Goal: Task Accomplishment & Management: Use online tool/utility

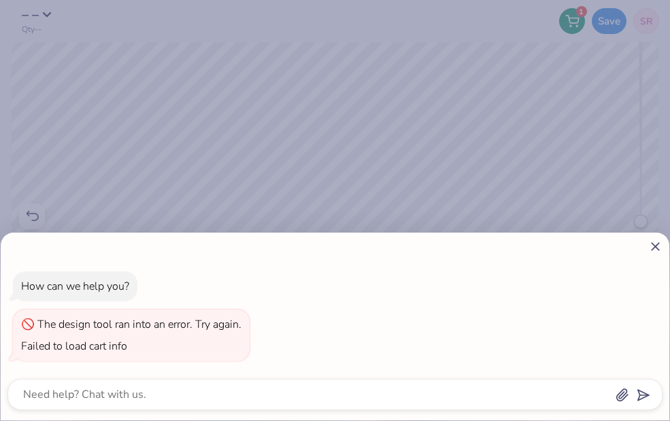
click at [645, 239] on div at bounding box center [334, 246] width 655 height 14
click at [652, 246] on icon at bounding box center [655, 246] width 14 height 14
type textarea "x"
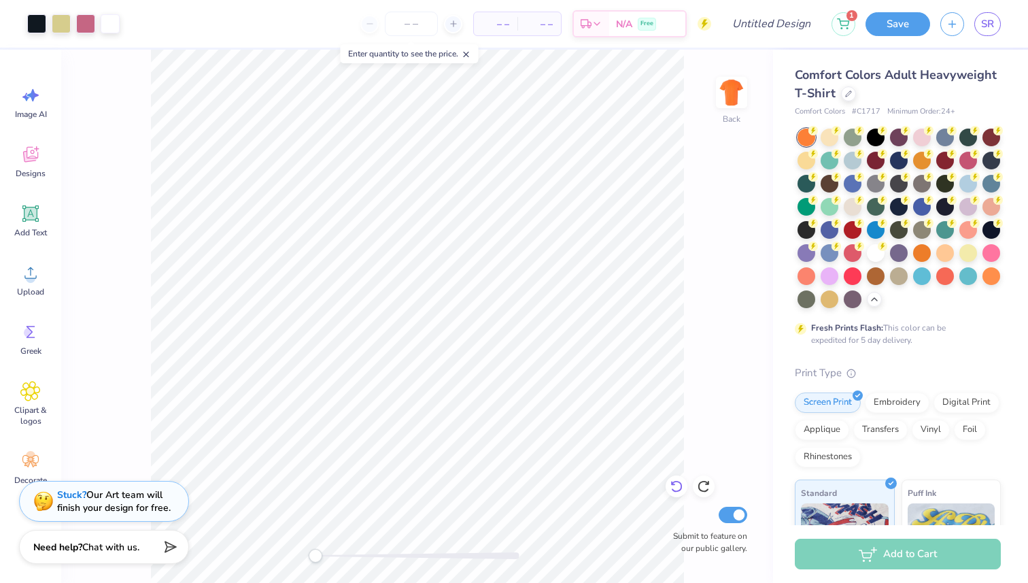
click at [669, 420] on icon at bounding box center [677, 486] width 14 height 14
click at [669, 237] on div at bounding box center [876, 229] width 18 height 18
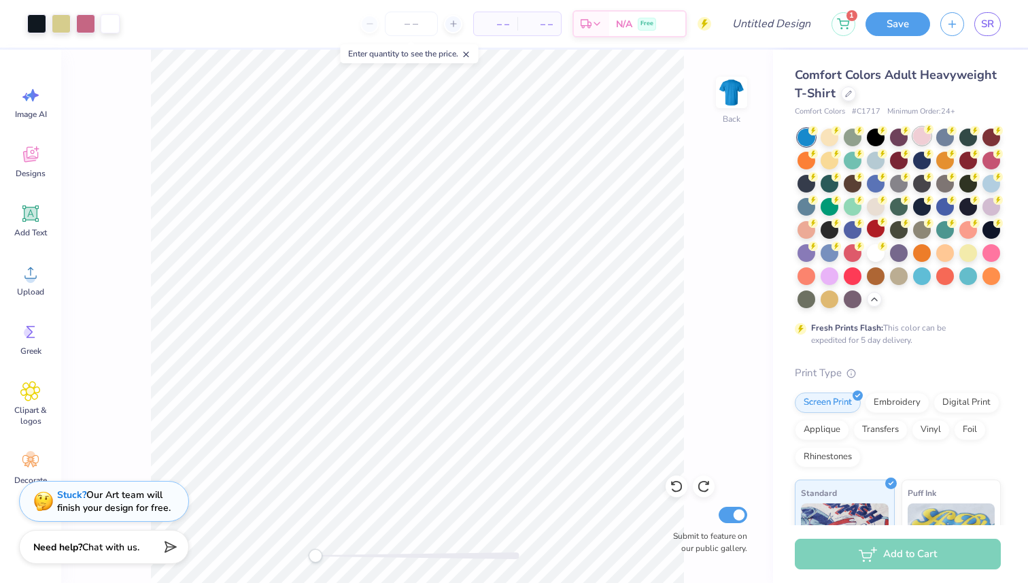
click at [669, 142] on div at bounding box center [922, 136] width 18 height 18
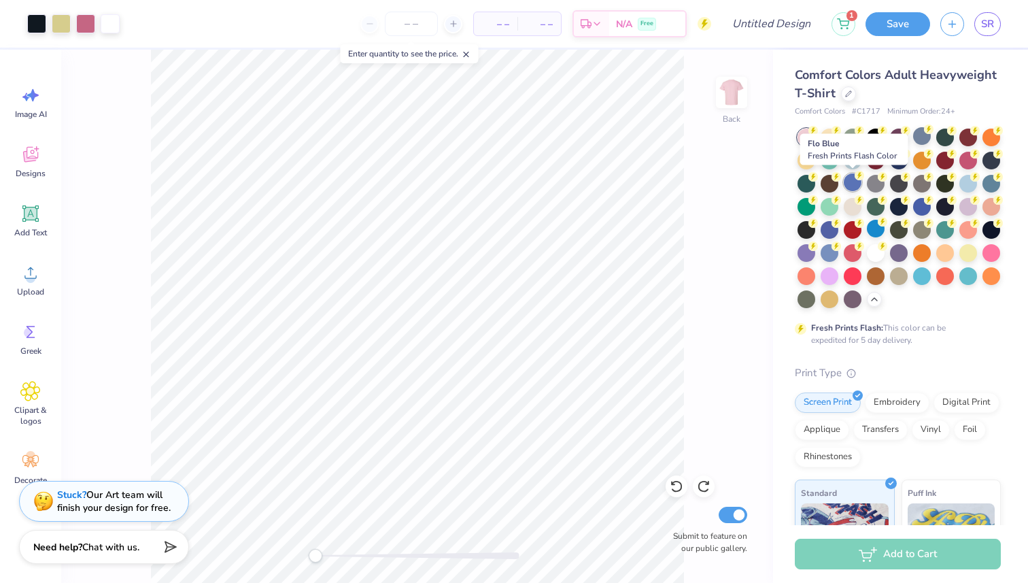
click at [669, 186] on div at bounding box center [853, 182] width 18 height 18
click at [669, 182] on div at bounding box center [853, 182] width 18 height 18
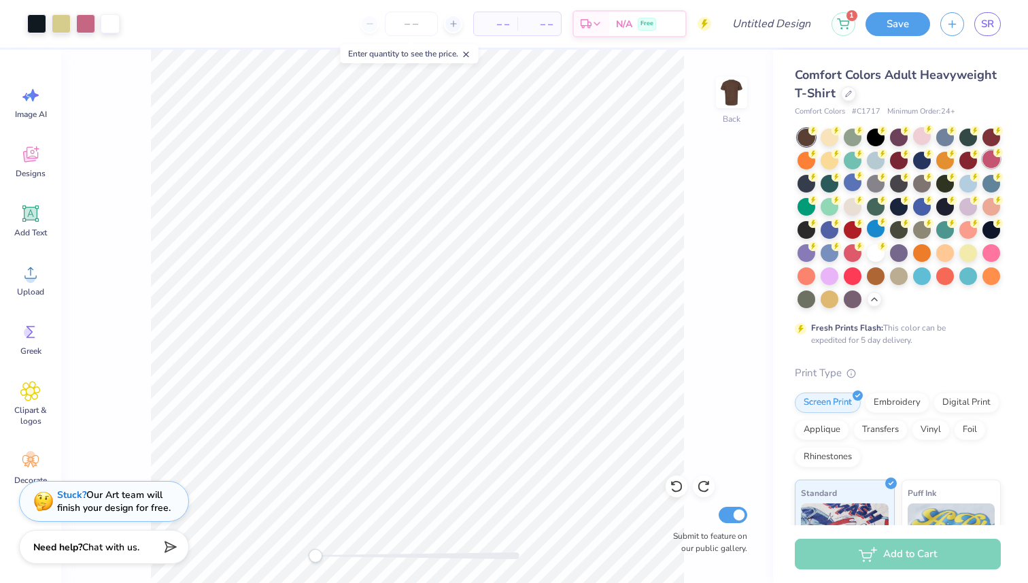
click at [669, 163] on div at bounding box center [992, 159] width 18 height 18
click at [669, 141] on div at bounding box center [992, 136] width 18 height 18
click at [669, 142] on div at bounding box center [830, 136] width 18 height 18
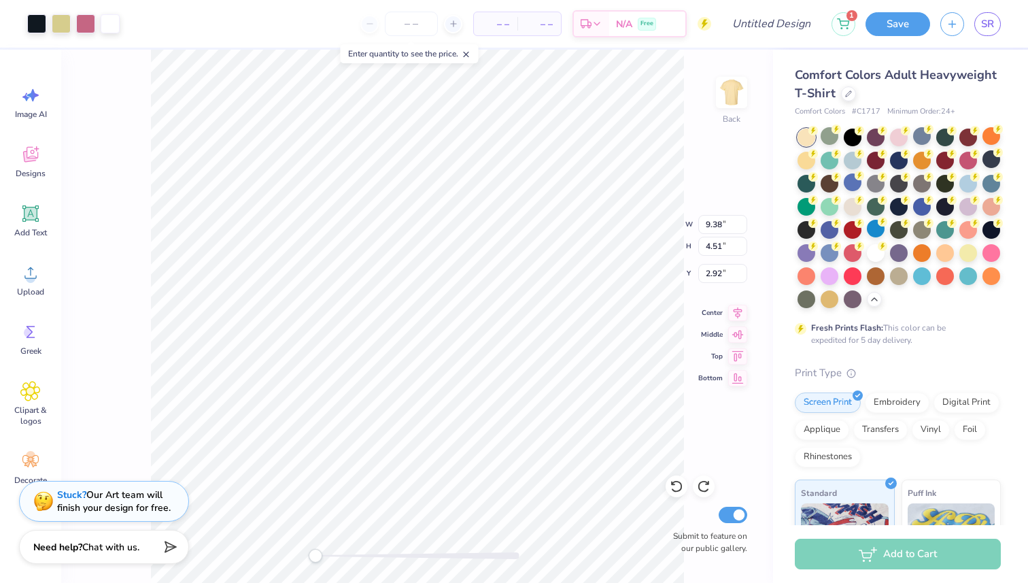
type input "5.58"
type input "2.68"
type input "4.75"
type input "11.53"
type input "5.55"
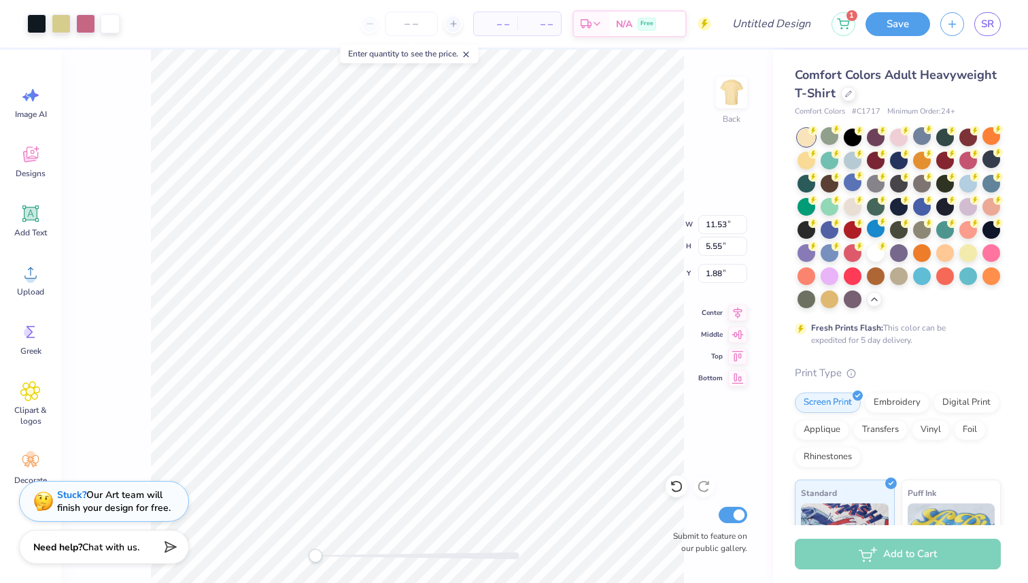
type input "3.00"
type input "8.32"
type input "4.00"
type input "4.70"
click at [669, 139] on div at bounding box center [899, 136] width 18 height 18
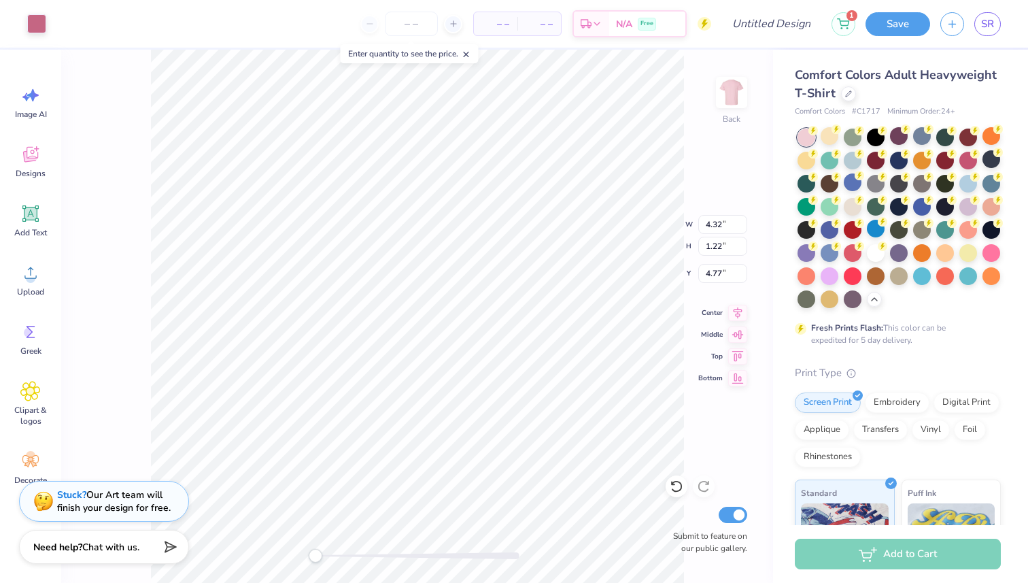
type input "1.10"
type input "0.56"
type input "5.08"
click at [668, 420] on div at bounding box center [677, 486] width 22 height 22
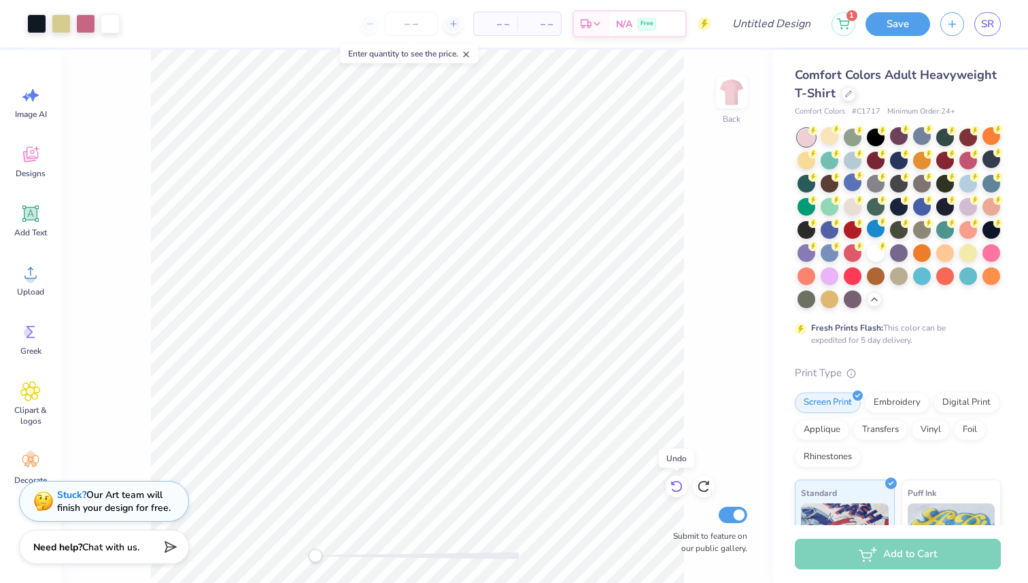
click at [668, 420] on div at bounding box center [677, 486] width 22 height 22
click at [669, 420] on icon at bounding box center [704, 486] width 14 height 14
click at [58, 23] on div at bounding box center [61, 22] width 19 height 19
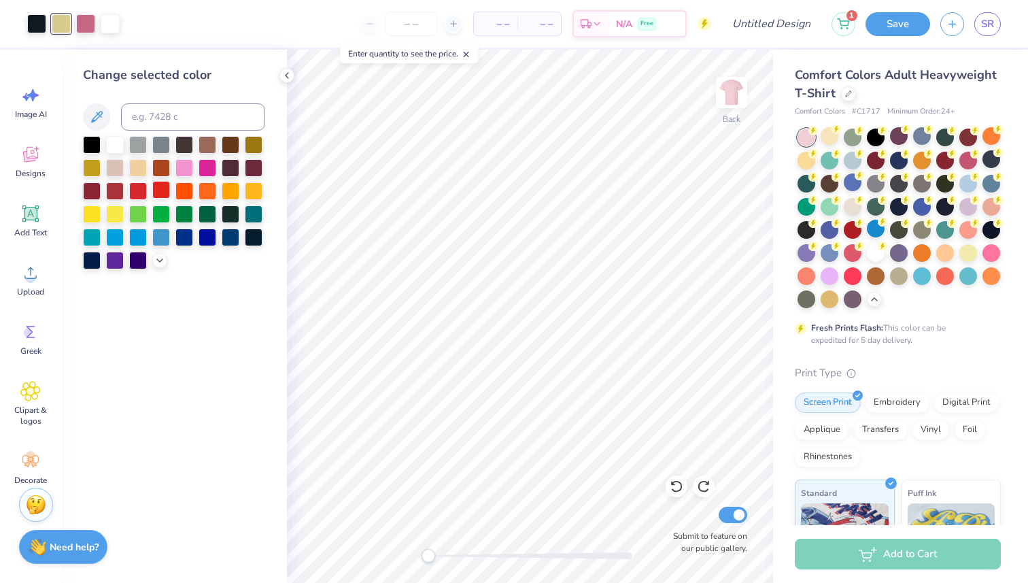
click at [160, 196] on div at bounding box center [161, 190] width 18 height 18
click at [132, 188] on div at bounding box center [138, 190] width 18 height 18
click at [118, 189] on div at bounding box center [115, 190] width 18 height 18
click at [76, 197] on div "Change selected color" at bounding box center [174, 316] width 226 height 533
click at [89, 194] on div at bounding box center [92, 190] width 18 height 18
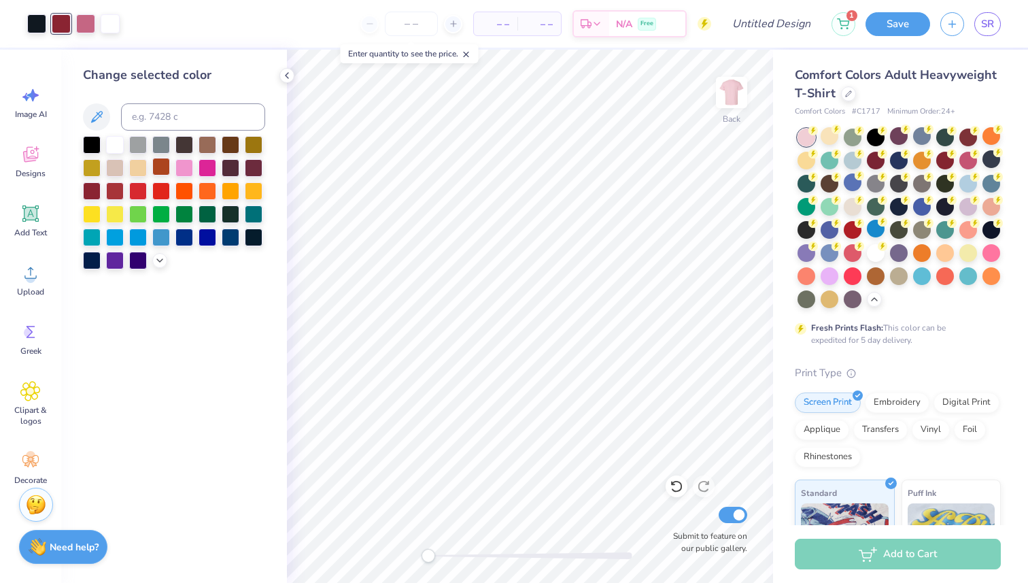
click at [167, 167] on div at bounding box center [161, 167] width 18 height 18
click at [191, 172] on div at bounding box center [184, 167] width 18 height 18
click at [199, 171] on div at bounding box center [208, 167] width 18 height 18
click at [119, 184] on div at bounding box center [115, 190] width 18 height 18
click at [80, 186] on div "Change selected color" at bounding box center [174, 316] width 226 height 533
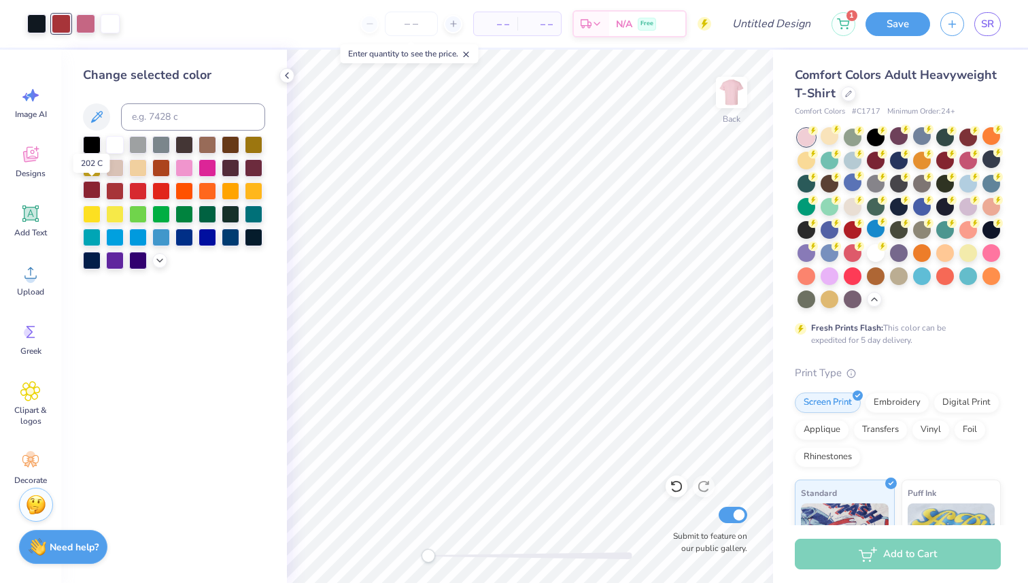
click at [92, 187] on div at bounding box center [92, 190] width 18 height 18
click at [669, 92] on img at bounding box center [731, 92] width 54 height 54
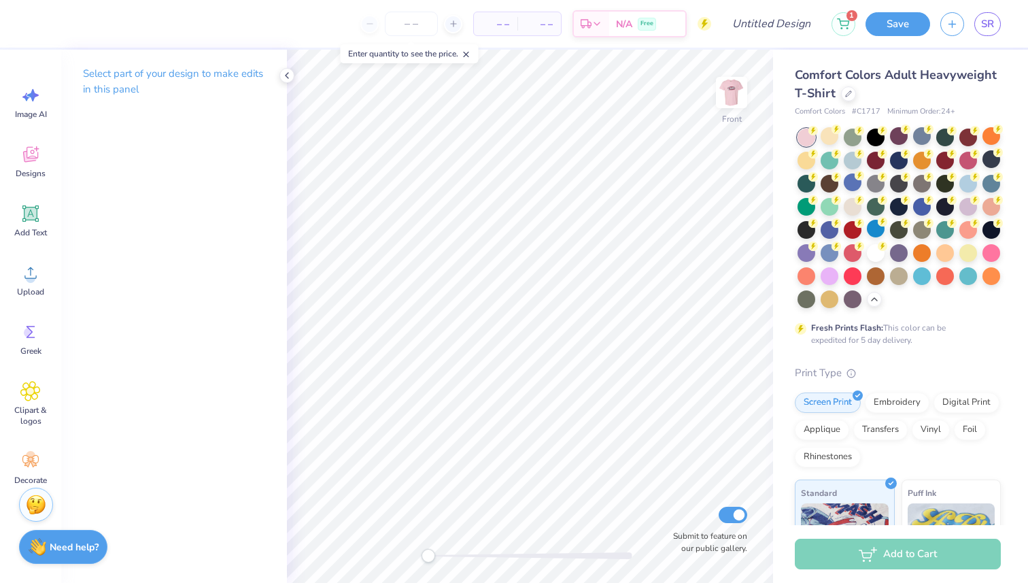
click at [669, 92] on img at bounding box center [731, 92] width 27 height 27
click at [62, 22] on div at bounding box center [61, 22] width 19 height 19
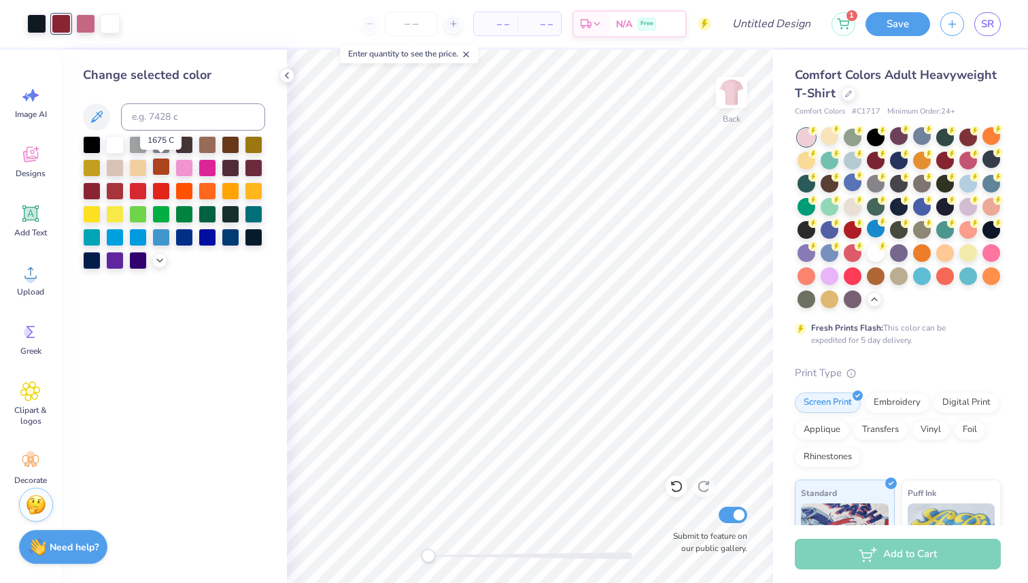
click at [165, 171] on div at bounding box center [161, 167] width 18 height 18
click at [156, 262] on icon at bounding box center [159, 259] width 11 height 11
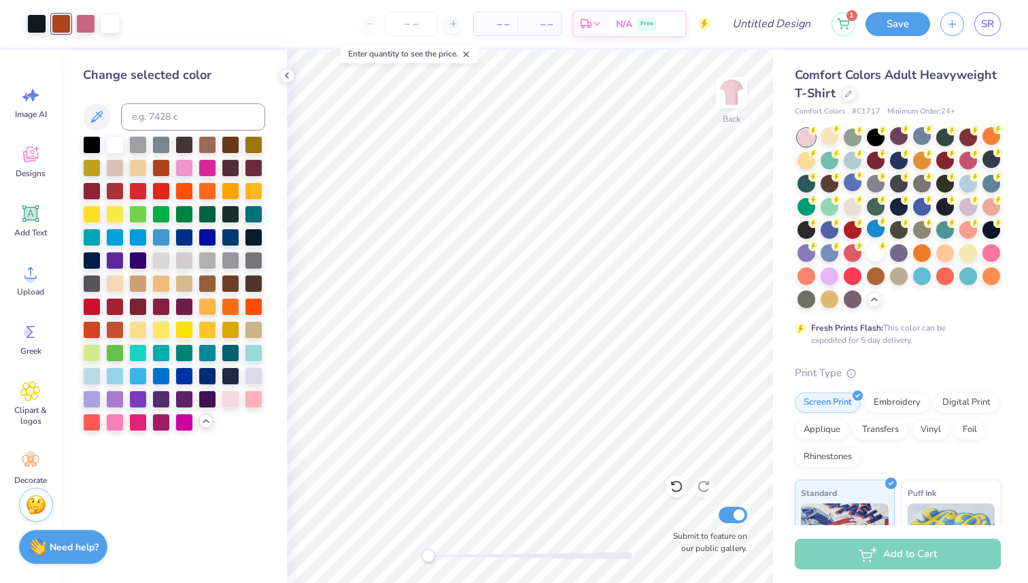
click at [126, 308] on div at bounding box center [174, 283] width 182 height 295
click at [121, 308] on div at bounding box center [115, 305] width 18 height 18
click at [186, 308] on div at bounding box center [184, 305] width 18 height 18
click at [166, 309] on div at bounding box center [161, 305] width 18 height 18
click at [165, 309] on div at bounding box center [161, 305] width 18 height 18
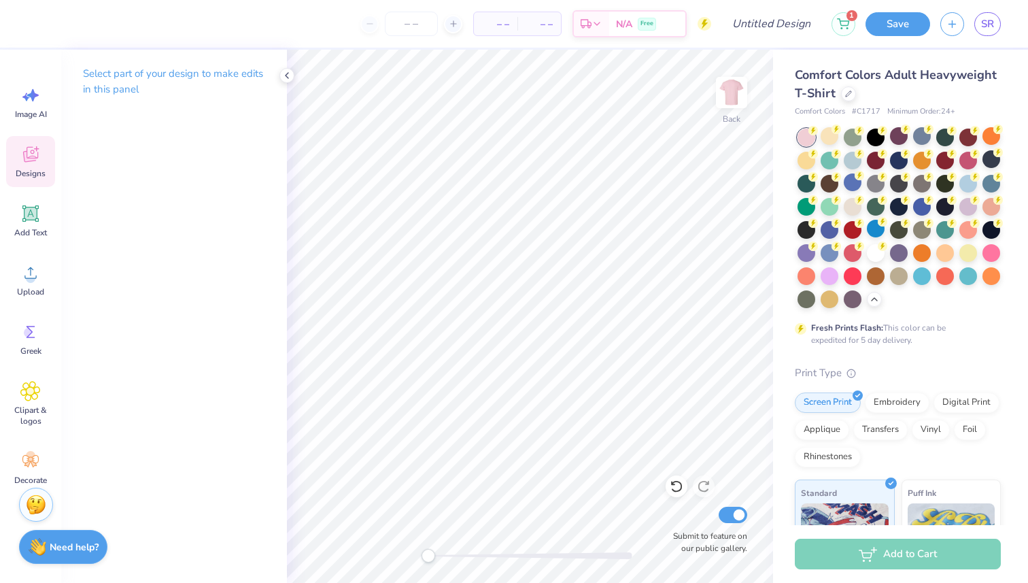
click at [30, 150] on icon at bounding box center [30, 154] width 20 height 20
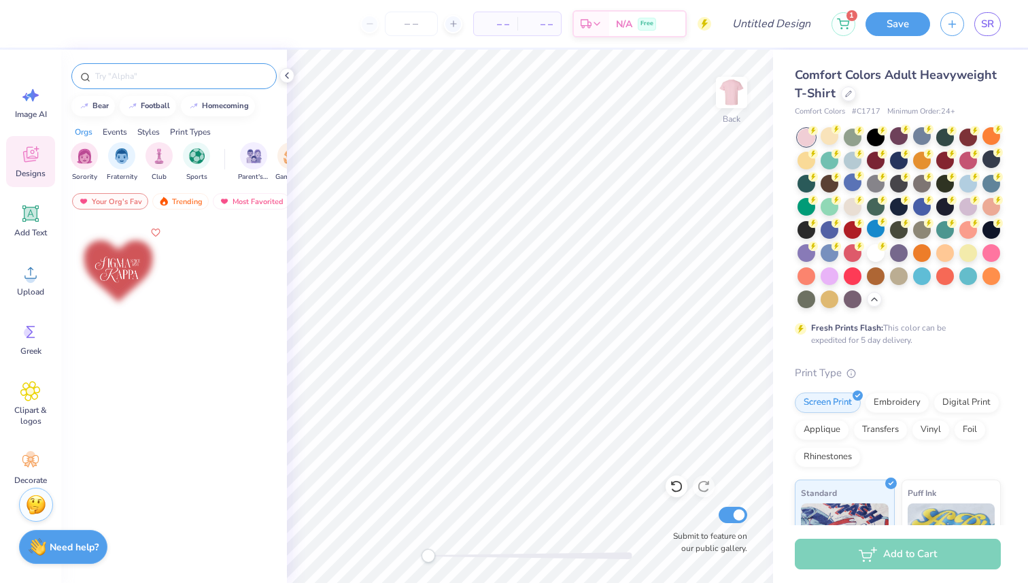
click at [133, 76] on input "text" at bounding box center [181, 76] width 174 height 14
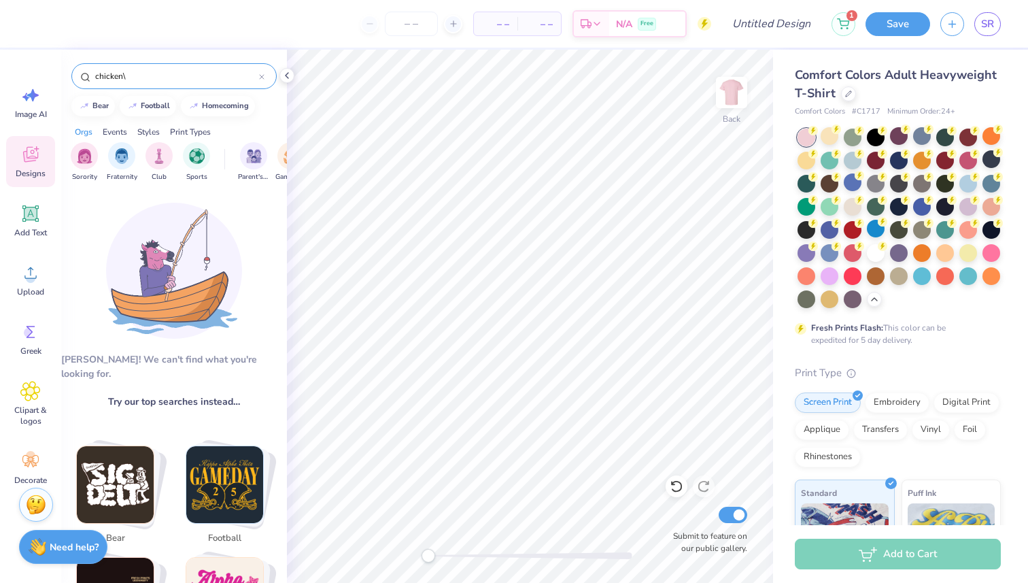
type input "chicken"
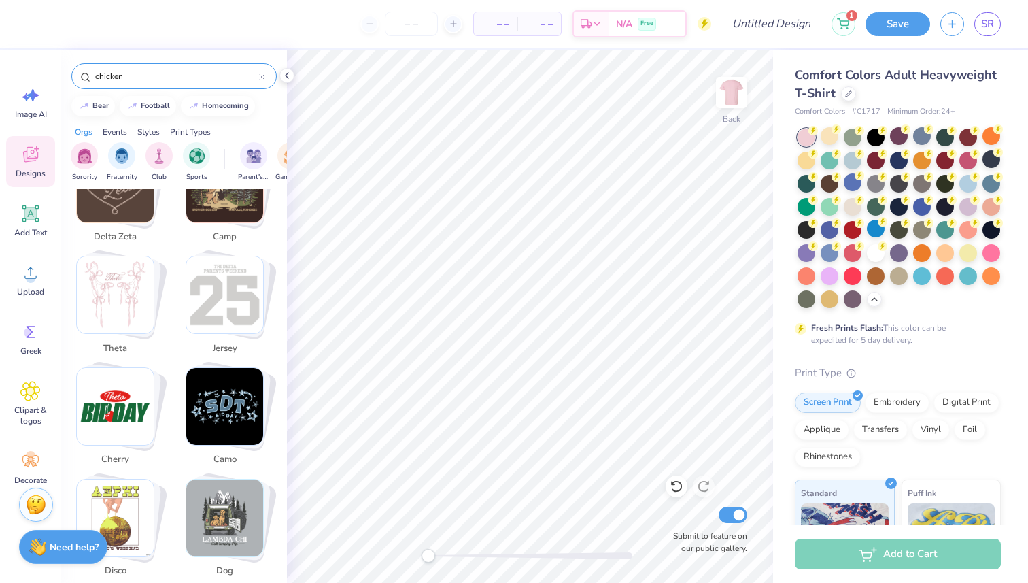
scroll to position [1239, 0]
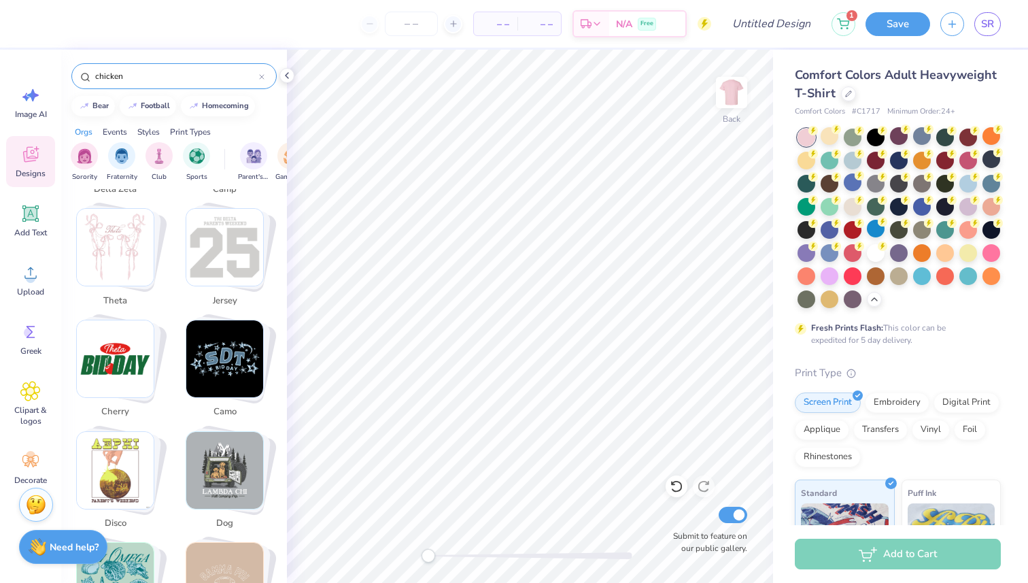
click at [126, 84] on div "chicken" at bounding box center [173, 76] width 205 height 26
click at [124, 78] on input "chicken" at bounding box center [176, 76] width 165 height 14
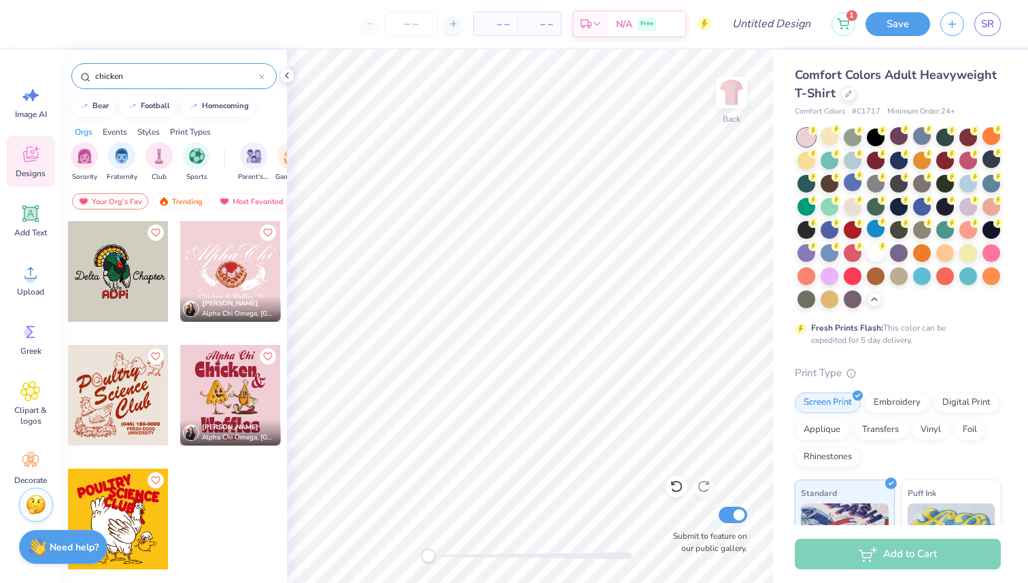
click at [124, 78] on input "chicken" at bounding box center [176, 76] width 165 height 14
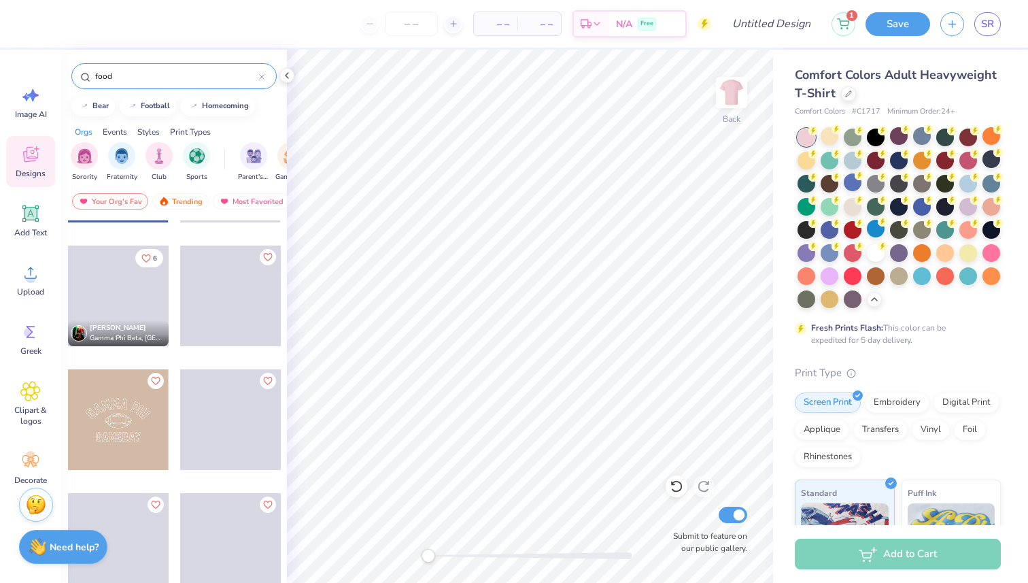
scroll to position [1962, 0]
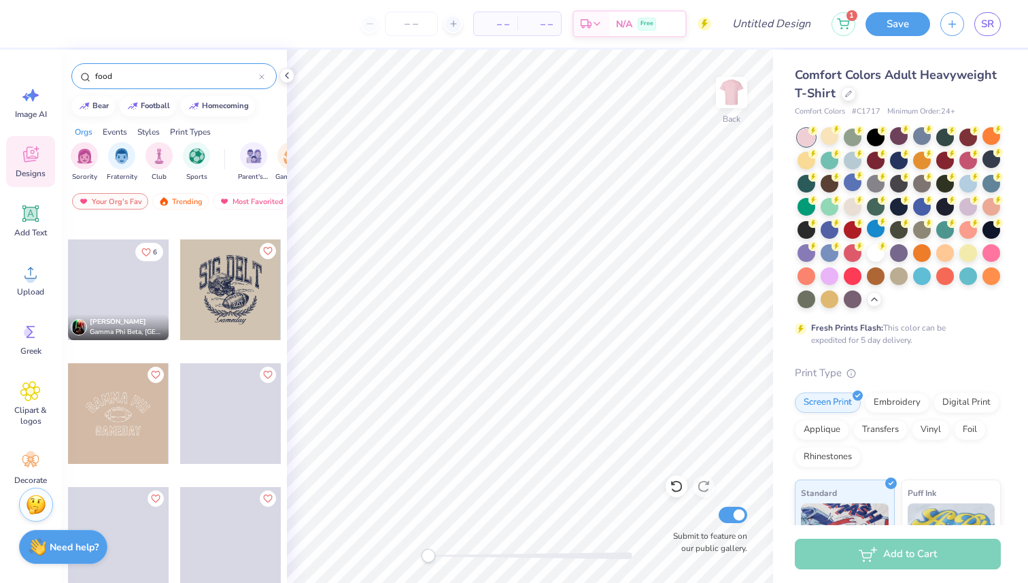
type input "food"
click at [188, 304] on div at bounding box center [230, 289] width 101 height 101
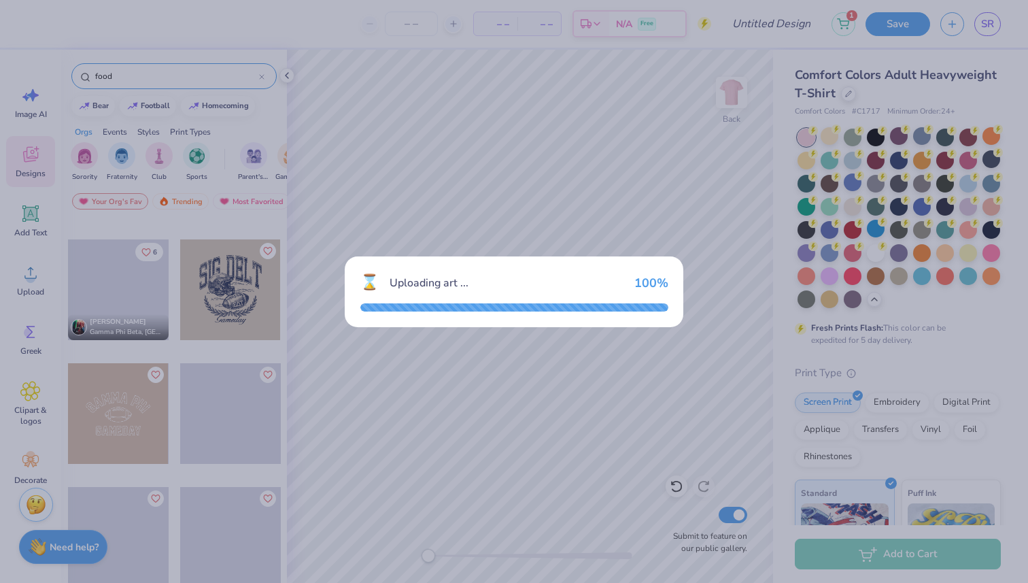
click at [271, 286] on div "⌛ Uploading art ... 100 %" at bounding box center [514, 291] width 1028 height 583
click at [269, 327] on div "⌛ Uploading art ... 100 %" at bounding box center [514, 291] width 1028 height 583
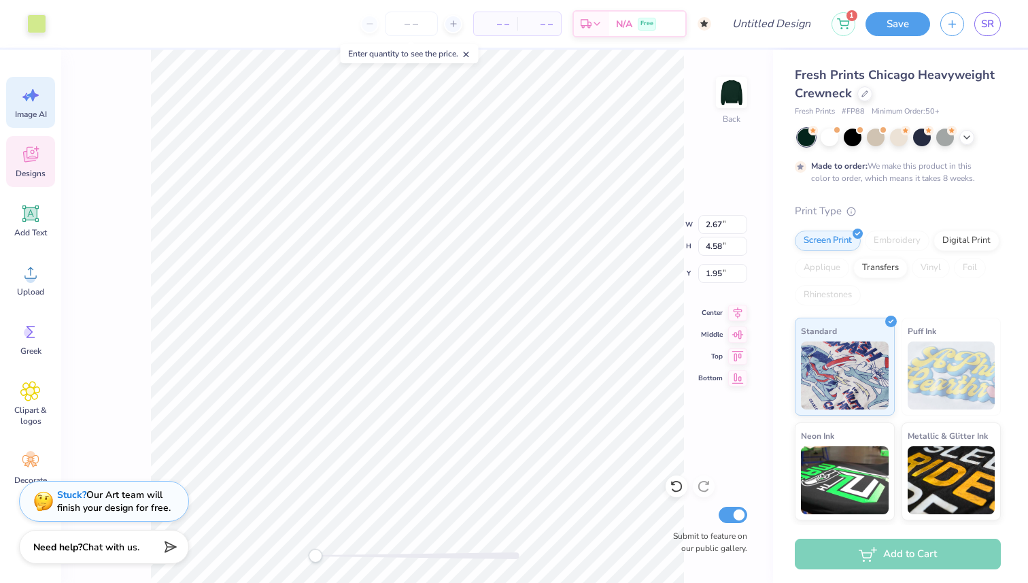
click at [29, 95] on icon at bounding box center [33, 95] width 12 height 12
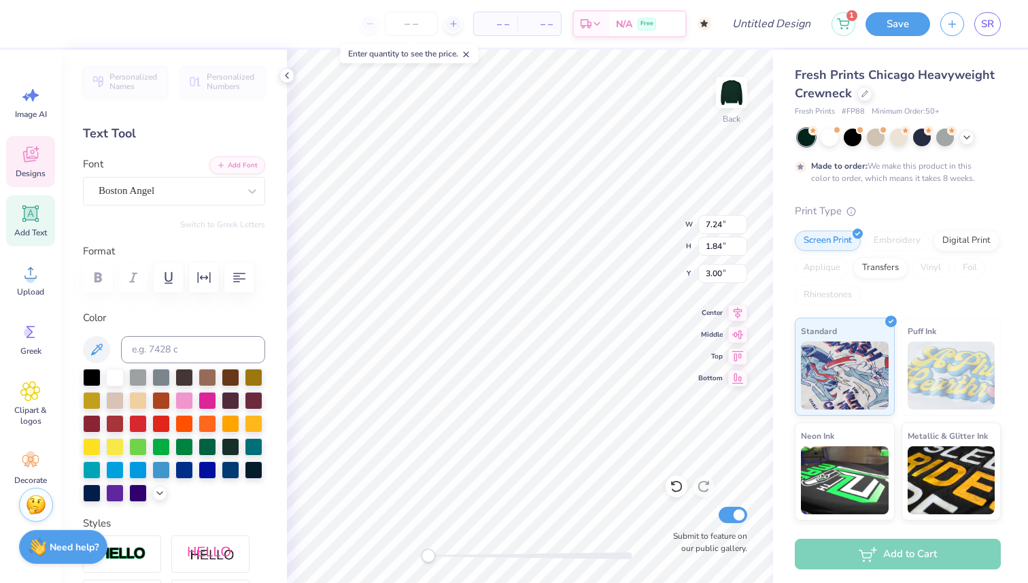
type textarea "Raising the"
type input "5.98"
type input "1.90"
type input "5.01"
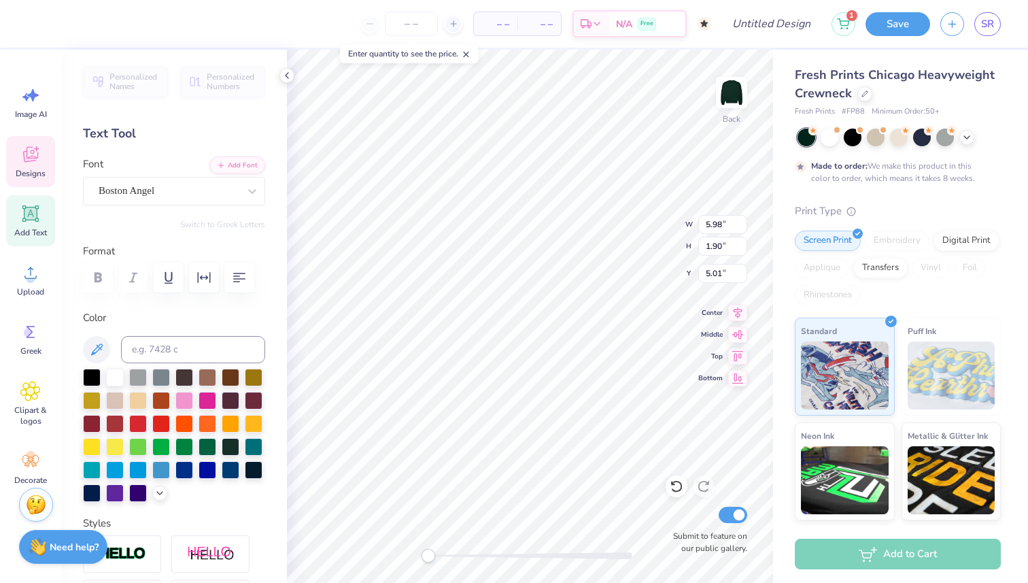
scroll to position [0, 0]
type textarea "Roof"
type input "0.76"
type input "0.65"
type input "5.39"
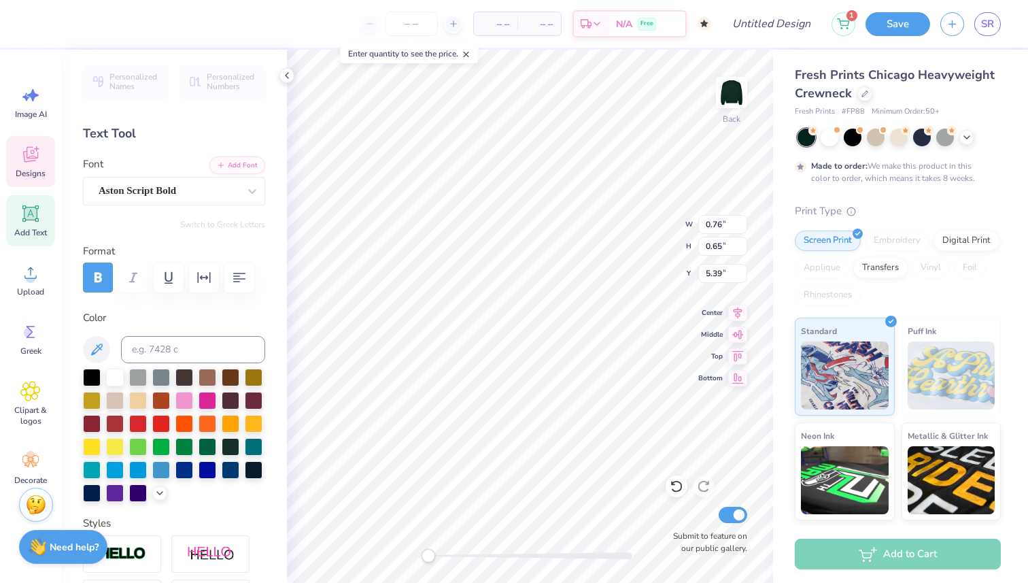
type input "2.22"
type input "0.86"
type input "5.20"
type textarea "Alpha Chi"
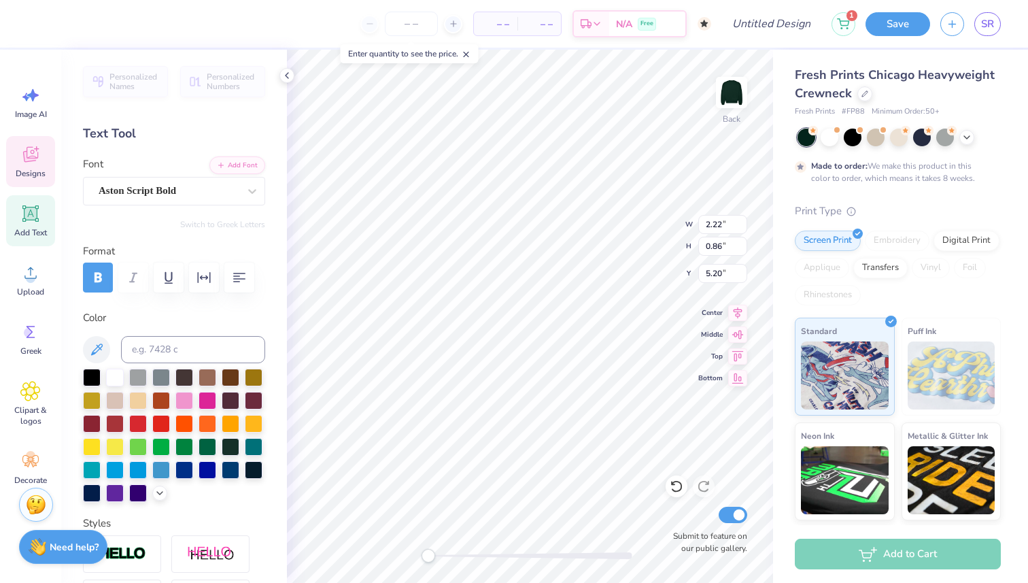
type input "1.44"
type input "0.91"
type input "6.08"
type textarea "Omega"
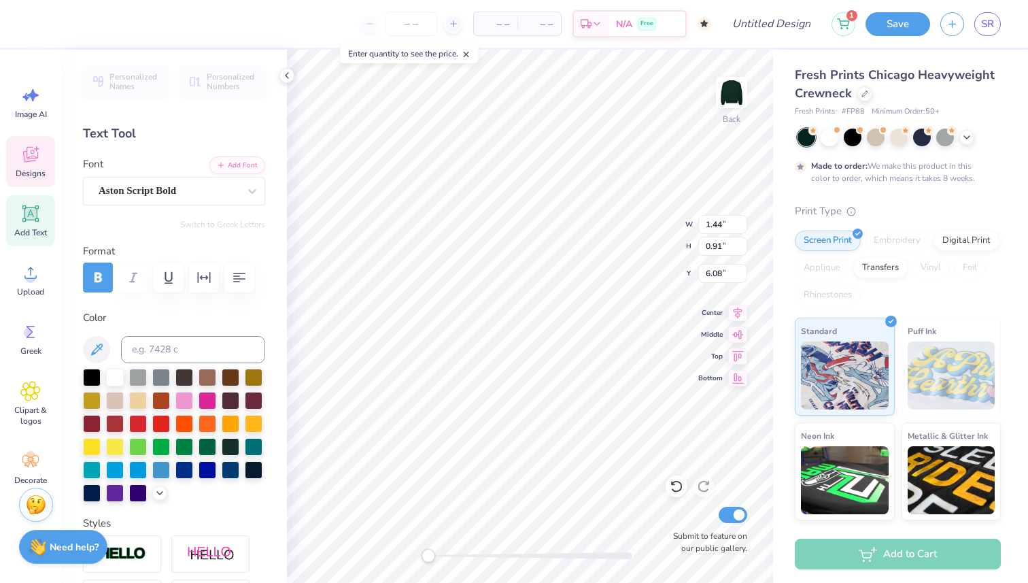
scroll to position [0, 1]
type input "4.06"
type input "0.97"
type input "5.15"
click at [864, 92] on icon at bounding box center [865, 92] width 7 height 7
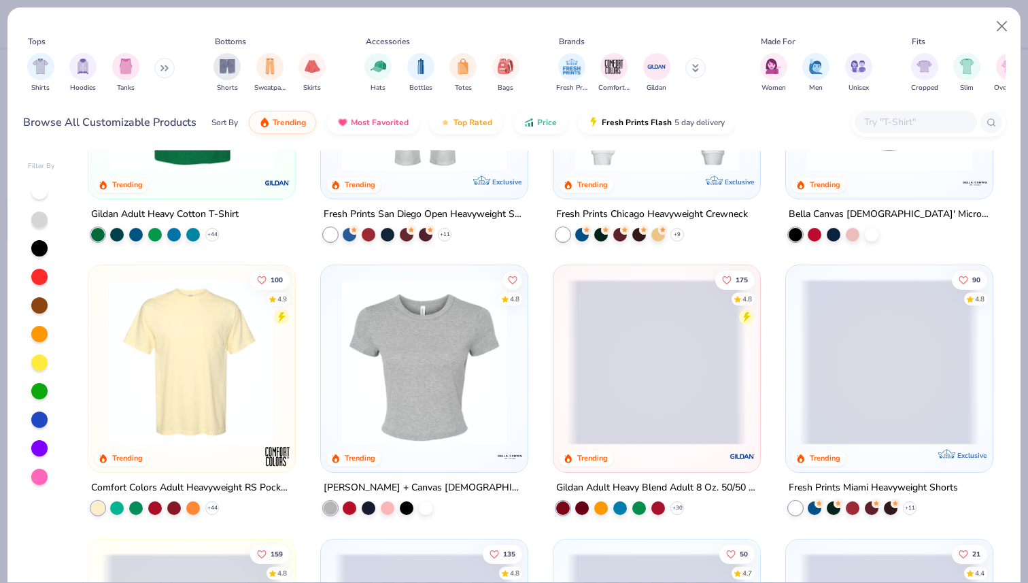
scroll to position [774, 0]
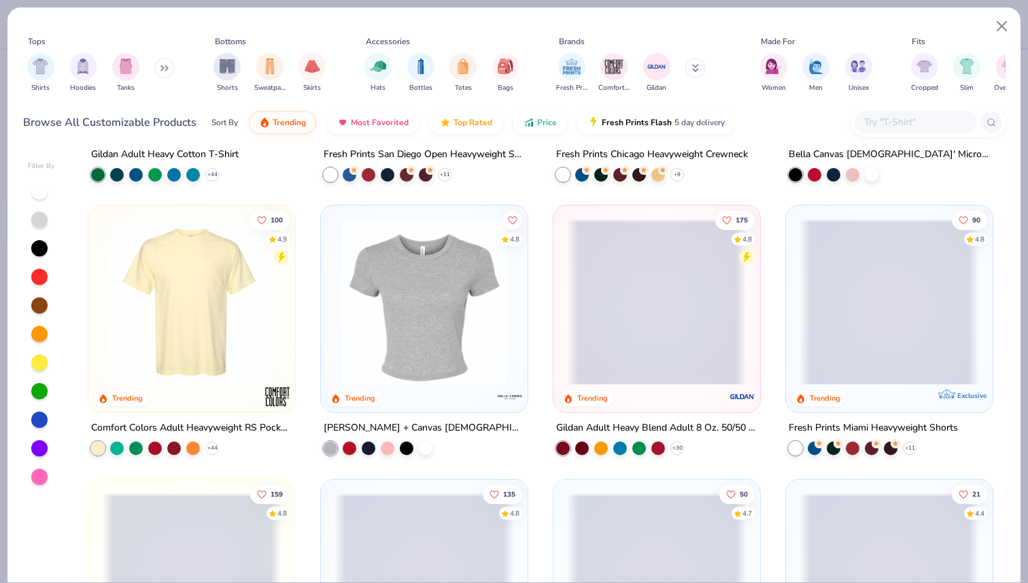
click at [165, 307] on img at bounding box center [192, 302] width 180 height 166
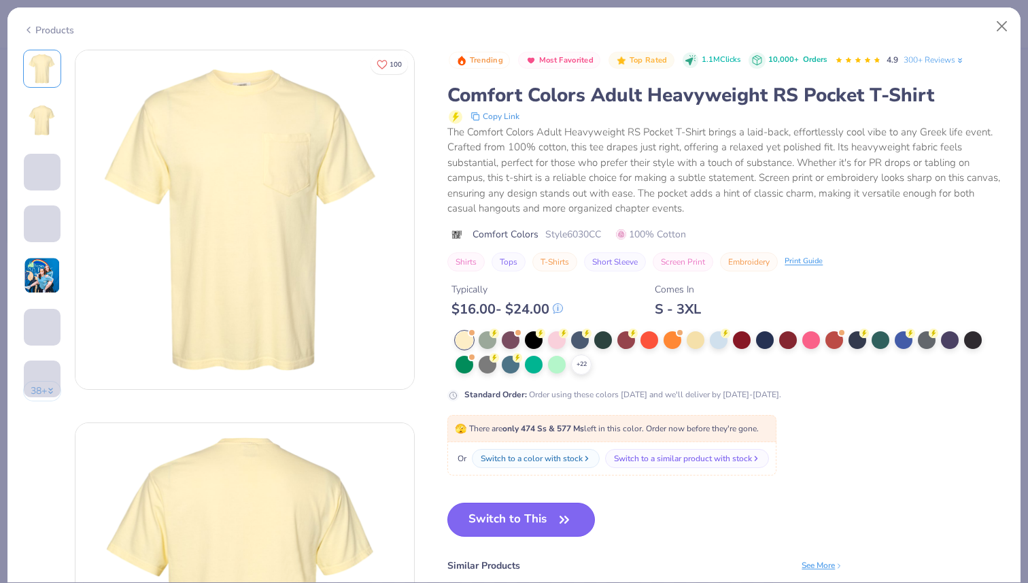
click at [545, 503] on button "Switch to This" at bounding box center [521, 520] width 148 height 34
click at [573, 517] on icon "button" at bounding box center [564, 519] width 19 height 19
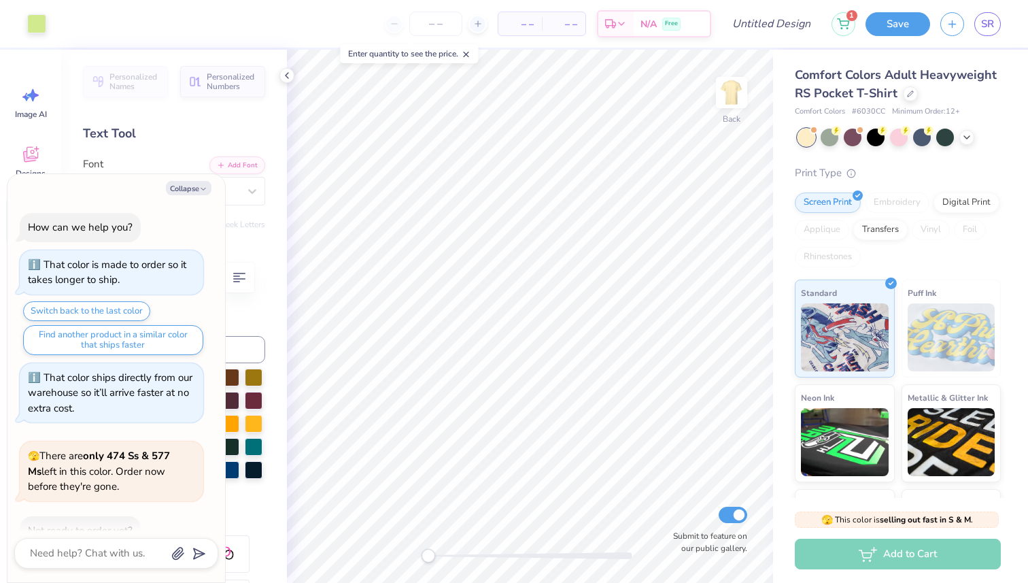
scroll to position [79, 0]
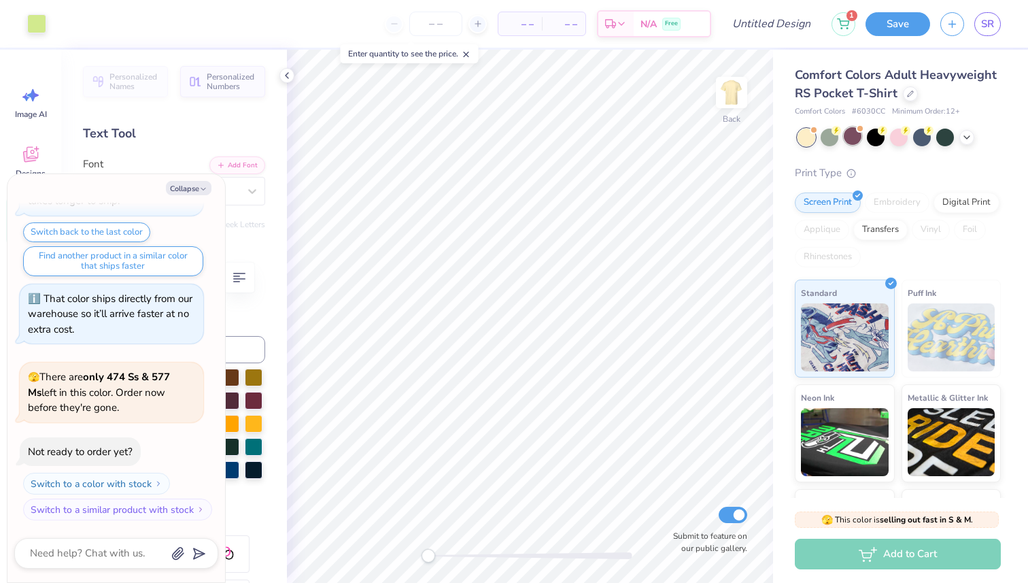
click at [855, 140] on div at bounding box center [853, 136] width 18 height 18
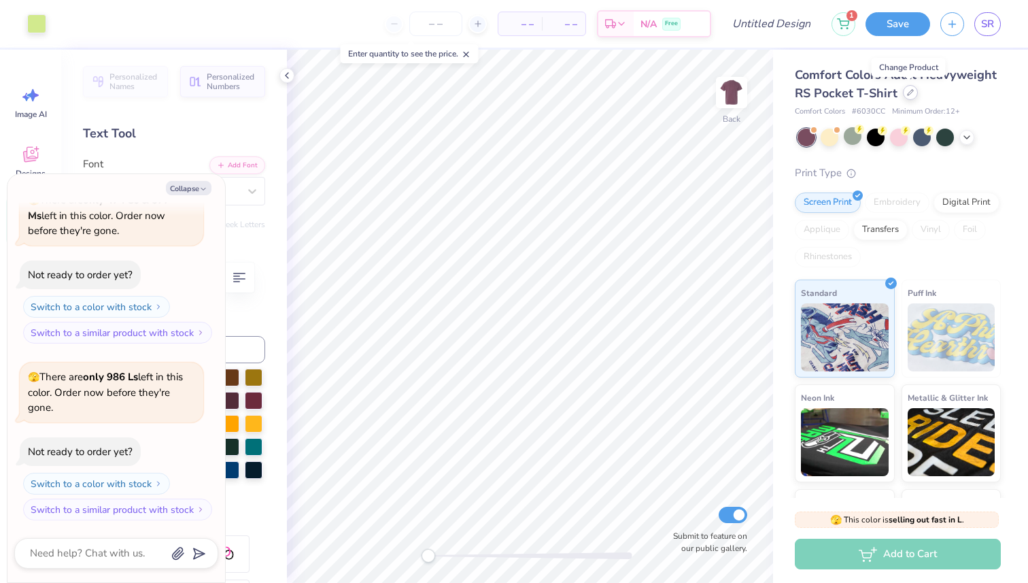
click at [908, 94] on icon at bounding box center [910, 92] width 5 height 5
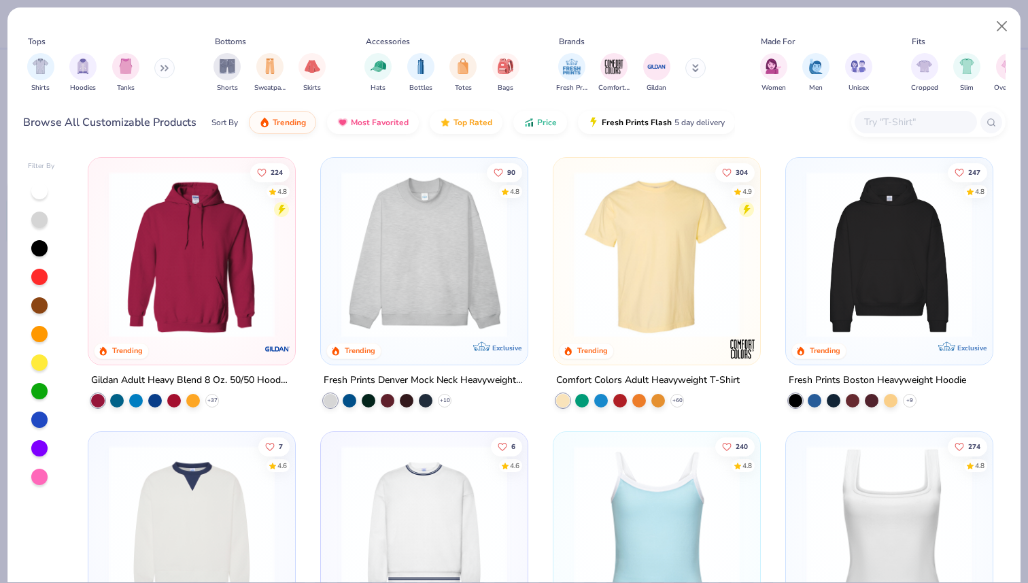
scroll to position [3, 0]
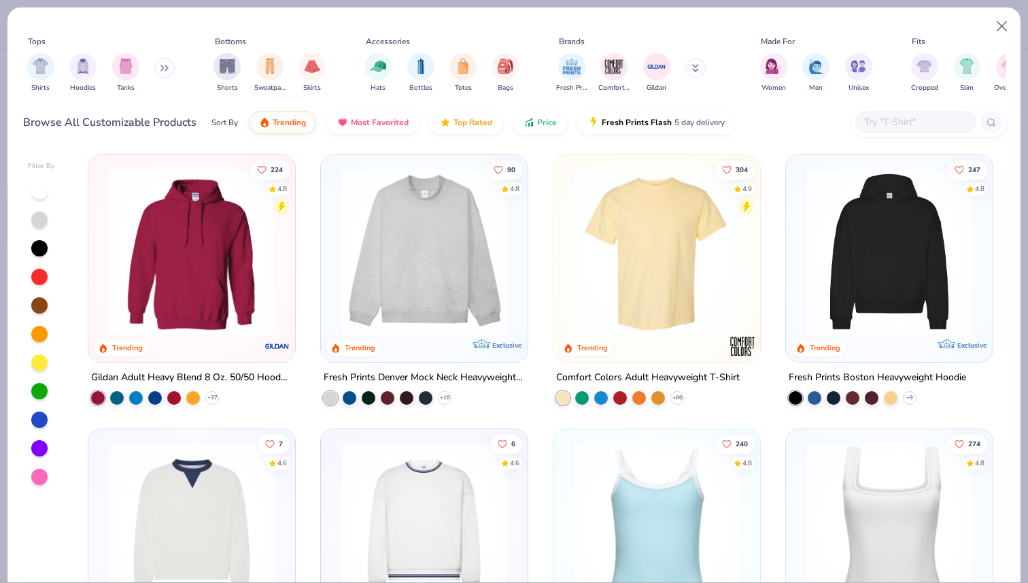
click at [654, 249] on img at bounding box center [657, 252] width 180 height 166
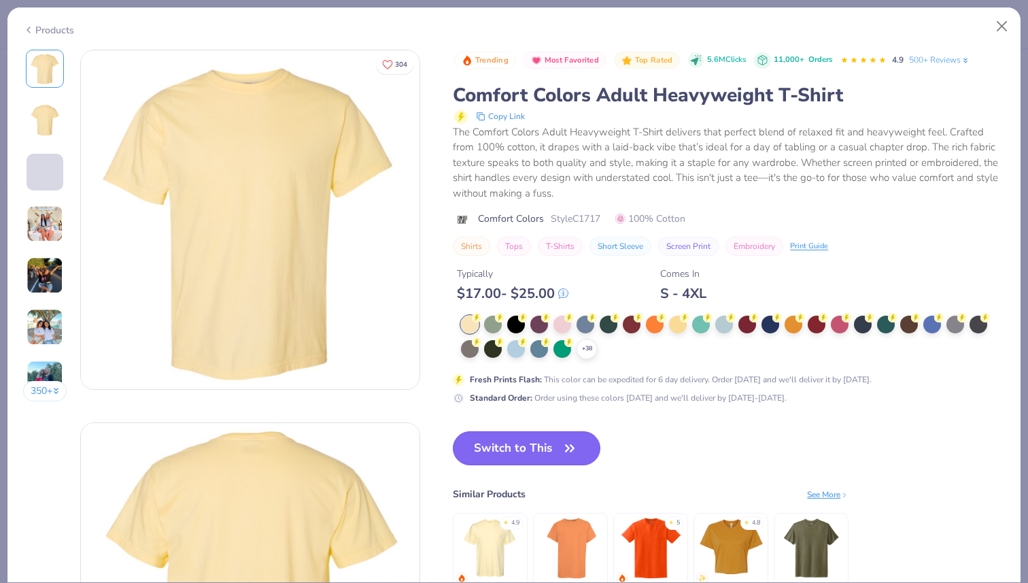
click at [570, 442] on icon "button" at bounding box center [569, 448] width 19 height 19
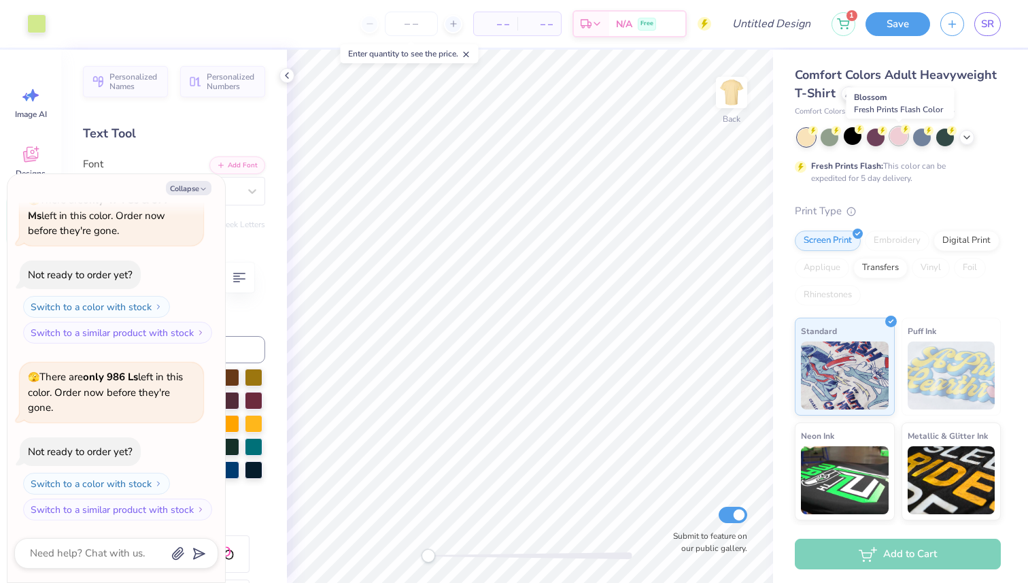
click at [896, 137] on div at bounding box center [899, 136] width 18 height 18
click at [925, 139] on div at bounding box center [922, 136] width 18 height 18
click at [972, 135] on div at bounding box center [966, 136] width 15 height 15
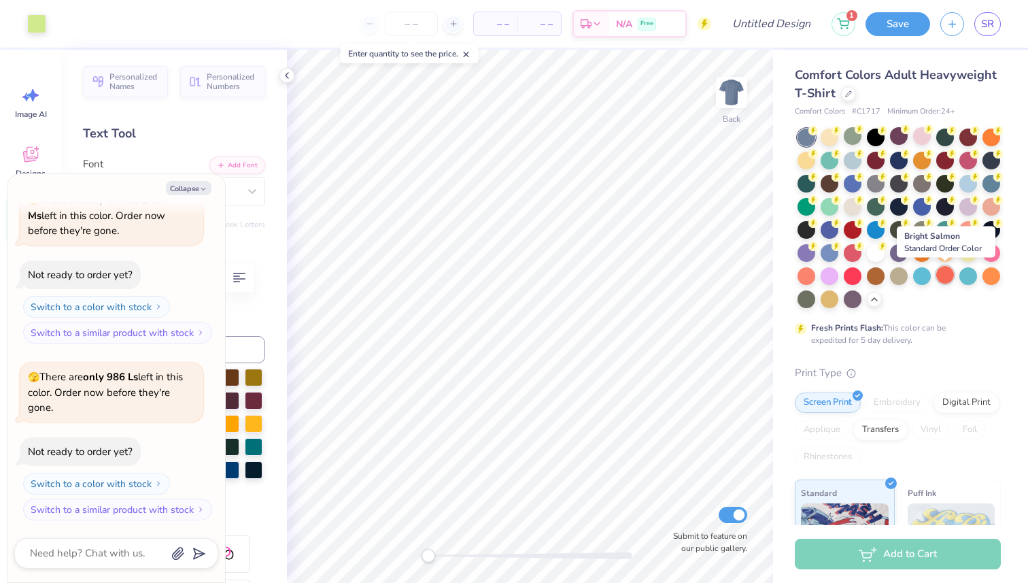
click at [940, 277] on div at bounding box center [945, 275] width 18 height 18
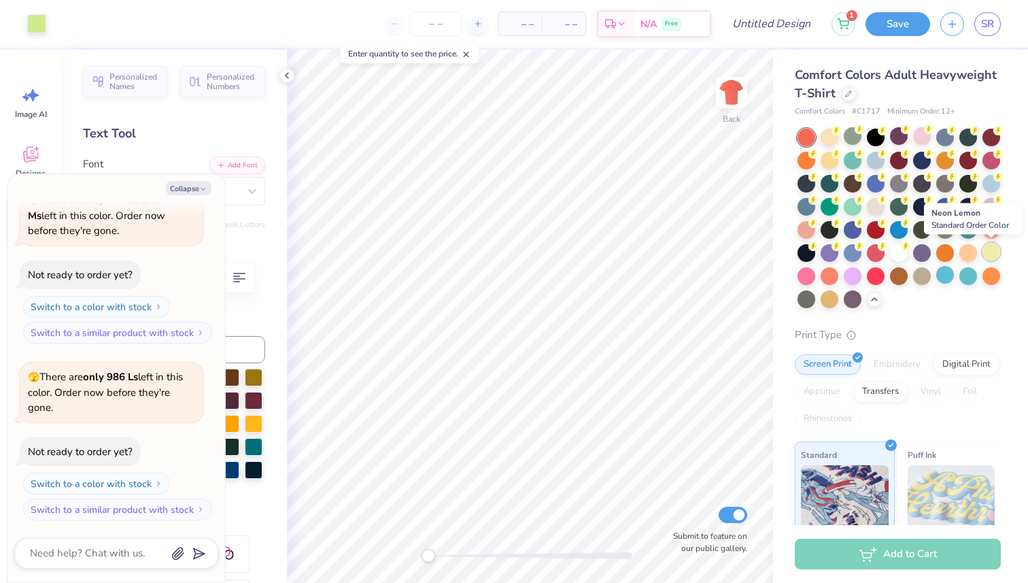
click at [991, 250] on div at bounding box center [992, 252] width 18 height 18
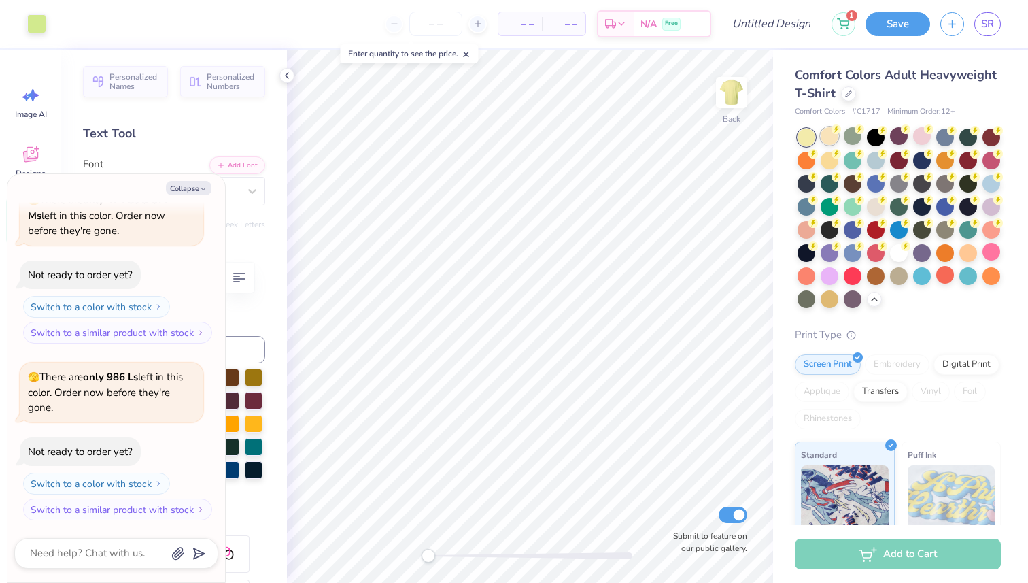
click at [828, 141] on div at bounding box center [830, 136] width 18 height 18
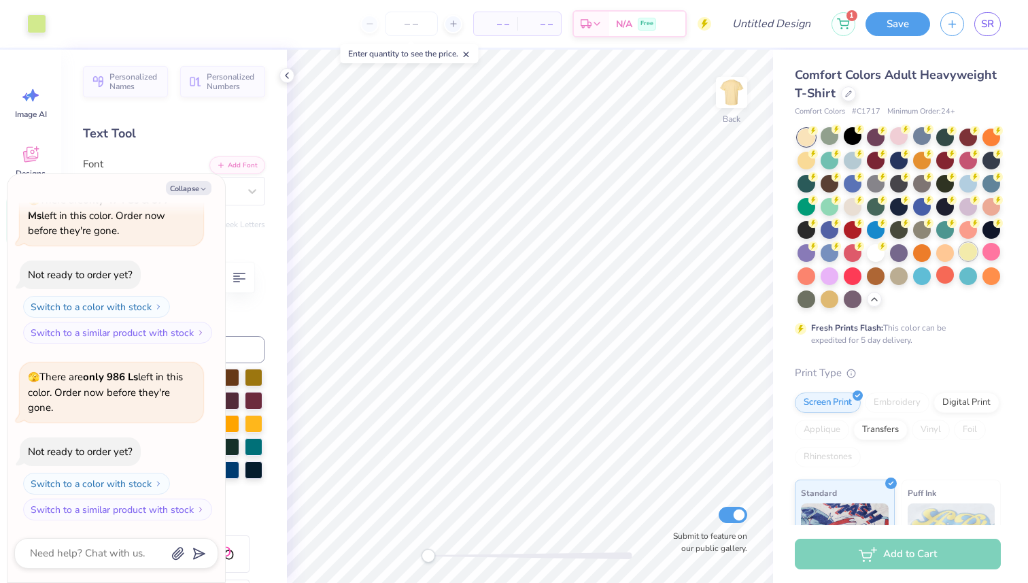
click at [972, 248] on div at bounding box center [968, 252] width 18 height 18
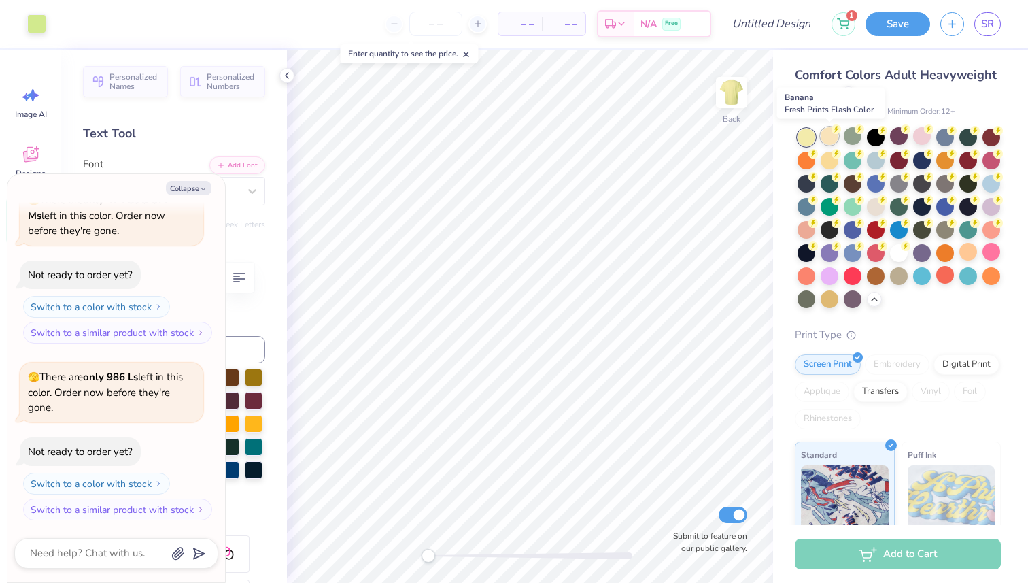
click at [822, 139] on div at bounding box center [830, 136] width 18 height 18
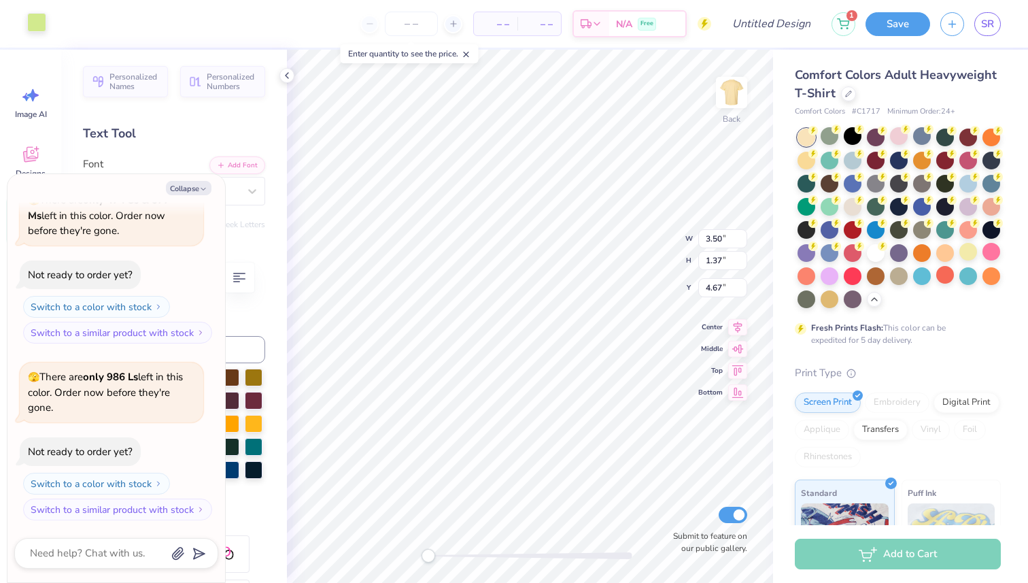
click at [32, 28] on div at bounding box center [36, 22] width 19 height 19
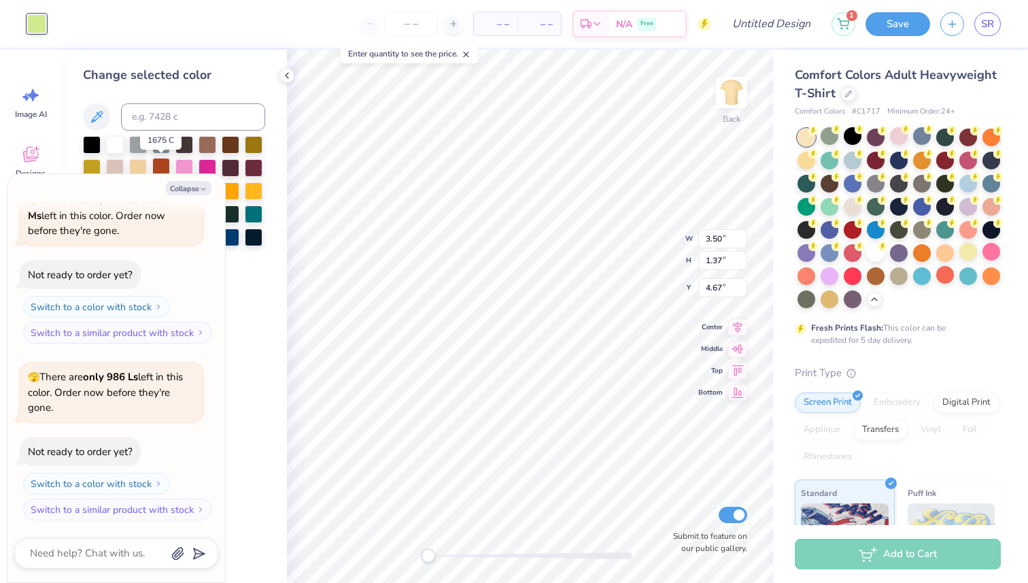
click at [164, 167] on div at bounding box center [161, 167] width 18 height 18
click at [206, 184] on button "Collapse" at bounding box center [189, 188] width 46 height 14
type textarea "x"
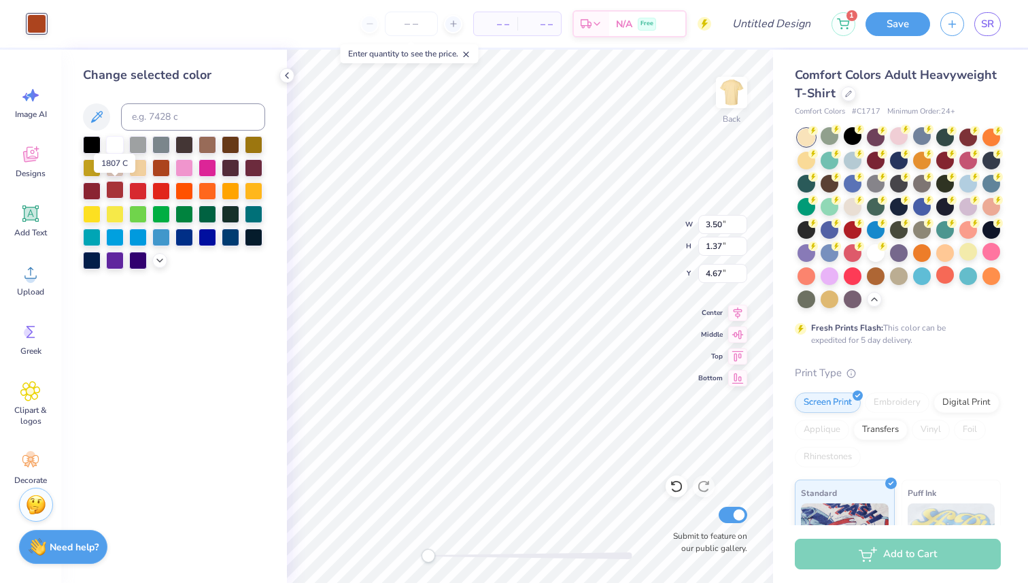
click at [118, 189] on div at bounding box center [115, 190] width 18 height 18
click at [90, 188] on div at bounding box center [92, 190] width 18 height 18
click at [158, 257] on icon at bounding box center [159, 259] width 11 height 11
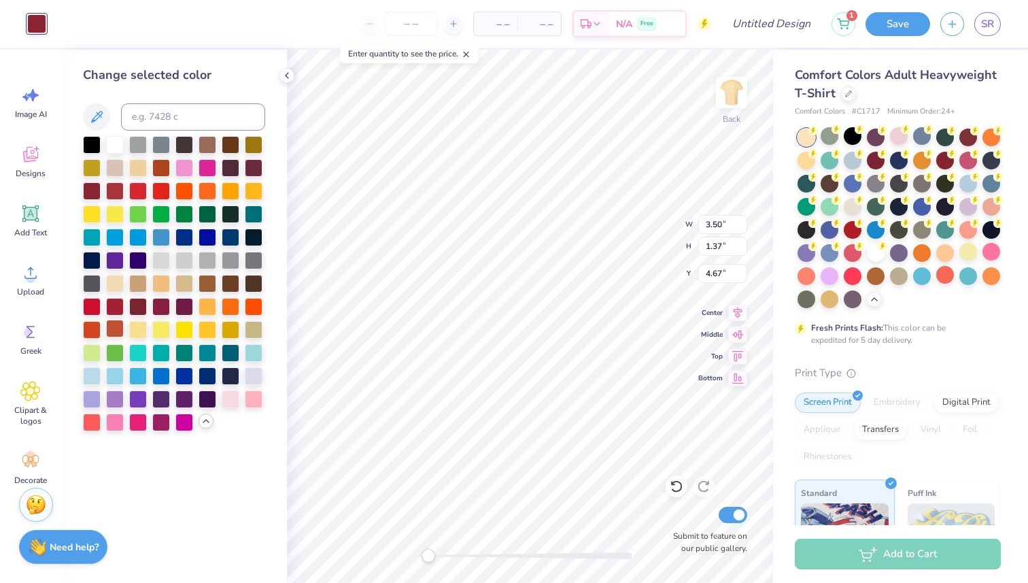
click at [116, 325] on div at bounding box center [115, 329] width 18 height 18
click at [95, 324] on div at bounding box center [92, 329] width 18 height 18
click at [98, 305] on div at bounding box center [92, 305] width 18 height 18
click at [120, 307] on div at bounding box center [115, 305] width 18 height 18
click at [186, 169] on div at bounding box center [184, 167] width 18 height 18
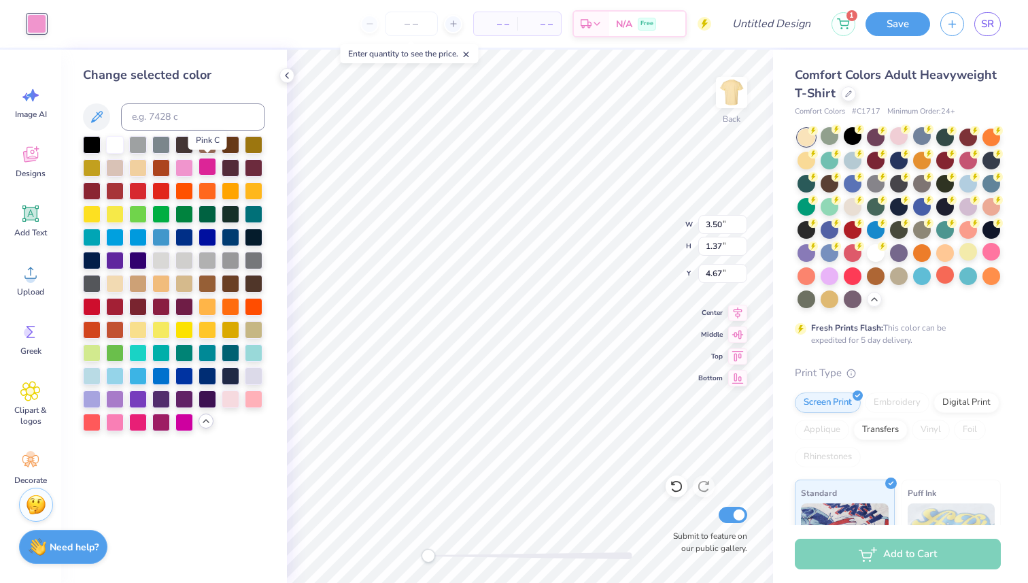
click at [209, 170] on div at bounding box center [208, 167] width 18 height 18
click at [189, 165] on div at bounding box center [184, 167] width 18 height 18
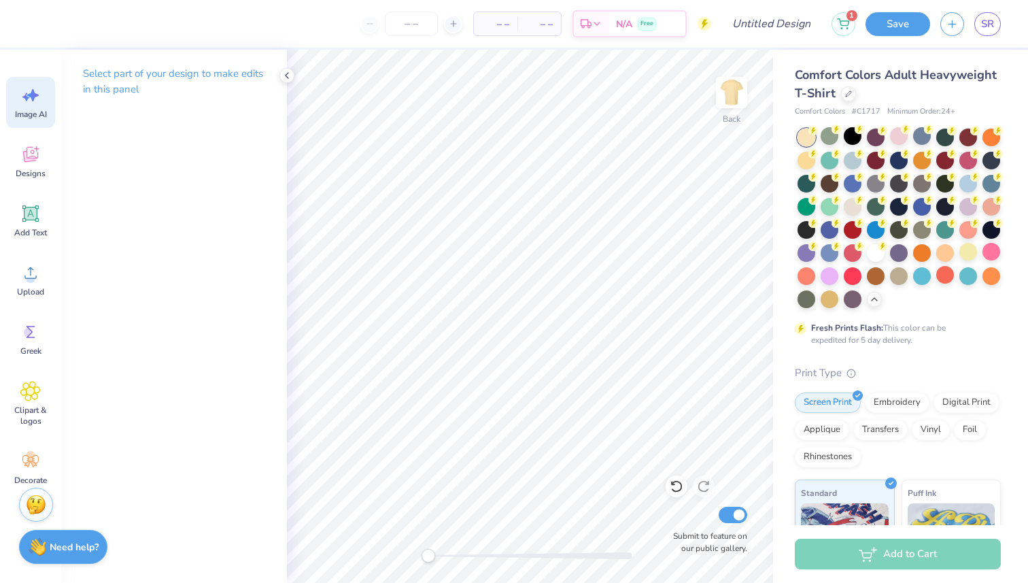
click at [48, 103] on div "Image AI" at bounding box center [30, 102] width 49 height 51
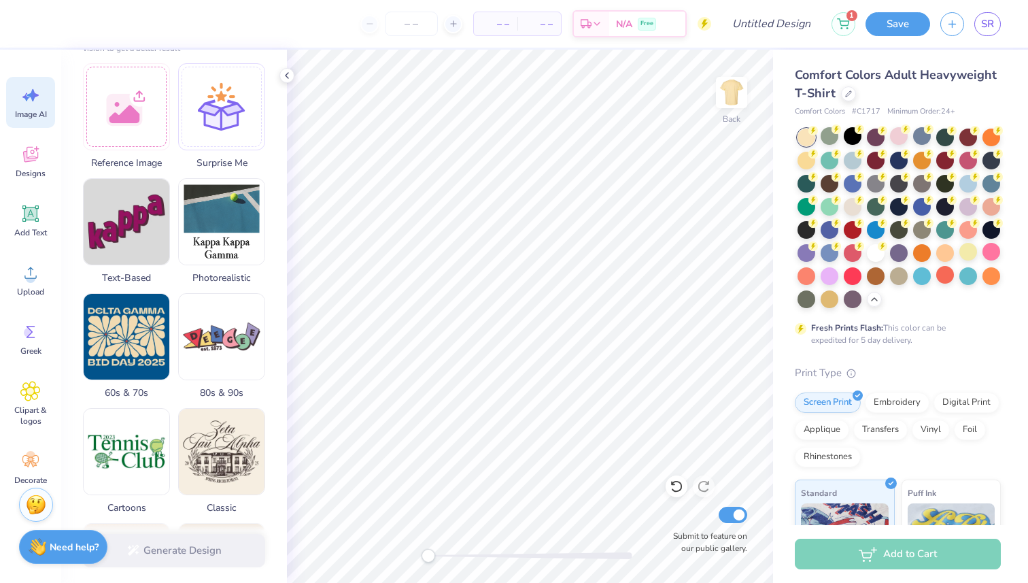
scroll to position [200, 0]
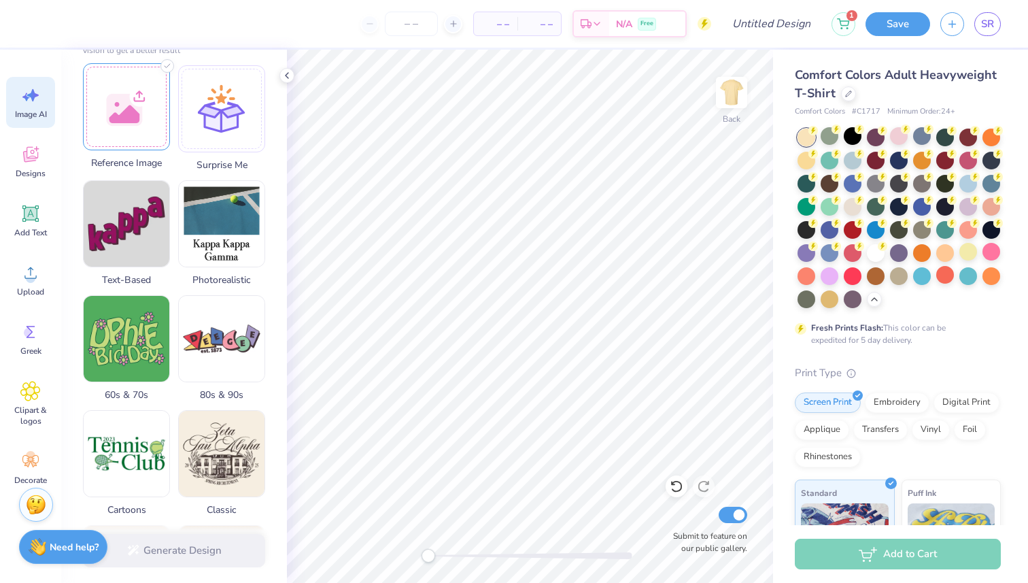
click at [141, 92] on div at bounding box center [126, 106] width 87 height 87
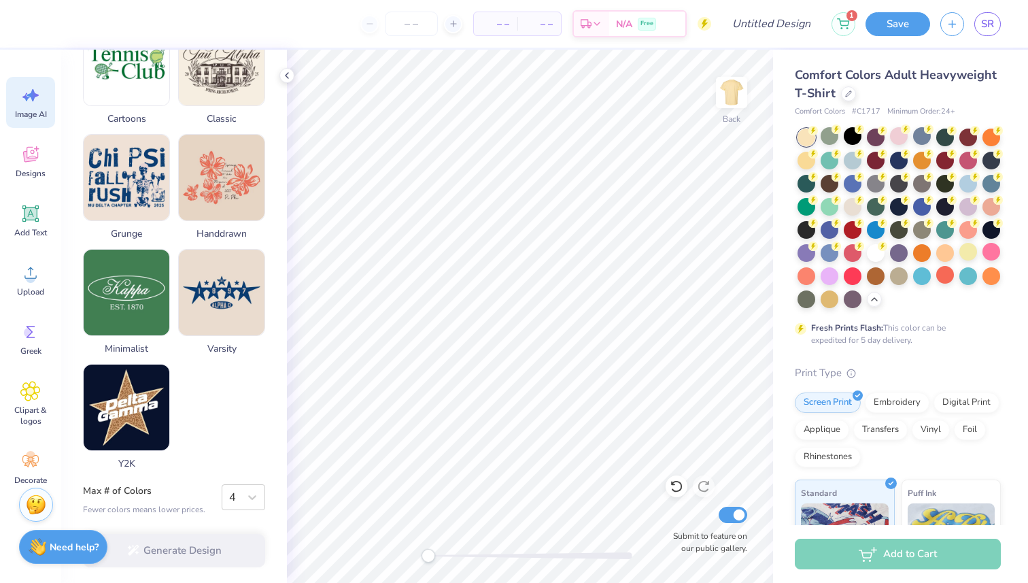
scroll to position [591, 0]
click at [43, 131] on div "Image AI Designs Add Text Upload Greek Clipart & logos Decorate" at bounding box center [30, 285] width 49 height 417
click at [43, 150] on div "Designs" at bounding box center [30, 161] width 49 height 51
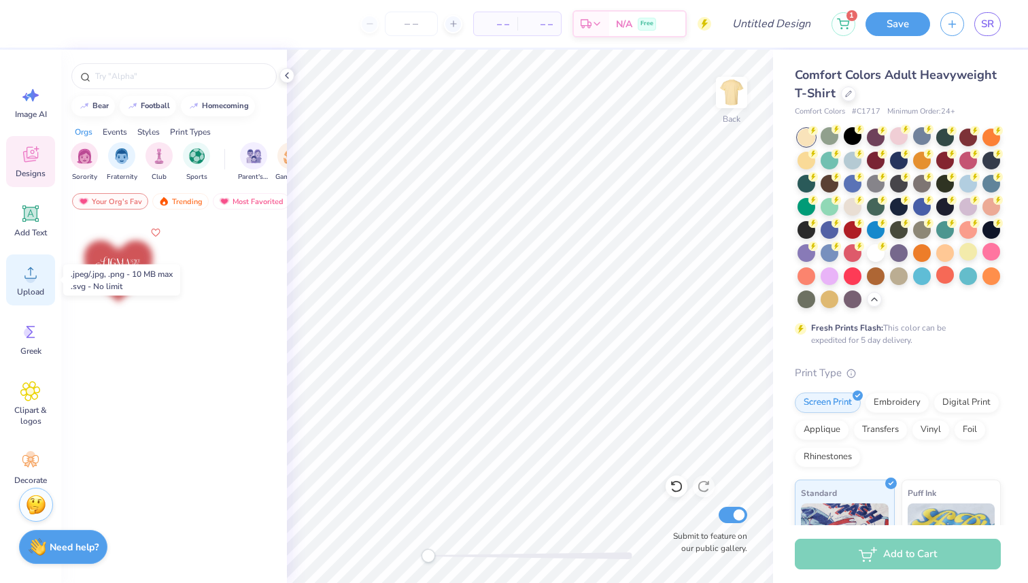
click at [41, 286] on span "Upload" at bounding box center [30, 291] width 27 height 11
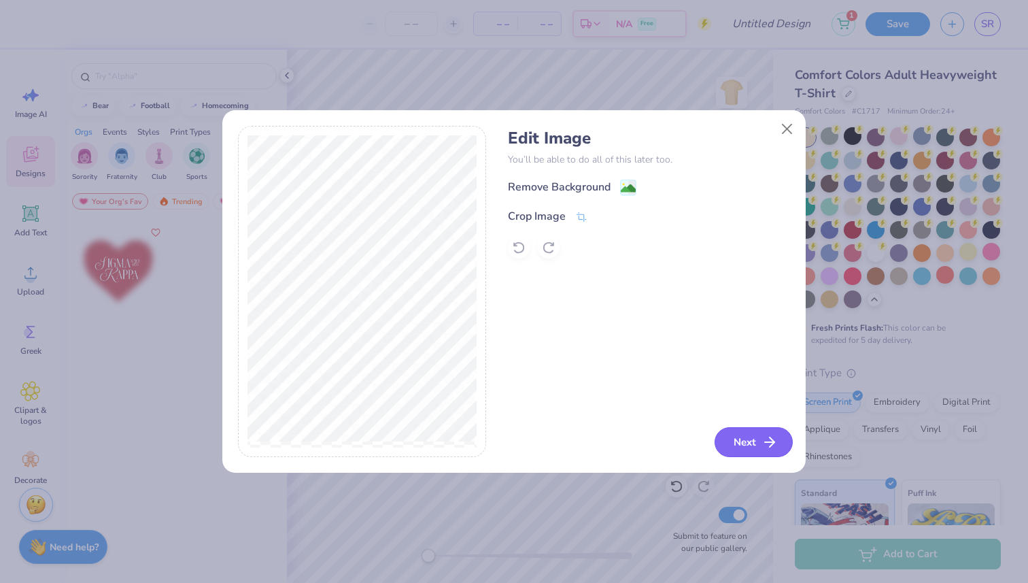
click at [768, 435] on icon "button" at bounding box center [770, 442] width 16 height 16
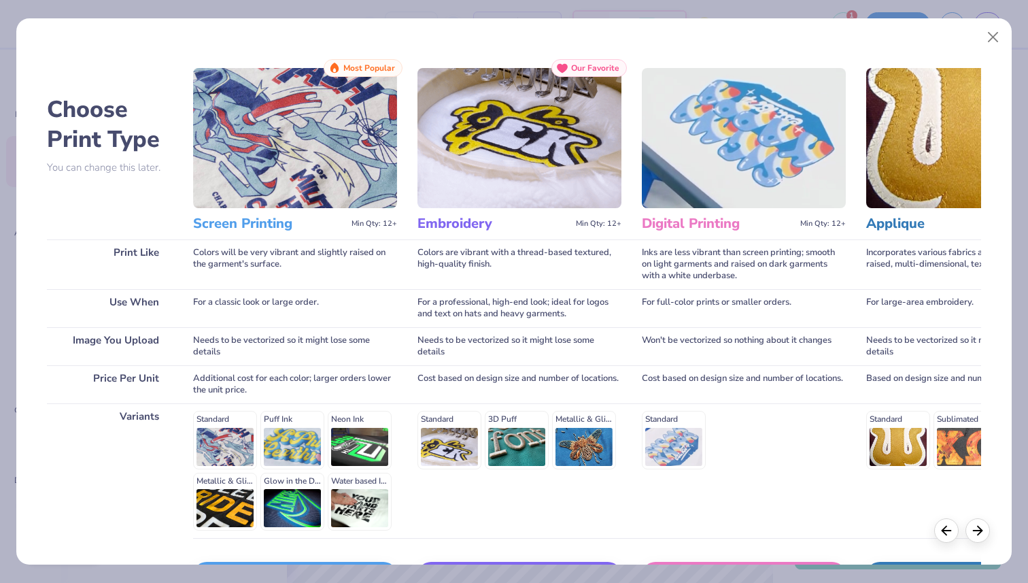
click at [346, 204] on img at bounding box center [295, 138] width 204 height 140
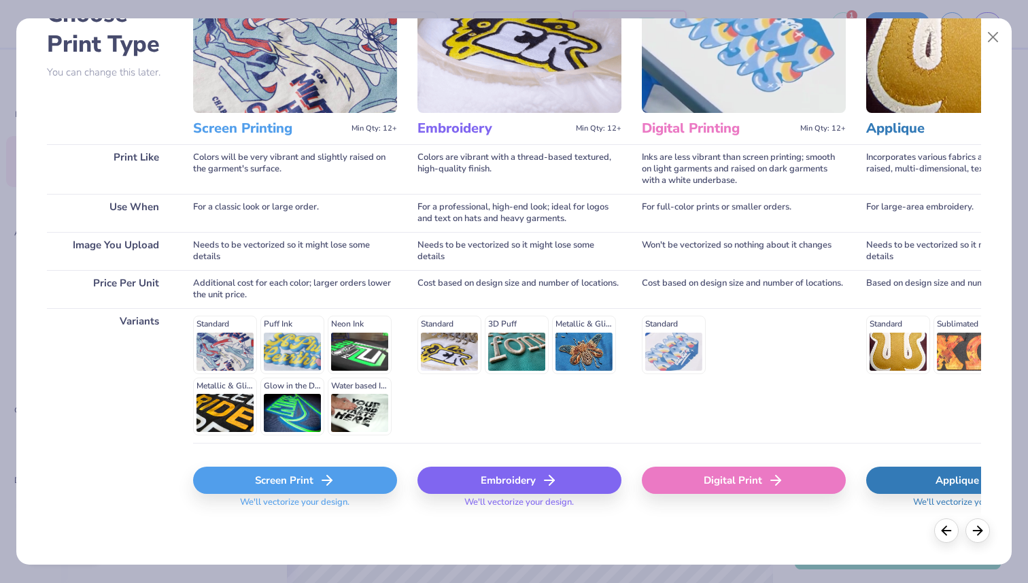
click at [326, 497] on span "We'll vectorize your design." at bounding box center [295, 506] width 120 height 20
click at [327, 486] on icon at bounding box center [327, 480] width 16 height 16
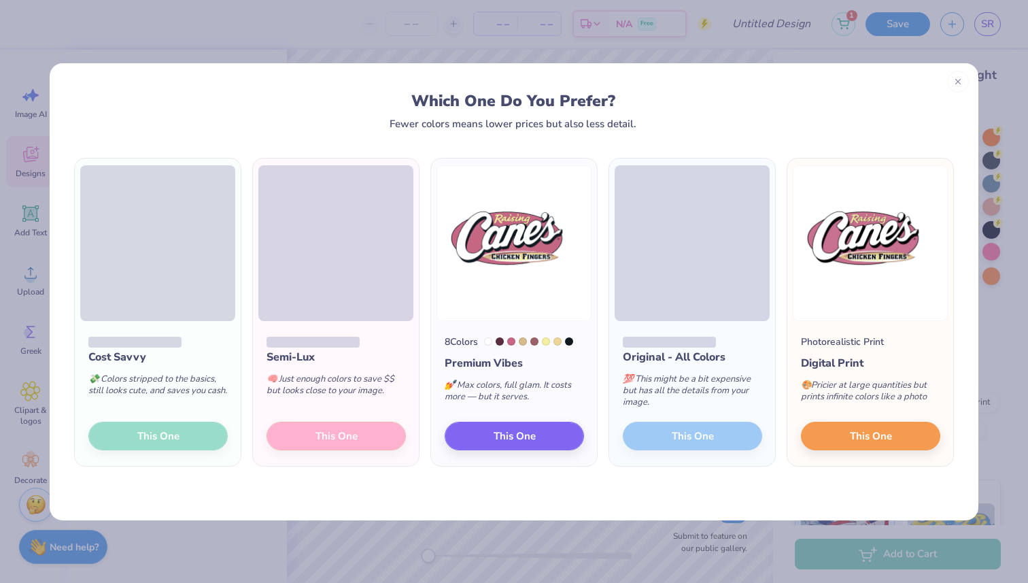
click at [194, 429] on div "Cost Savvy 💸 Colors stripped to the basics, still looks cute, and saves you cas…" at bounding box center [158, 394] width 166 height 146
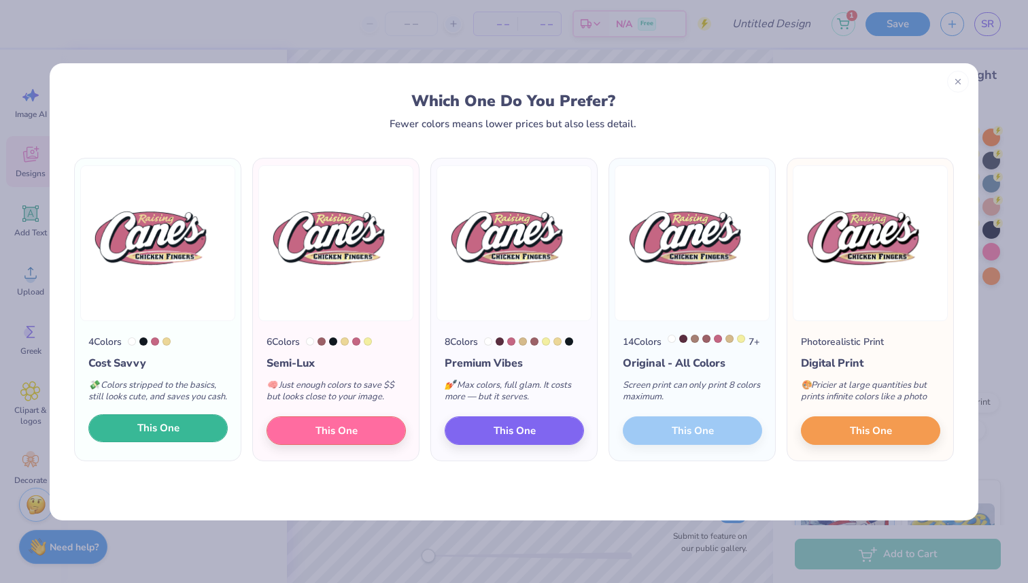
click at [194, 429] on button "This One" at bounding box center [157, 428] width 139 height 29
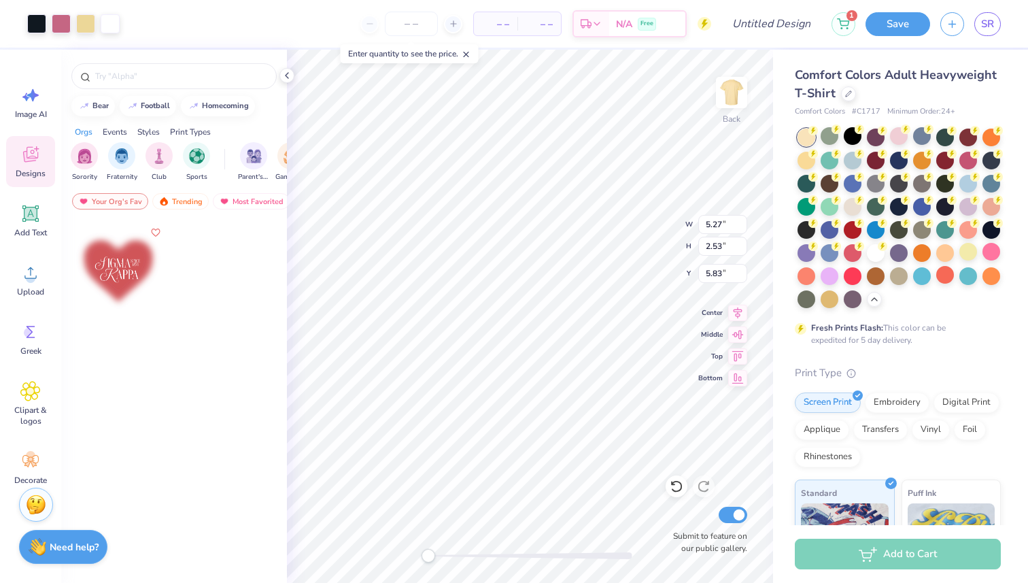
type input "5.27"
type input "2.53"
type input "5.83"
click at [680, 481] on icon at bounding box center [677, 486] width 14 height 14
type input "10.04"
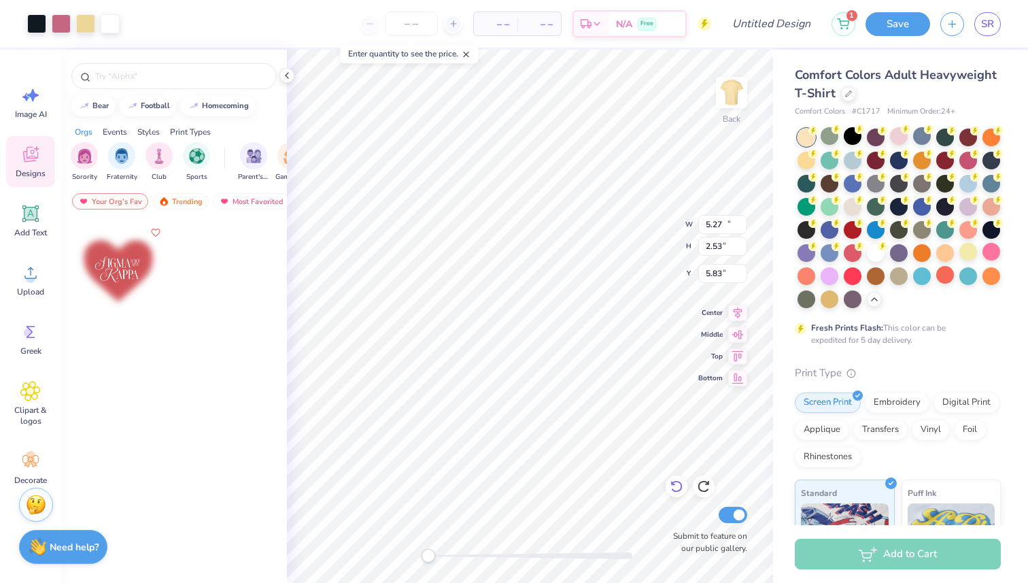
type input "4.83"
type input "3.53"
click at [969, 312] on div "Fresh Prints Flash: This color can be expedited for 5 day delivery." at bounding box center [898, 238] width 206 height 218
click at [834, 254] on div at bounding box center [830, 252] width 18 height 18
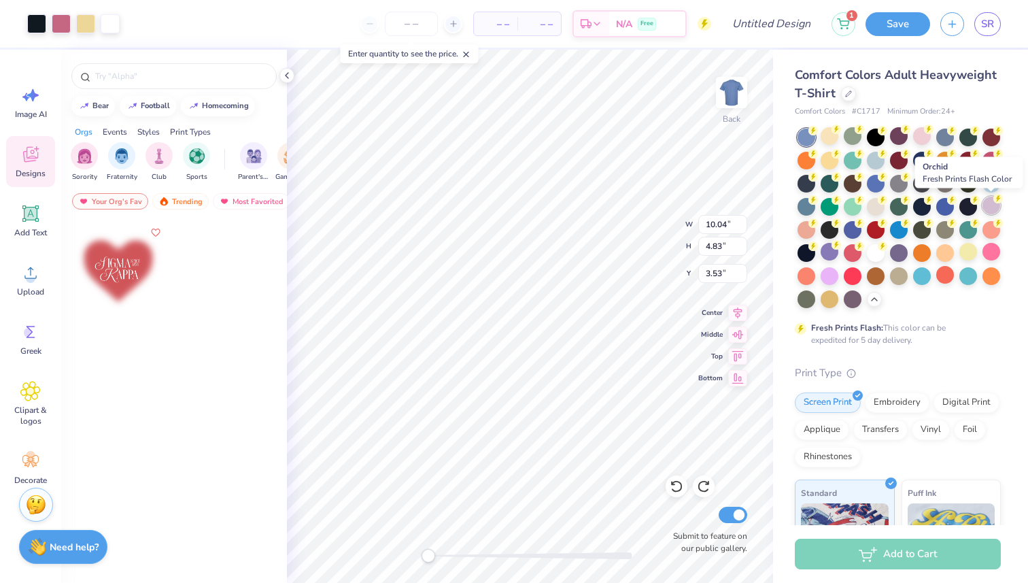
click at [998, 208] on div at bounding box center [992, 206] width 18 height 18
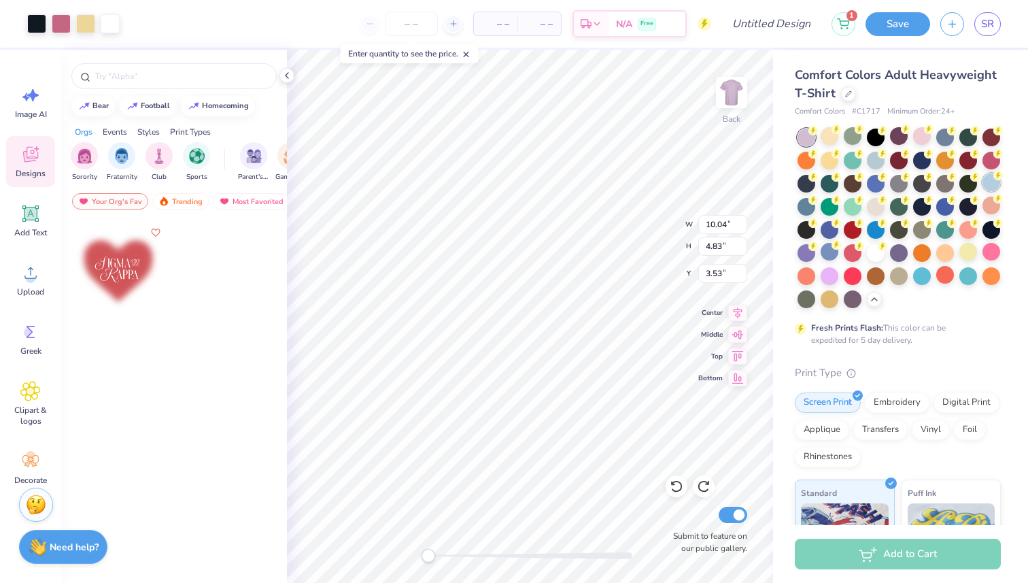
click at [993, 187] on div at bounding box center [992, 182] width 18 height 18
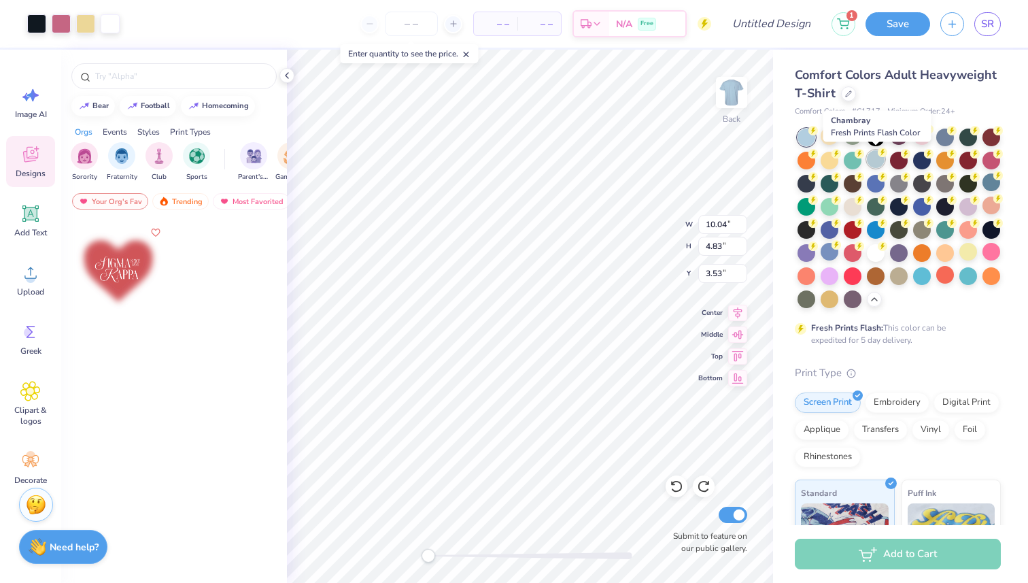
click at [868, 163] on div at bounding box center [876, 159] width 18 height 18
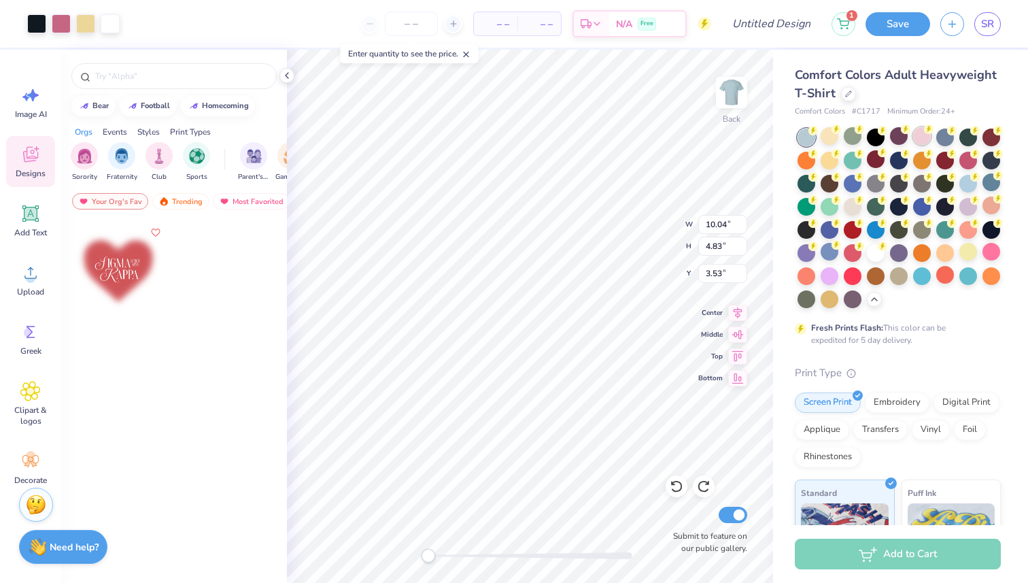
click at [921, 139] on div at bounding box center [922, 136] width 18 height 18
click at [852, 260] on div at bounding box center [853, 252] width 18 height 18
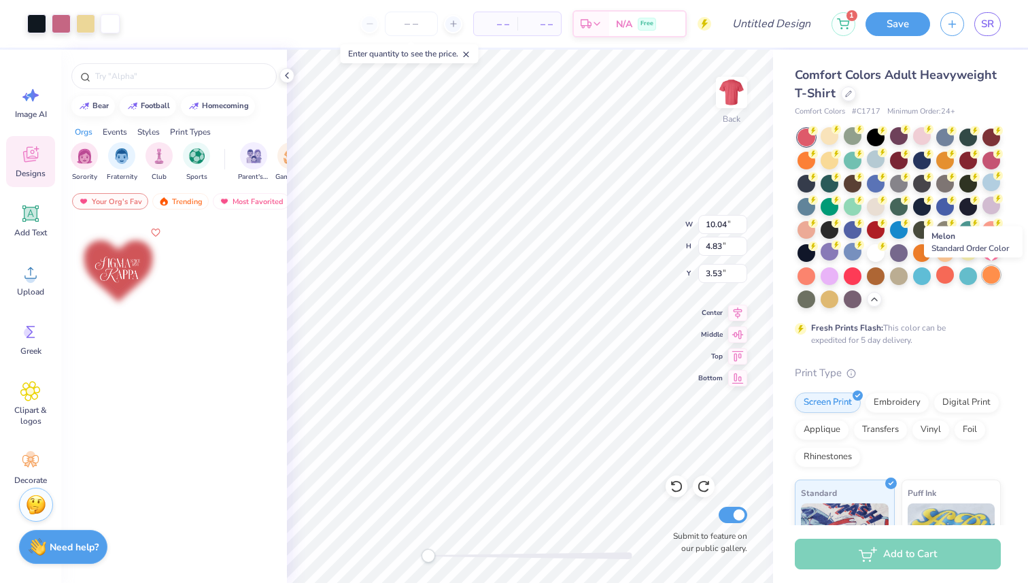
click at [989, 275] on div at bounding box center [992, 275] width 18 height 18
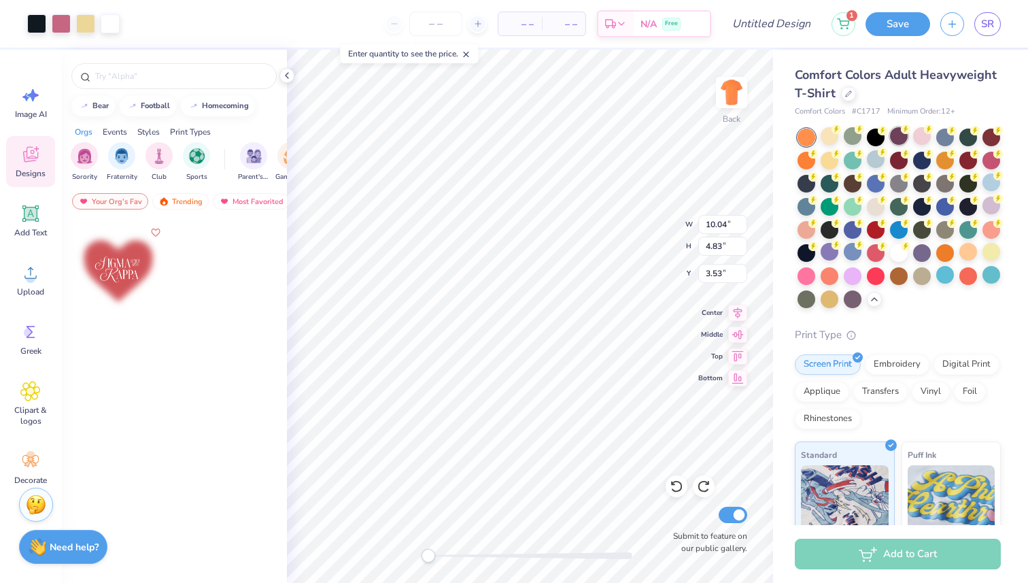
click at [905, 137] on div at bounding box center [899, 136] width 18 height 18
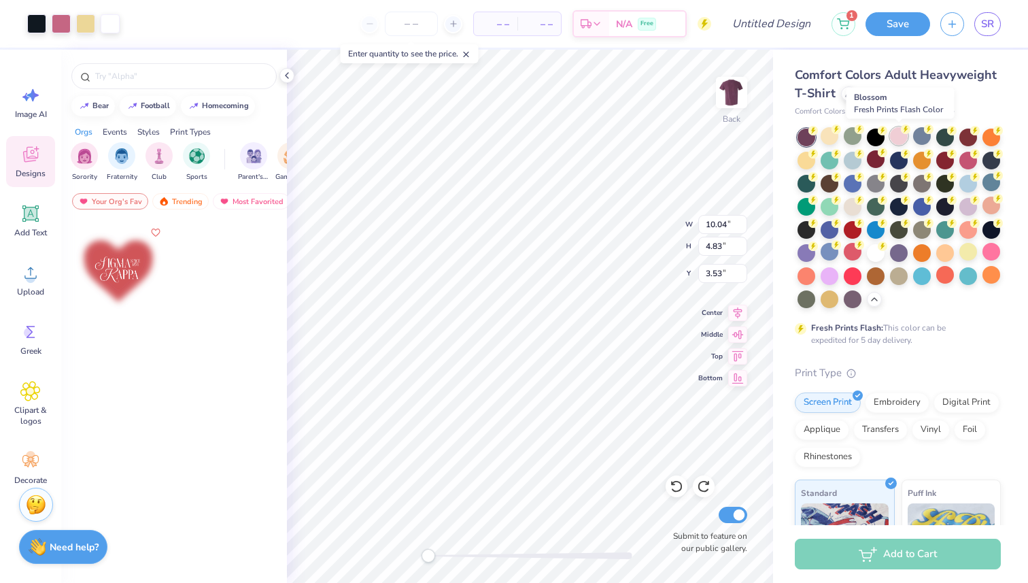
click at [893, 140] on div at bounding box center [899, 136] width 18 height 18
click at [851, 143] on div at bounding box center [853, 136] width 18 height 18
click at [808, 190] on div at bounding box center [807, 182] width 18 height 18
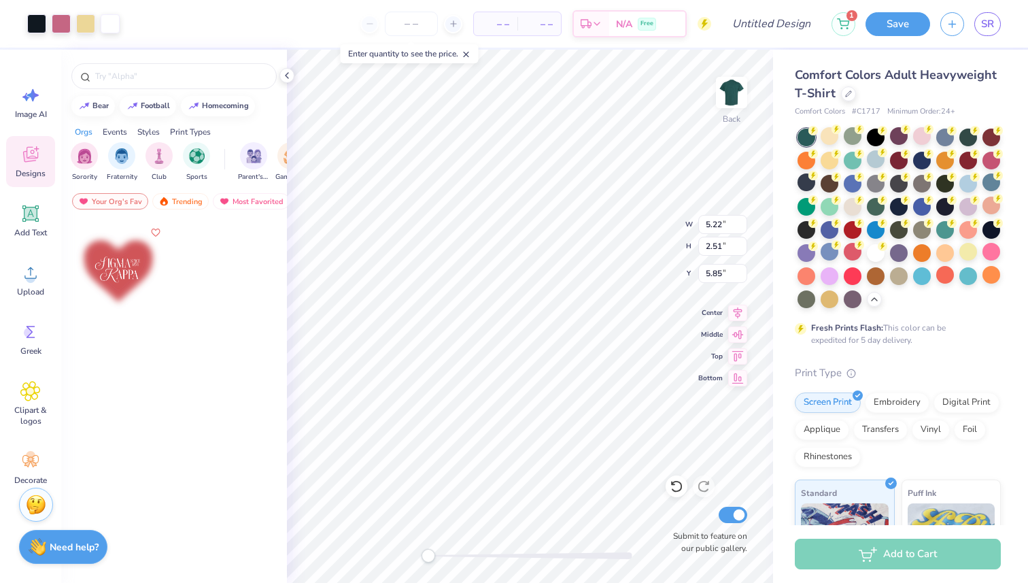
type input "5.22"
type input "2.51"
type input "3.55"
click at [874, 159] on div at bounding box center [876, 159] width 18 height 18
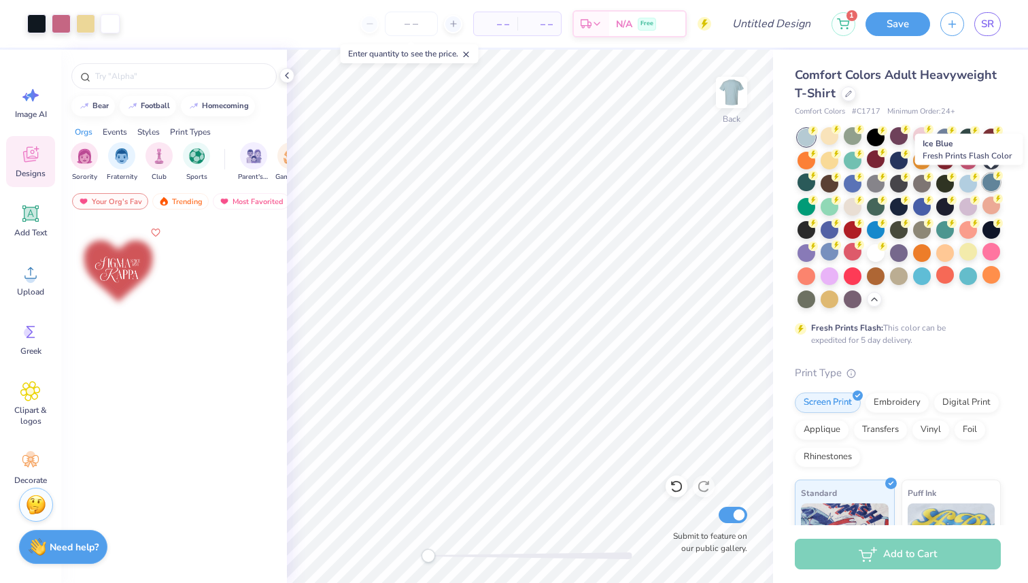
click at [995, 184] on div at bounding box center [992, 182] width 18 height 18
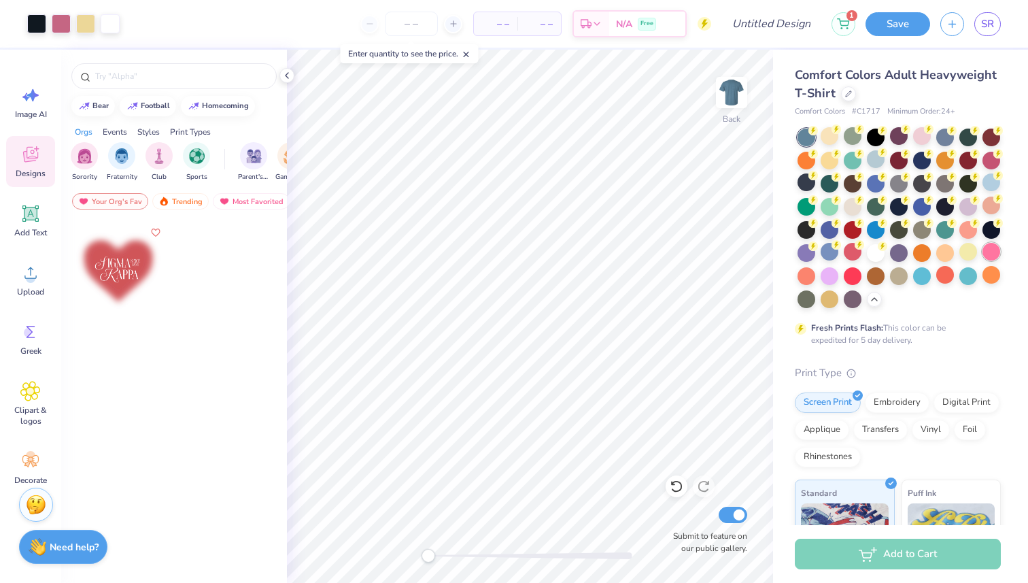
click at [987, 253] on div at bounding box center [992, 252] width 18 height 18
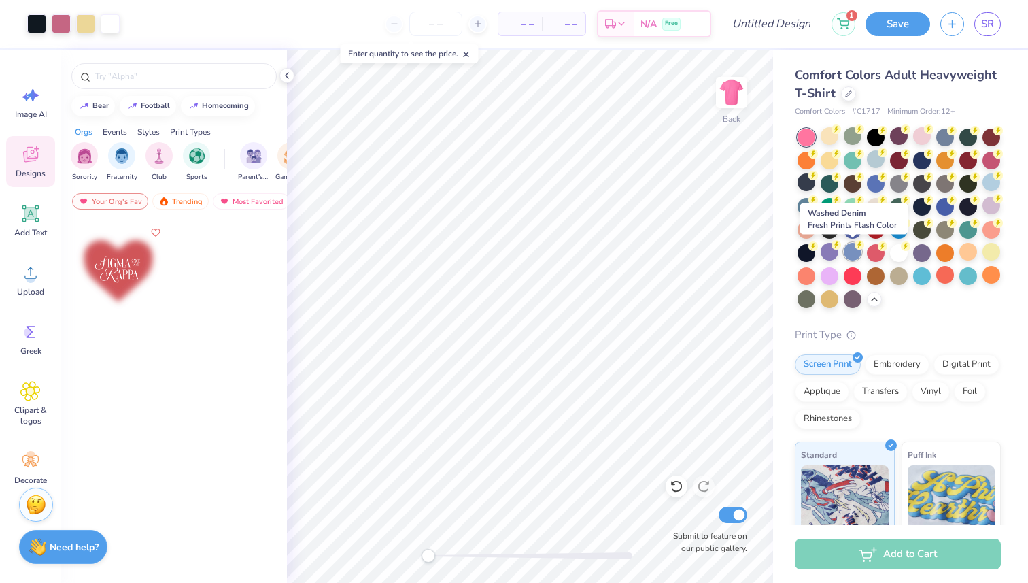
click at [853, 260] on div at bounding box center [853, 252] width 18 height 18
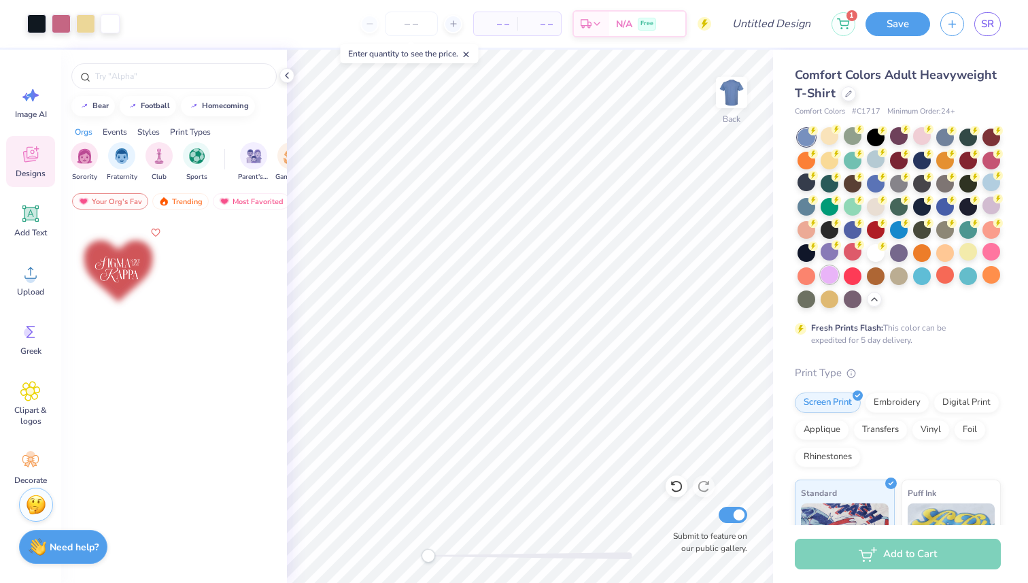
click at [832, 272] on div at bounding box center [830, 275] width 18 height 18
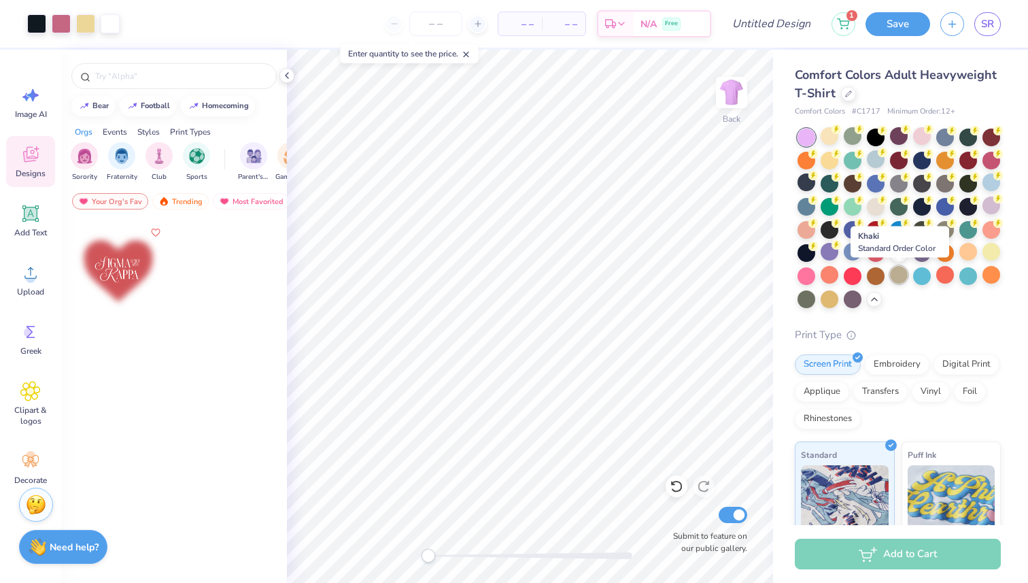
click at [898, 279] on div at bounding box center [899, 275] width 18 height 18
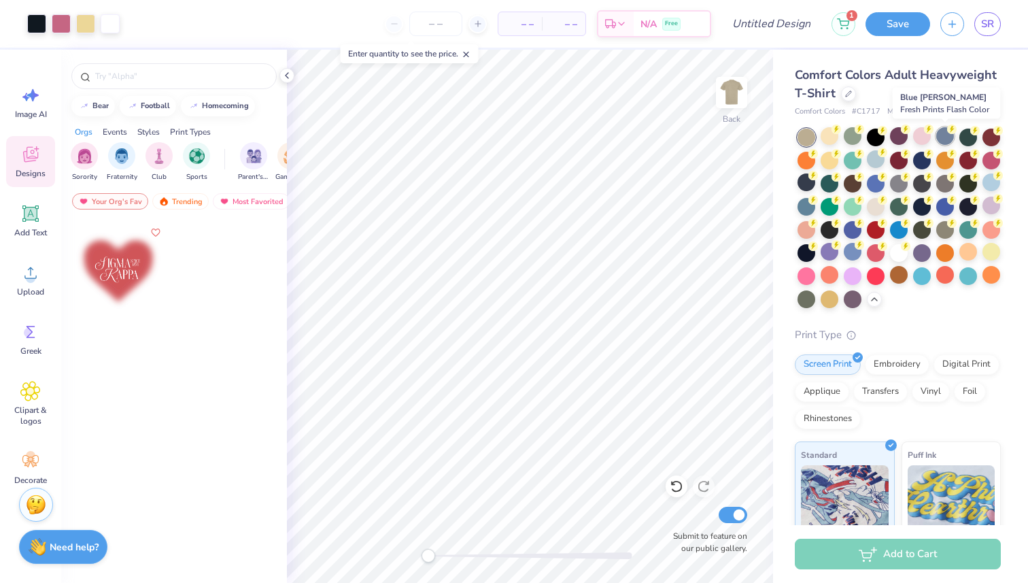
click at [947, 139] on div at bounding box center [945, 136] width 18 height 18
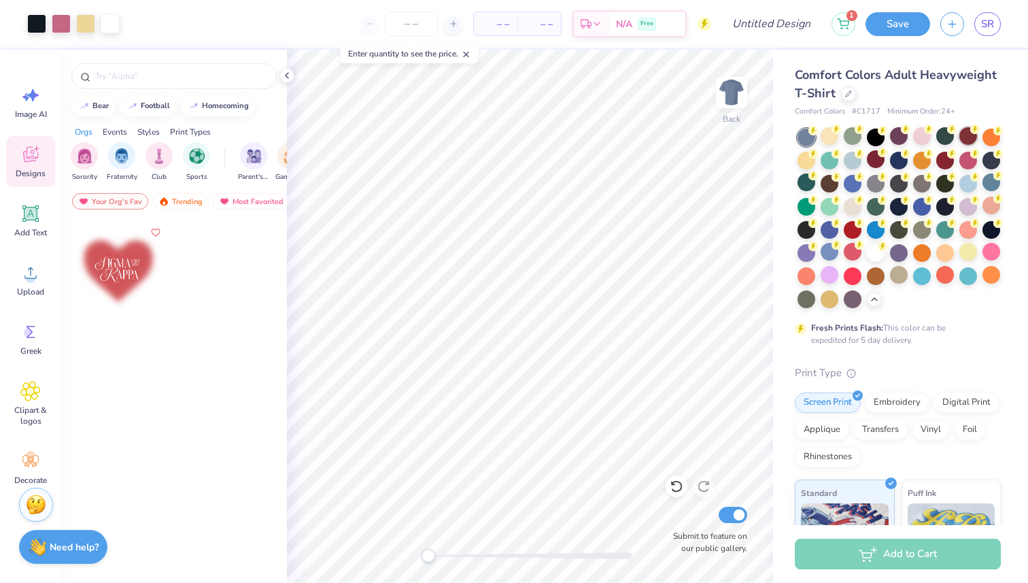
click at [964, 144] on div at bounding box center [968, 136] width 18 height 18
click at [846, 160] on div at bounding box center [853, 159] width 18 height 18
click at [855, 143] on div at bounding box center [853, 136] width 18 height 18
click at [990, 245] on div at bounding box center [992, 252] width 18 height 18
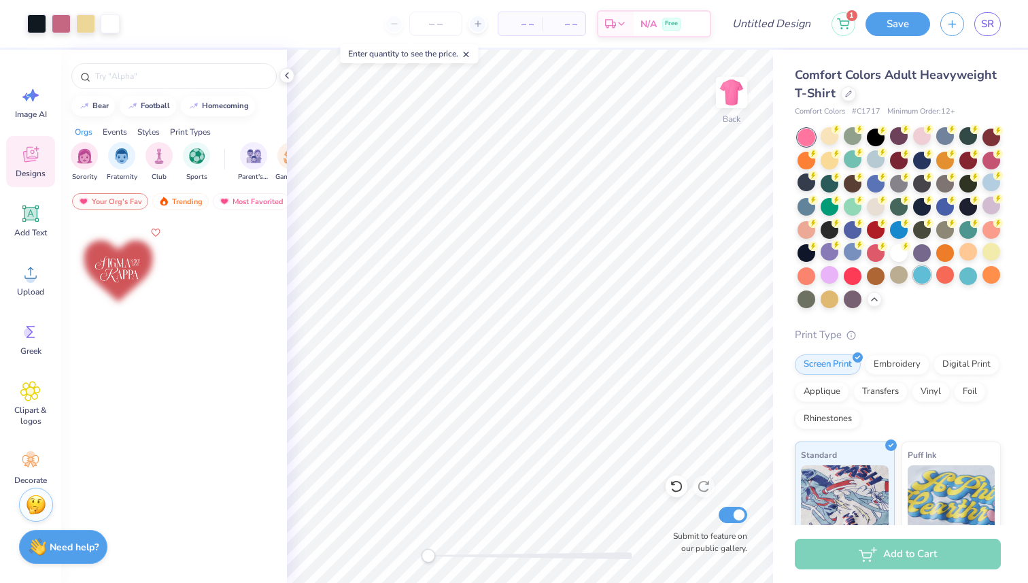
click at [921, 276] on div at bounding box center [922, 275] width 18 height 18
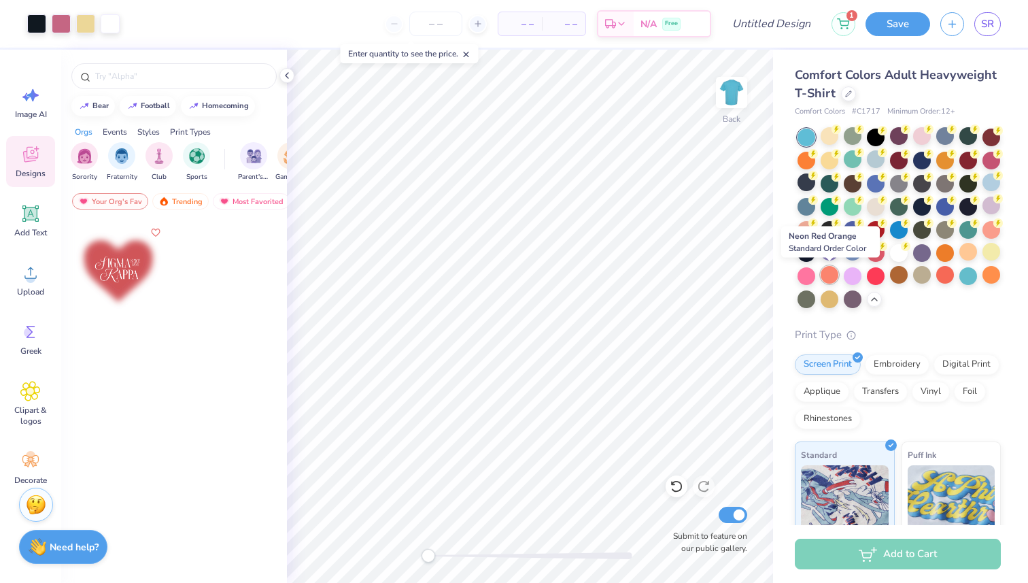
click at [837, 277] on div at bounding box center [830, 275] width 18 height 18
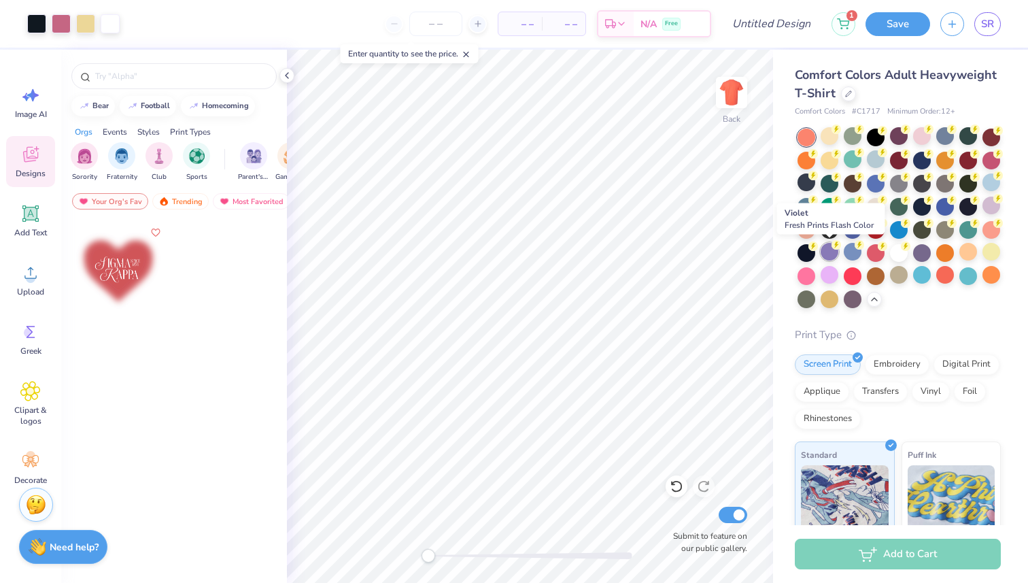
click at [832, 250] on div at bounding box center [830, 252] width 18 height 18
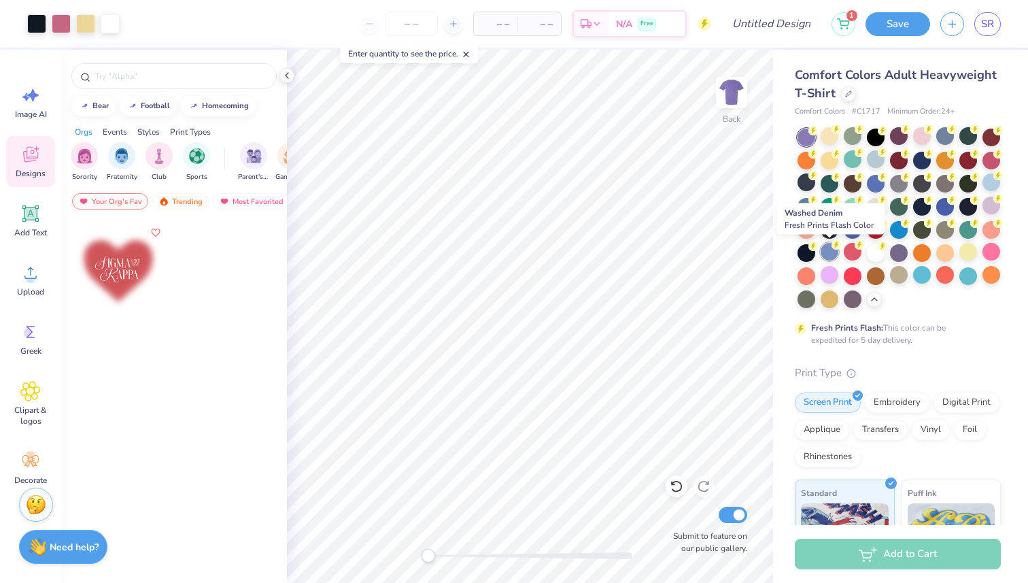
click at [832, 257] on div at bounding box center [830, 252] width 18 height 18
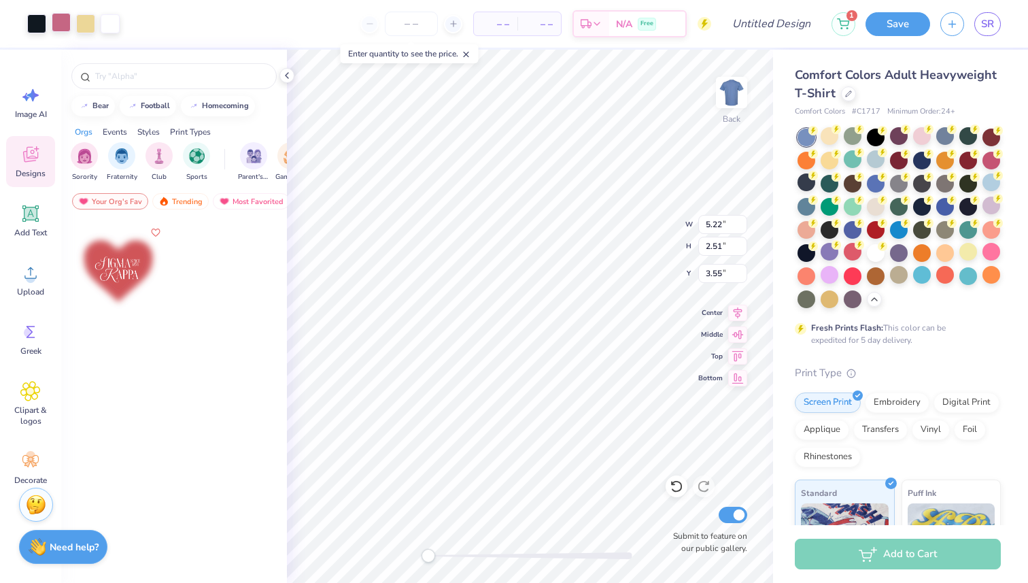
click at [58, 22] on div at bounding box center [61, 22] width 19 height 19
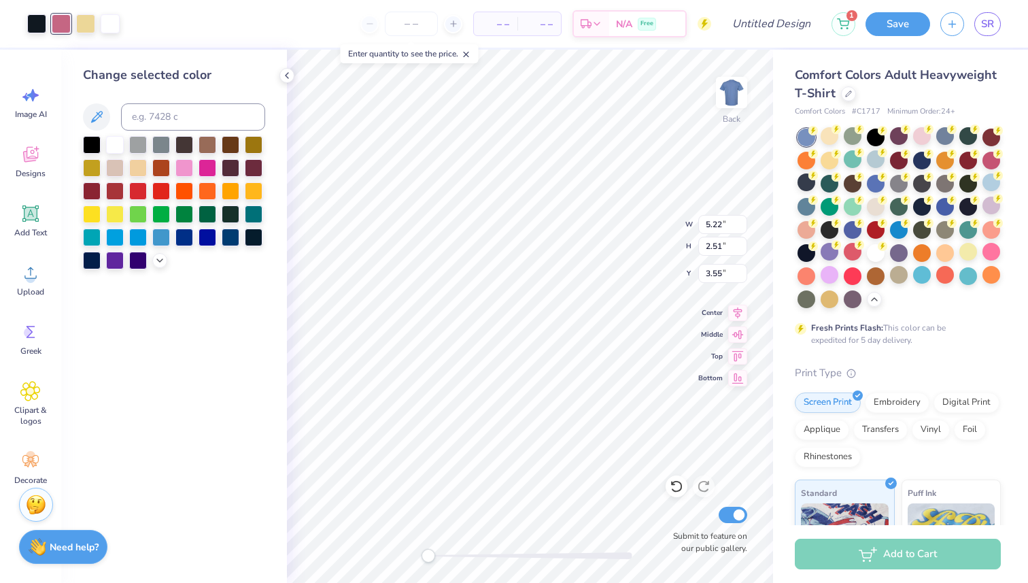
click at [60, 24] on div at bounding box center [61, 23] width 19 height 19
click at [156, 262] on icon at bounding box center [159, 259] width 11 height 11
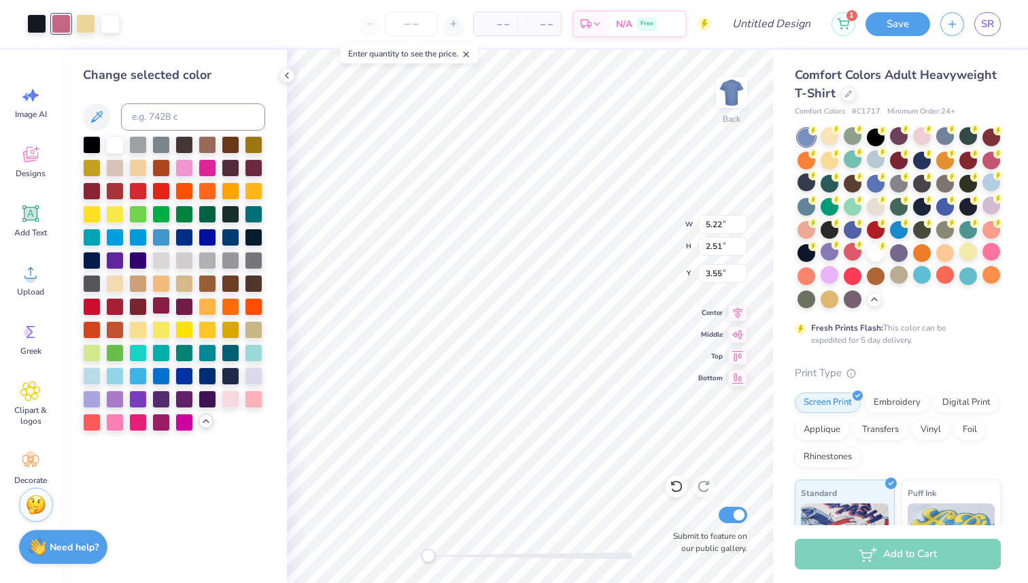
click at [163, 312] on div at bounding box center [161, 305] width 18 height 18
click at [154, 372] on div at bounding box center [161, 375] width 18 height 18
click at [231, 393] on div at bounding box center [231, 398] width 18 height 18
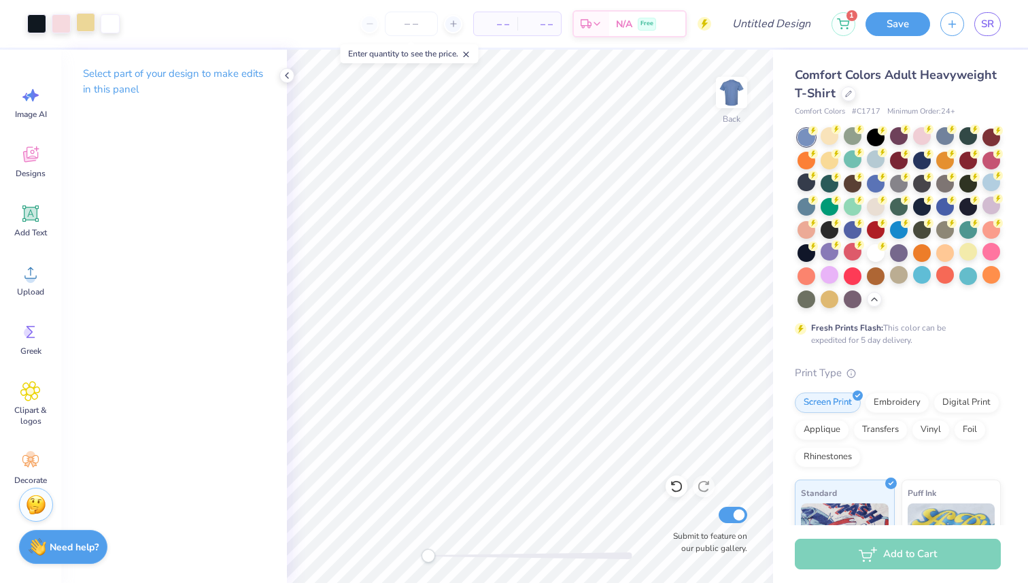
click at [89, 22] on div at bounding box center [85, 22] width 19 height 19
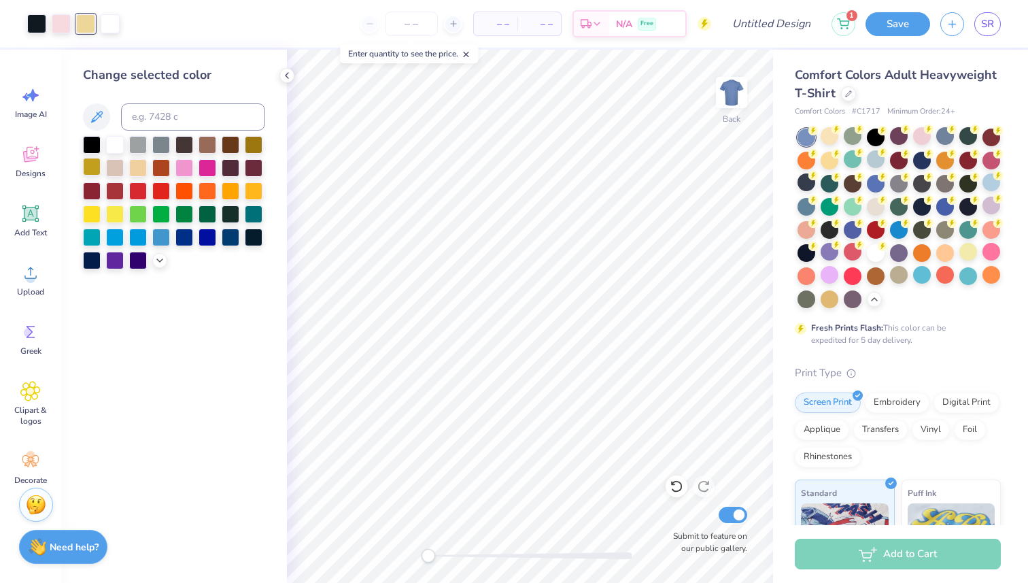
click at [96, 167] on div at bounding box center [92, 167] width 18 height 18
click at [156, 263] on icon at bounding box center [159, 259] width 11 height 11
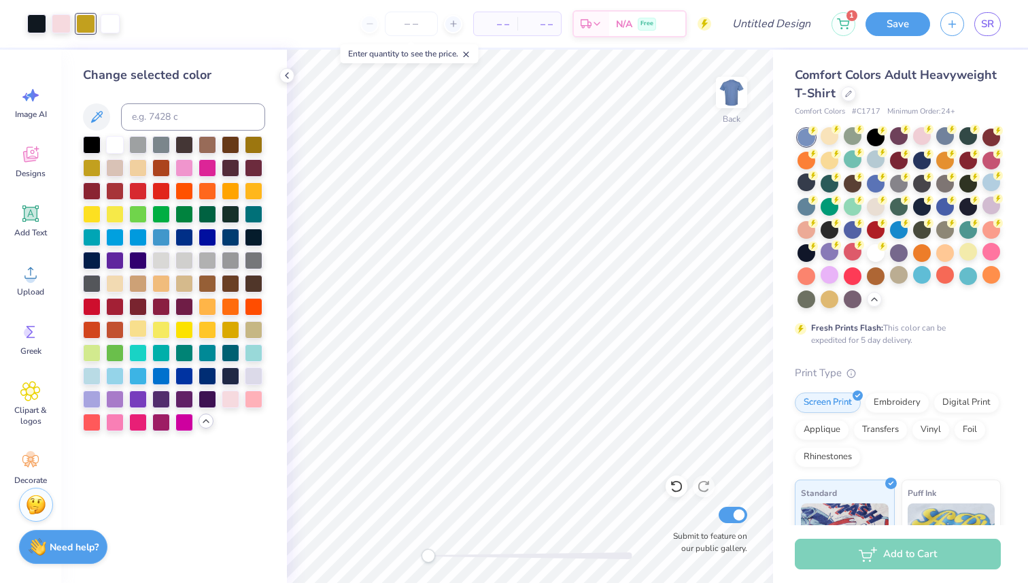
click at [144, 328] on div at bounding box center [138, 329] width 18 height 18
click at [175, 396] on div at bounding box center [184, 398] width 18 height 18
click at [131, 393] on div at bounding box center [138, 398] width 18 height 18
click at [112, 397] on div at bounding box center [115, 398] width 18 height 18
click at [254, 377] on div at bounding box center [254, 375] width 18 height 18
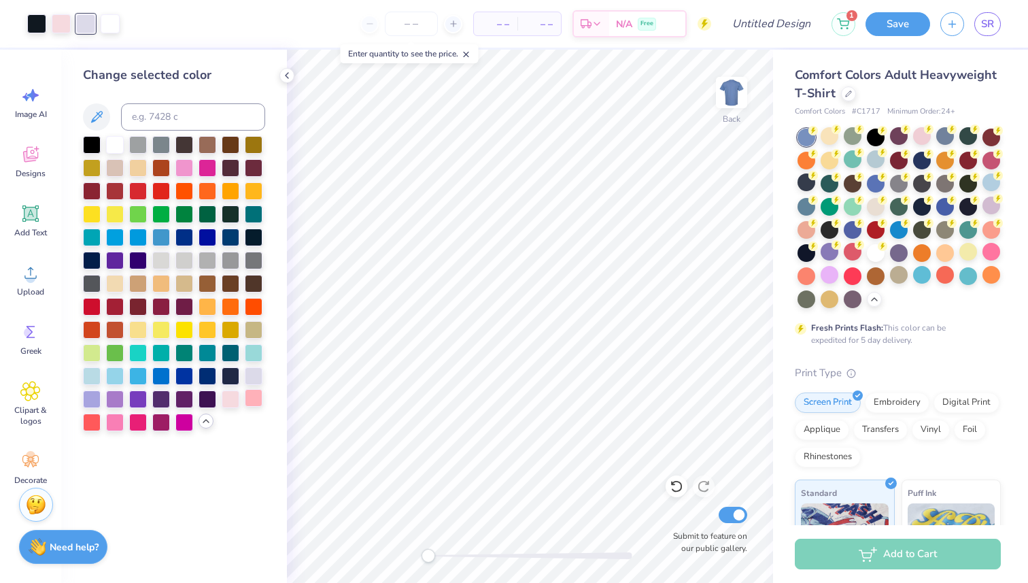
click at [258, 399] on div at bounding box center [254, 398] width 18 height 18
click at [120, 420] on div at bounding box center [115, 421] width 18 height 18
click at [921, 137] on div at bounding box center [922, 136] width 18 height 18
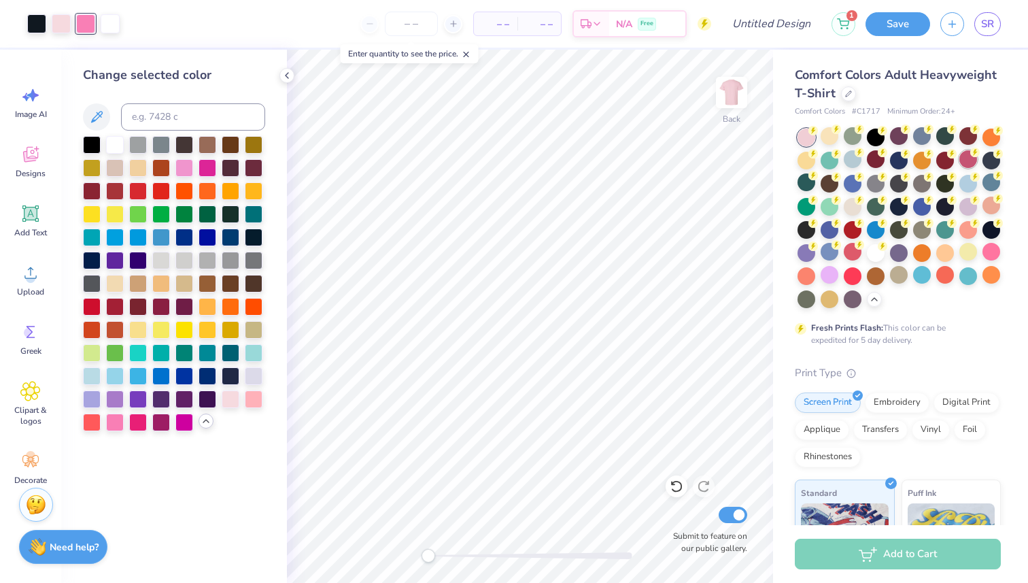
click at [974, 160] on div at bounding box center [968, 159] width 18 height 18
click at [902, 158] on div at bounding box center [899, 159] width 18 height 18
click at [900, 141] on div at bounding box center [899, 136] width 18 height 18
click at [809, 139] on div at bounding box center [807, 138] width 18 height 18
click at [206, 170] on div at bounding box center [208, 167] width 18 height 18
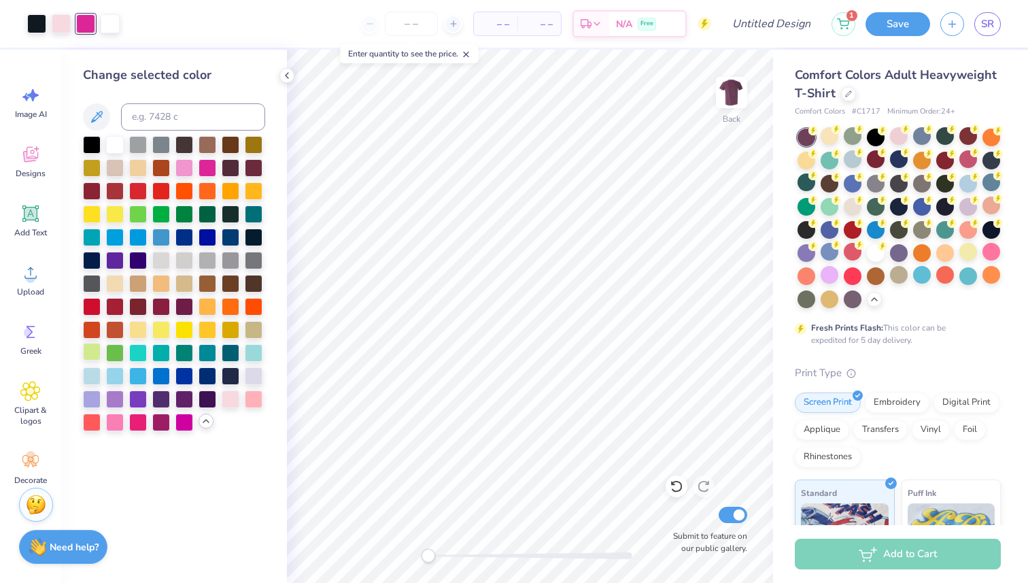
click at [96, 353] on div at bounding box center [92, 352] width 18 height 18
click at [120, 303] on div at bounding box center [115, 305] width 18 height 18
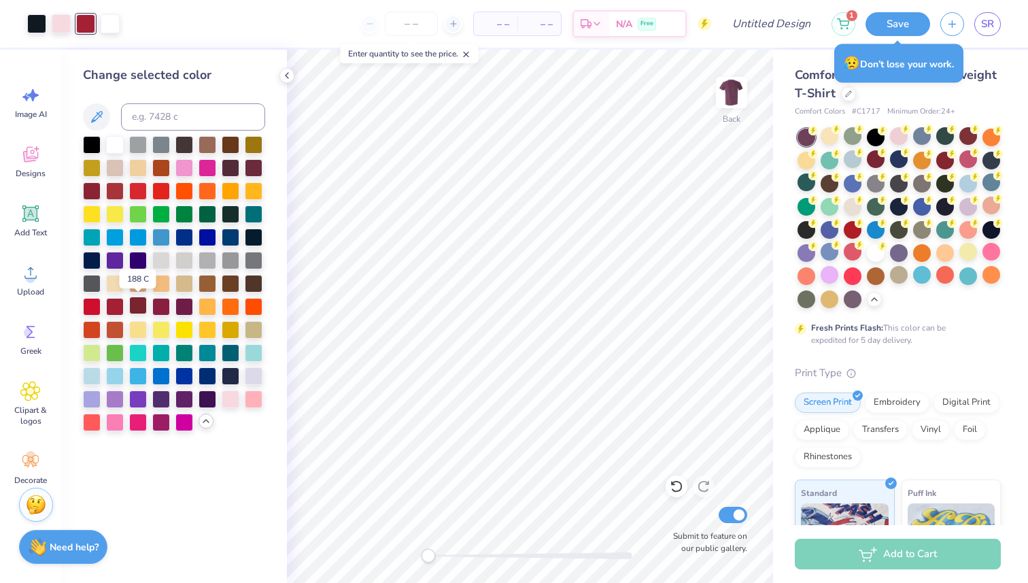
click at [141, 308] on div at bounding box center [138, 305] width 18 height 18
click at [189, 310] on div at bounding box center [184, 305] width 18 height 18
click at [122, 169] on div at bounding box center [115, 167] width 18 height 18
click at [140, 328] on div at bounding box center [138, 329] width 18 height 18
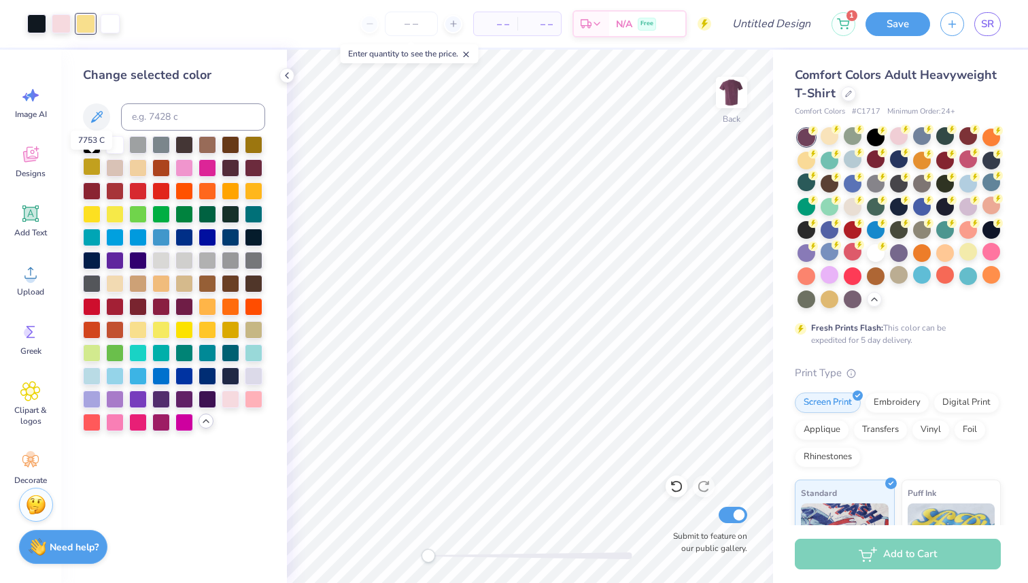
click at [92, 160] on div at bounding box center [92, 167] width 18 height 18
click at [232, 405] on div at bounding box center [231, 398] width 18 height 18
click at [116, 421] on div at bounding box center [115, 421] width 18 height 18
click at [136, 419] on div at bounding box center [138, 421] width 18 height 18
click at [684, 489] on div at bounding box center [677, 486] width 22 height 22
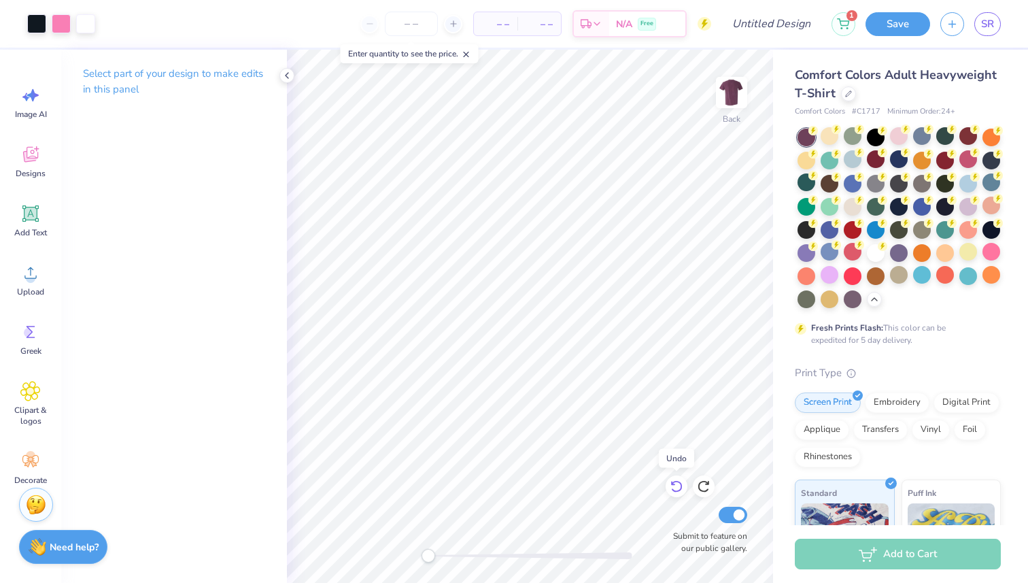
click at [684, 489] on div at bounding box center [677, 486] width 22 height 22
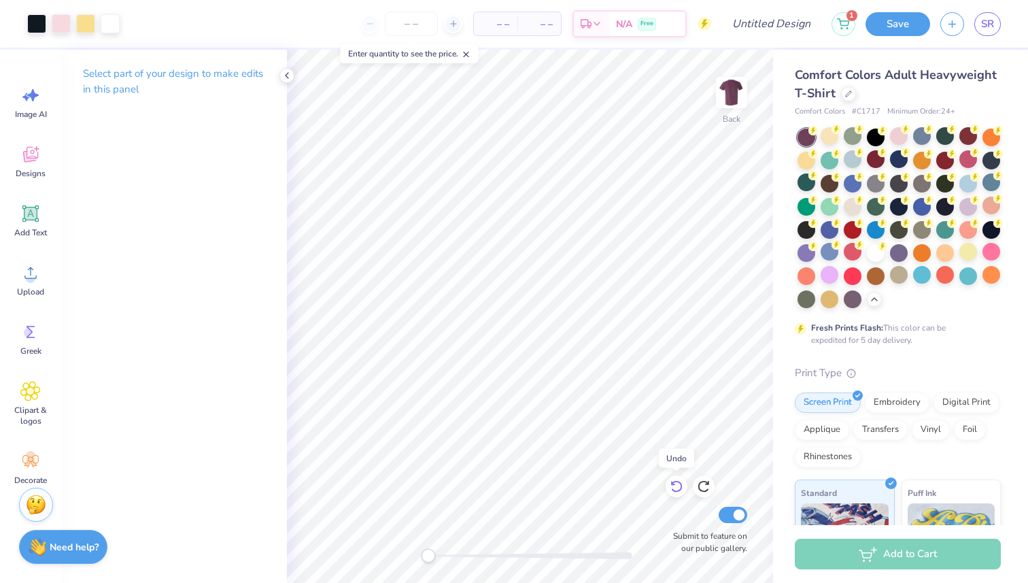
click at [684, 489] on div at bounding box center [677, 486] width 22 height 22
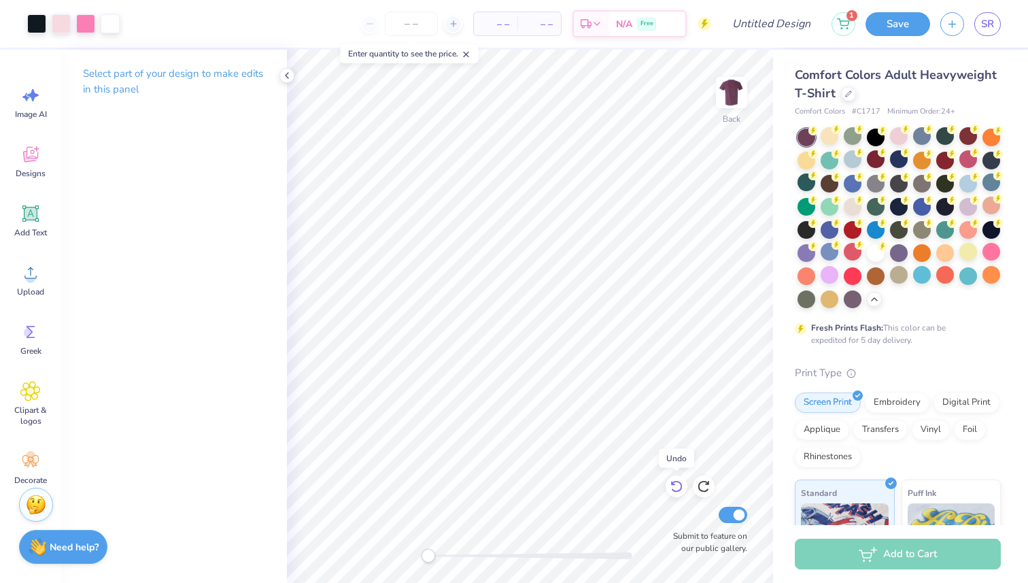
click at [684, 489] on div at bounding box center [677, 486] width 22 height 22
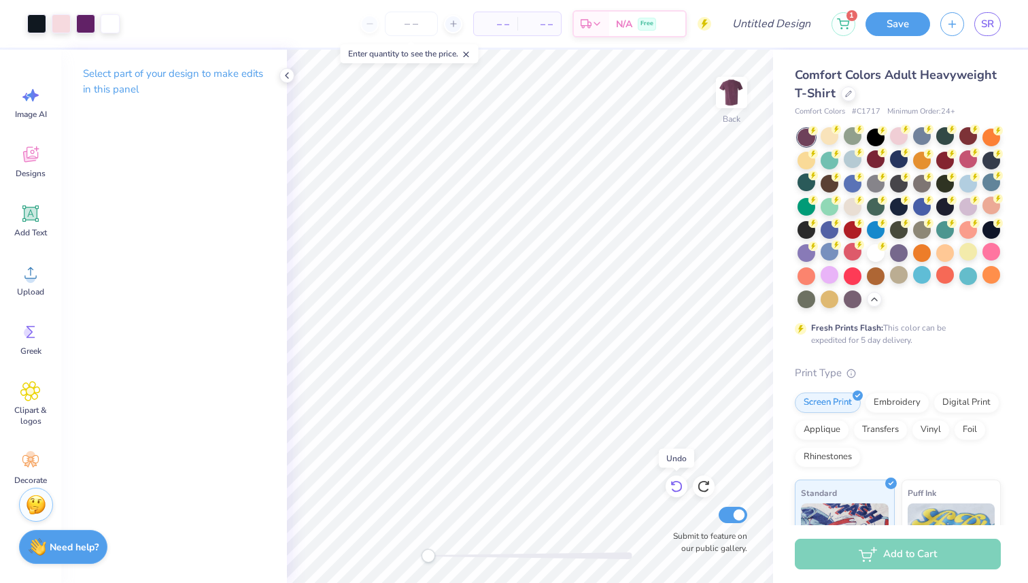
click at [684, 489] on div at bounding box center [677, 486] width 22 height 22
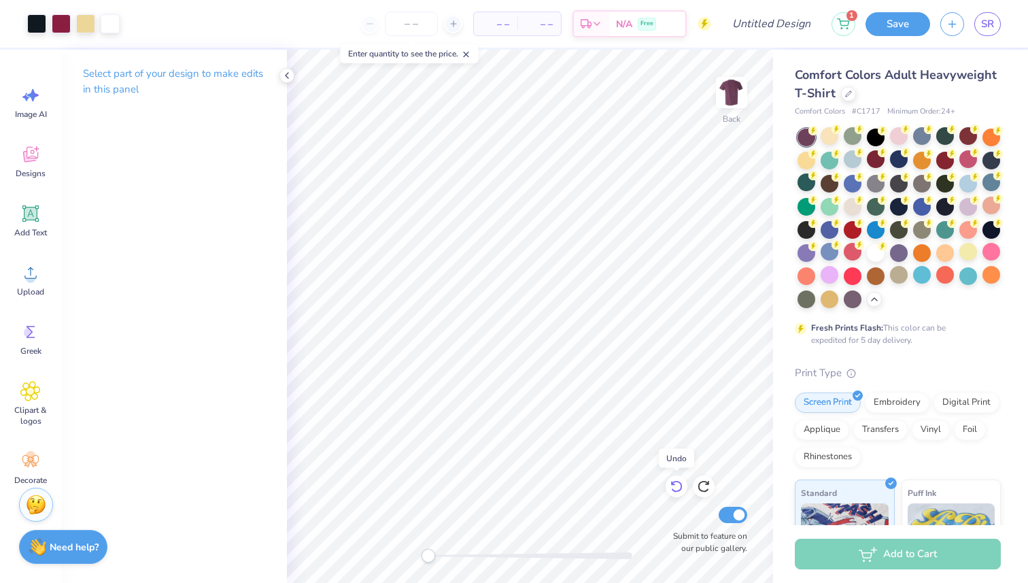
click at [684, 489] on div at bounding box center [677, 486] width 22 height 22
click at [65, 28] on div at bounding box center [61, 22] width 19 height 19
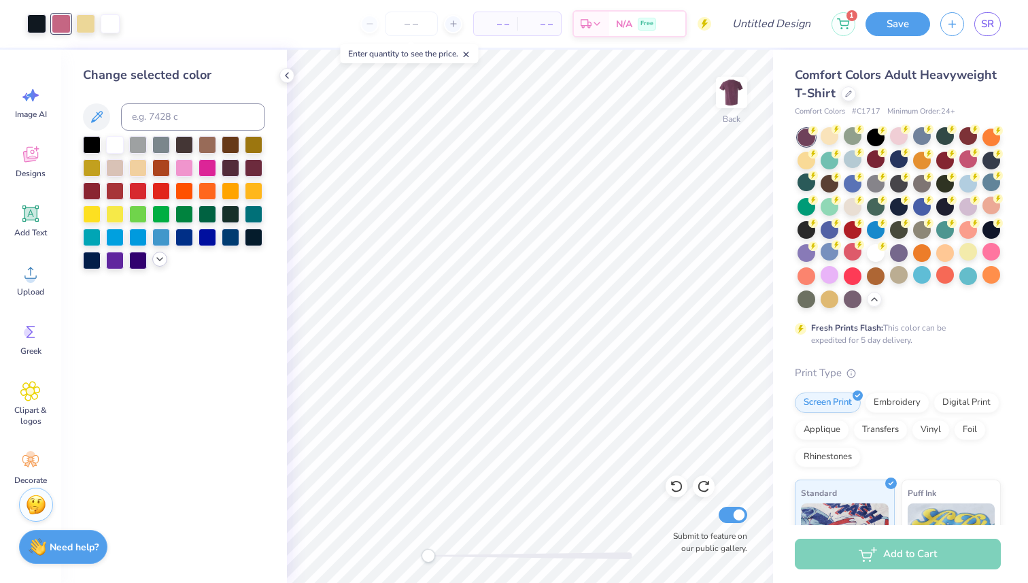
click at [157, 260] on icon at bounding box center [159, 259] width 11 height 11
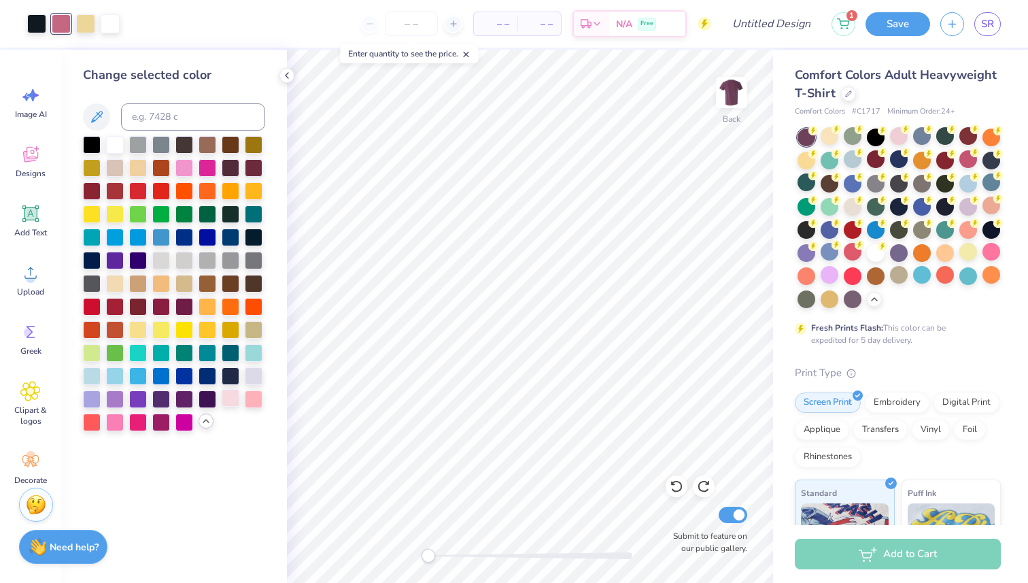
click at [233, 401] on div at bounding box center [231, 398] width 18 height 18
click at [260, 393] on div at bounding box center [254, 398] width 18 height 18
click at [188, 171] on div at bounding box center [184, 167] width 18 height 18
click at [852, 208] on div at bounding box center [853, 206] width 18 height 18
click at [852, 210] on div "Almost there" at bounding box center [657, 316] width 741 height 533
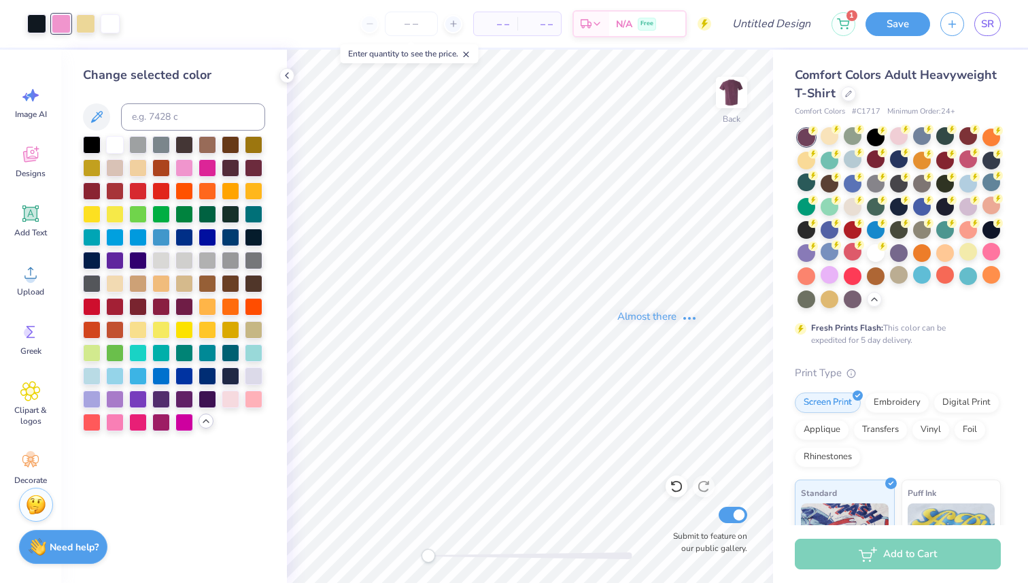
click at [849, 205] on div "Almost there" at bounding box center [657, 316] width 741 height 533
click at [853, 207] on div "Almost there" at bounding box center [657, 316] width 741 height 533
click at [870, 250] on div "Almost there" at bounding box center [657, 316] width 741 height 533
click at [876, 252] on div "Almost there" at bounding box center [657, 316] width 741 height 533
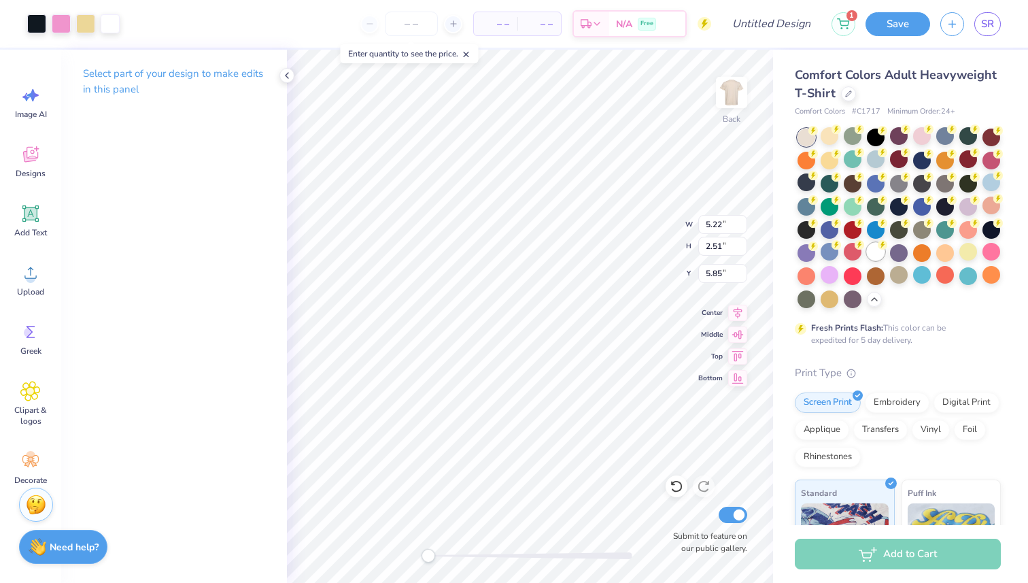
click at [877, 253] on div at bounding box center [876, 252] width 18 height 18
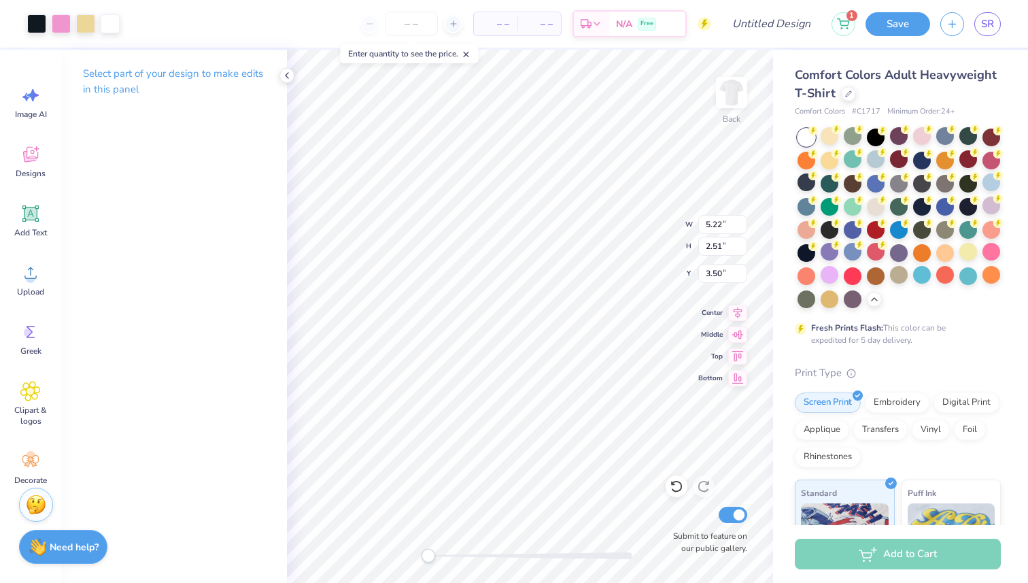
type input "3.50"
click at [573, 243] on li "Copy" at bounding box center [594, 237] width 107 height 27
click at [721, 105] on img at bounding box center [731, 92] width 54 height 54
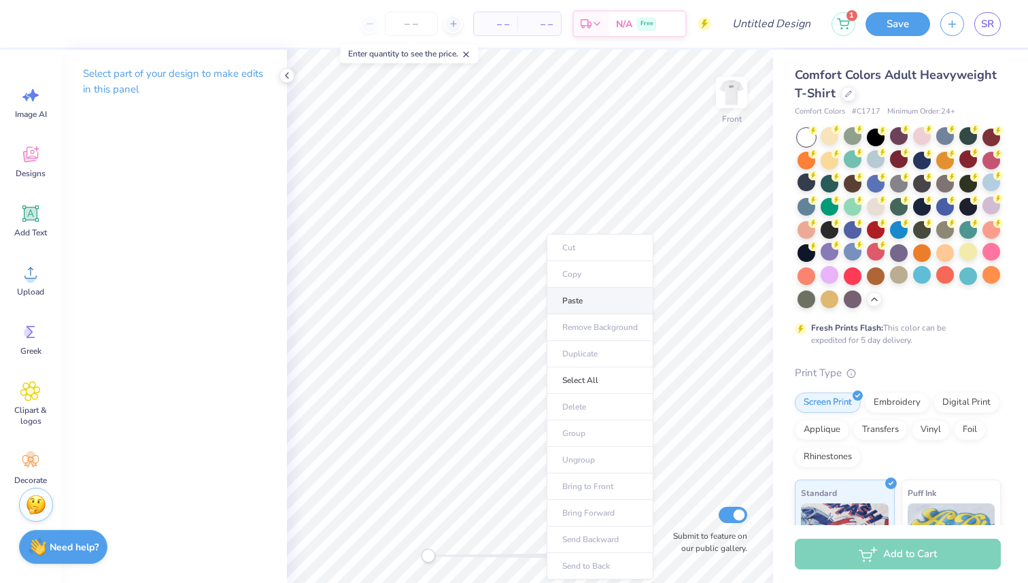
click at [583, 303] on li "Paste" at bounding box center [600, 301] width 107 height 27
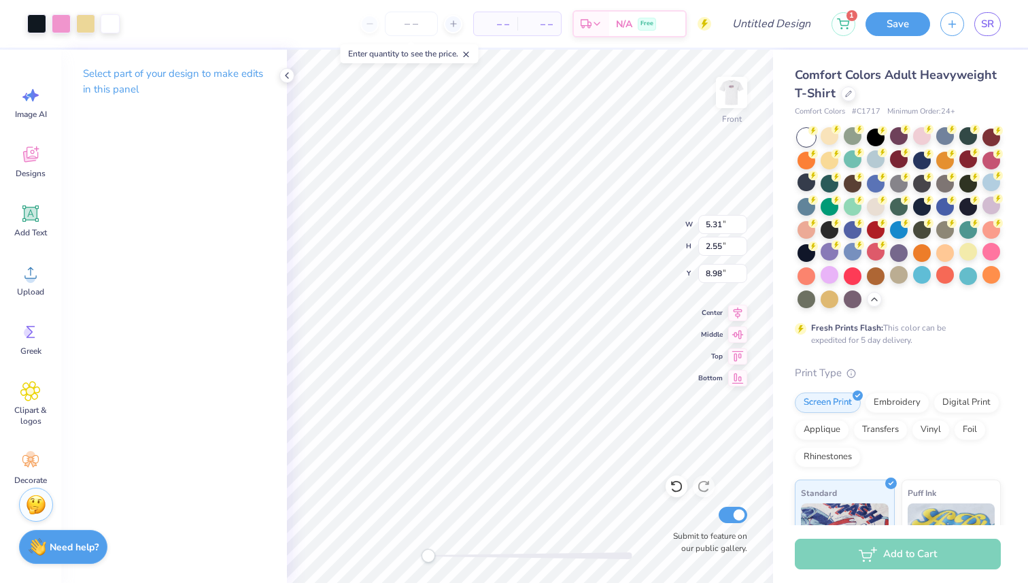
type input "3.00"
type input "12.05"
type input "5.79"
click at [733, 93] on img at bounding box center [731, 92] width 54 height 54
click at [733, 93] on img at bounding box center [731, 92] width 27 height 27
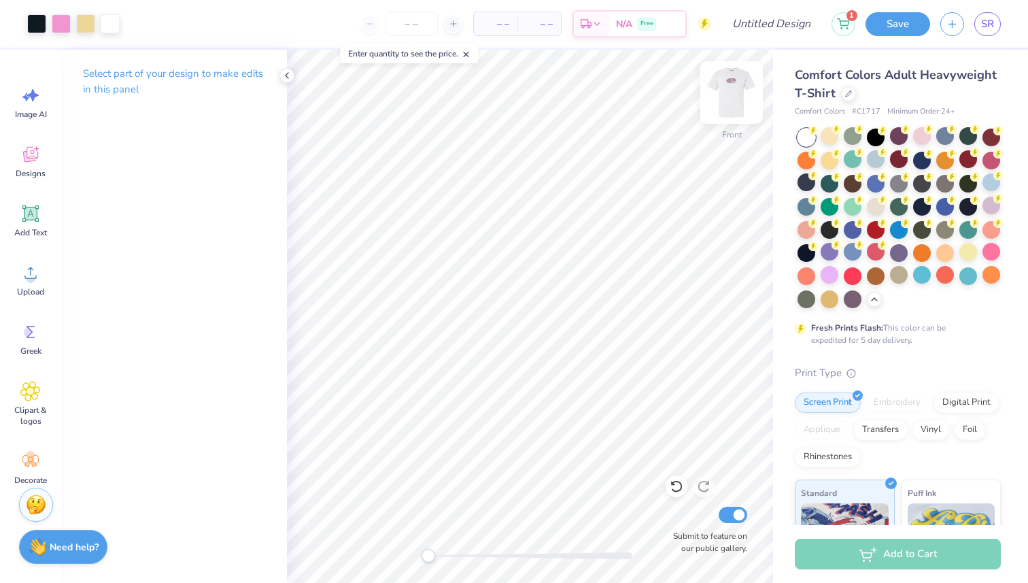
click at [725, 103] on img at bounding box center [731, 92] width 54 height 54
click at [47, 214] on div "Add Text" at bounding box center [30, 220] width 49 height 51
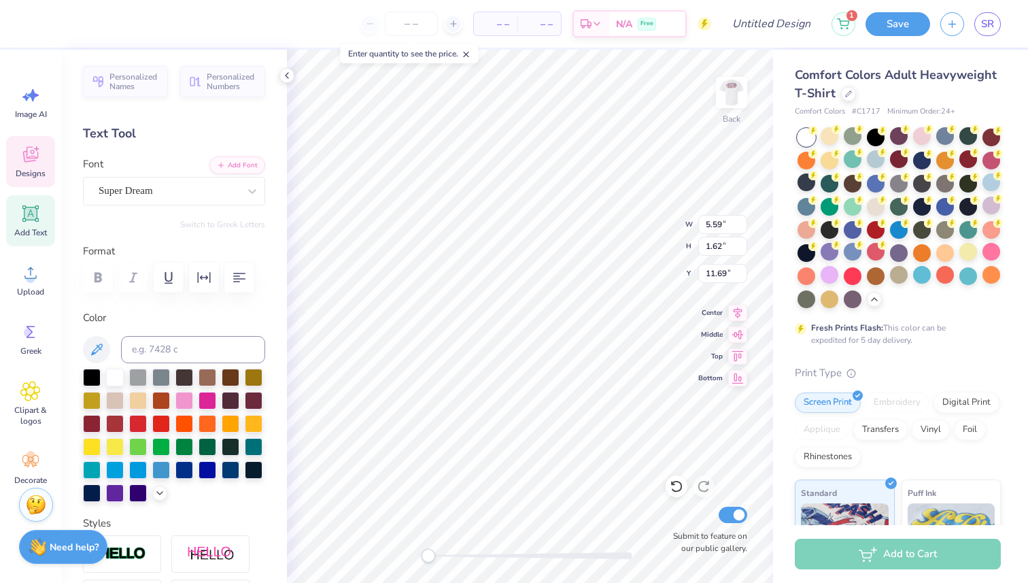
click at [41, 170] on span "Designs" at bounding box center [31, 173] width 30 height 11
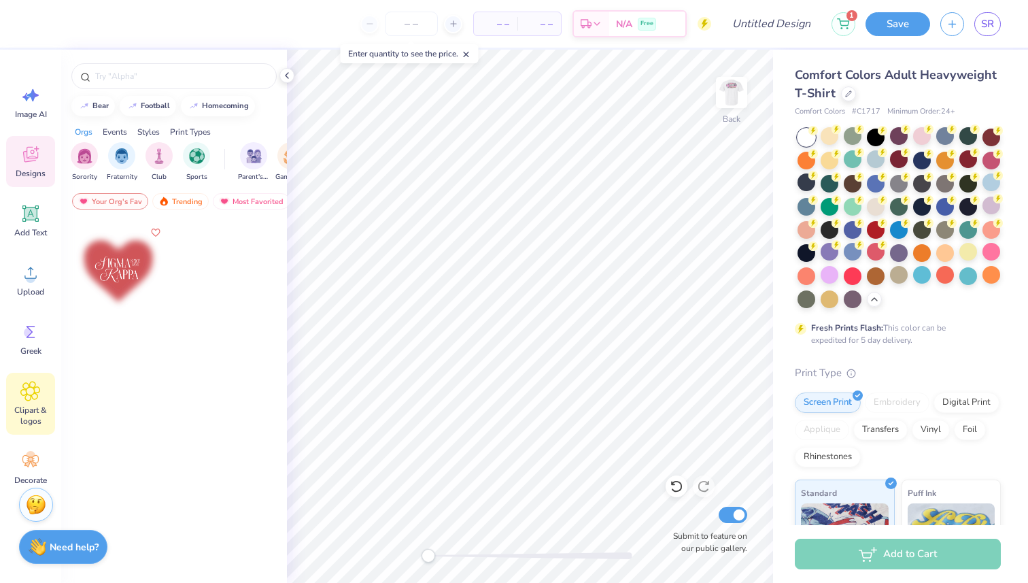
scroll to position [13, 0]
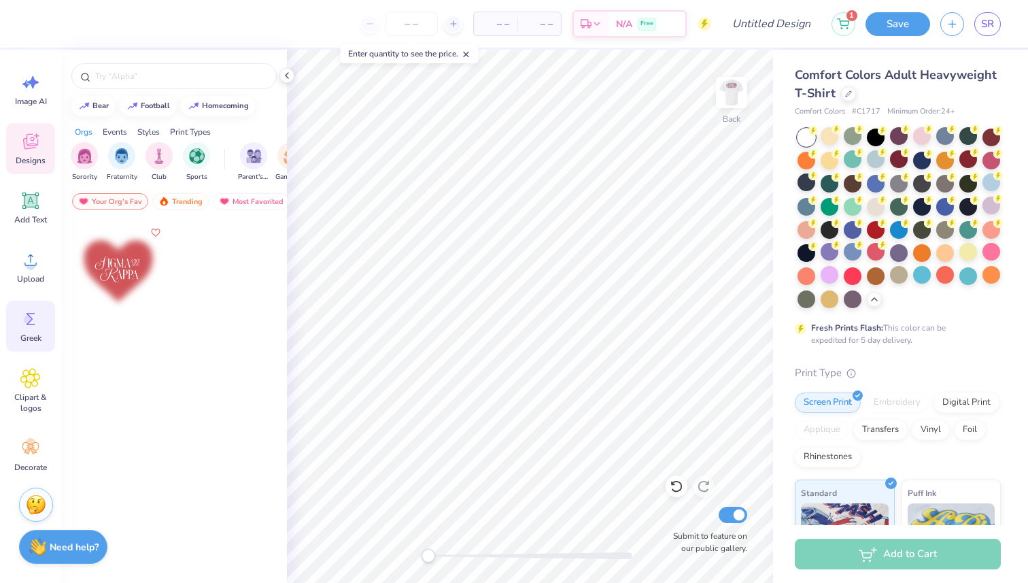
click at [31, 330] on div "Greek" at bounding box center [30, 326] width 49 height 51
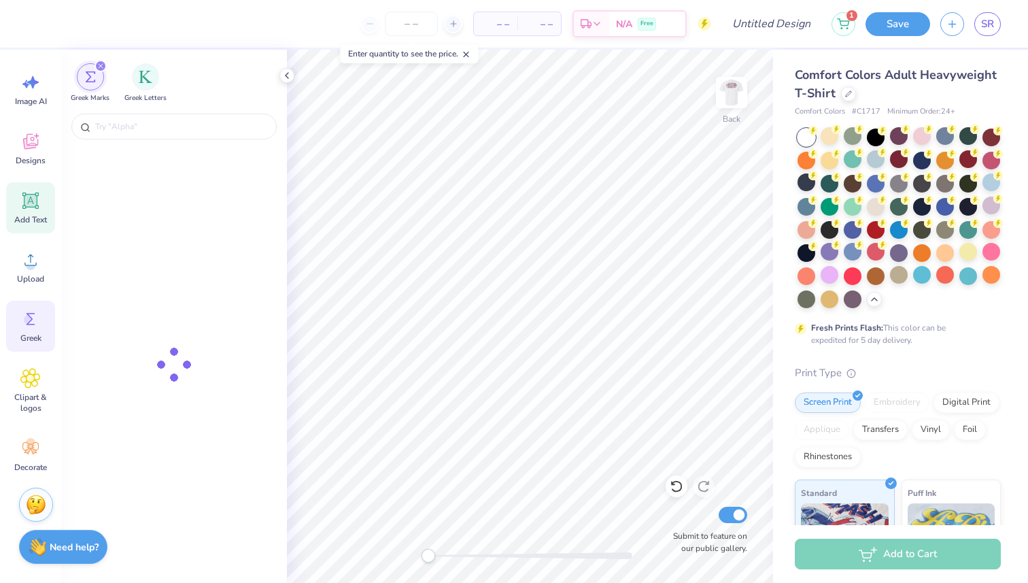
click at [35, 209] on icon at bounding box center [30, 200] width 20 height 20
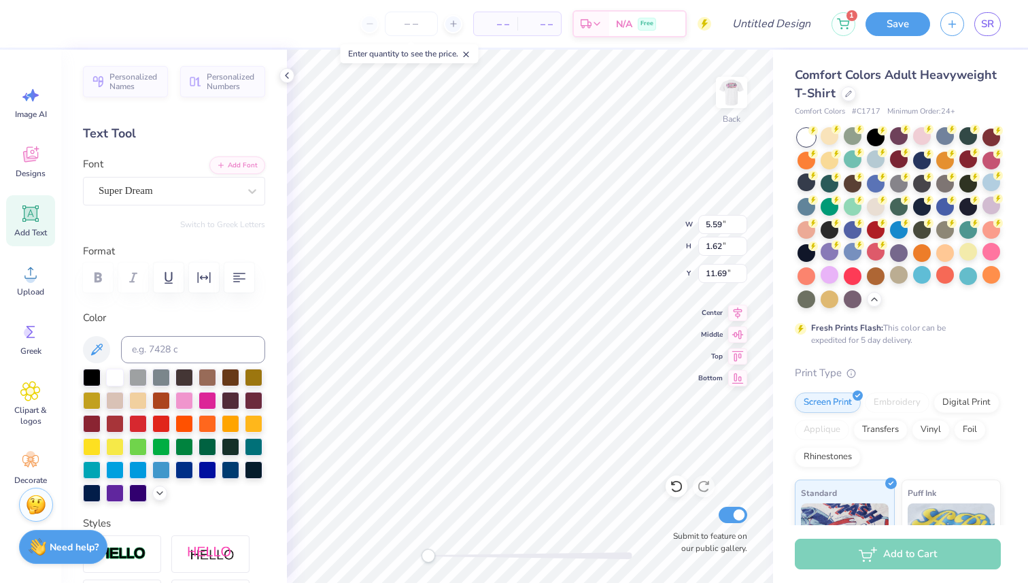
scroll to position [1, 0]
click at [24, 112] on span "Image AI" at bounding box center [31, 112] width 32 height 11
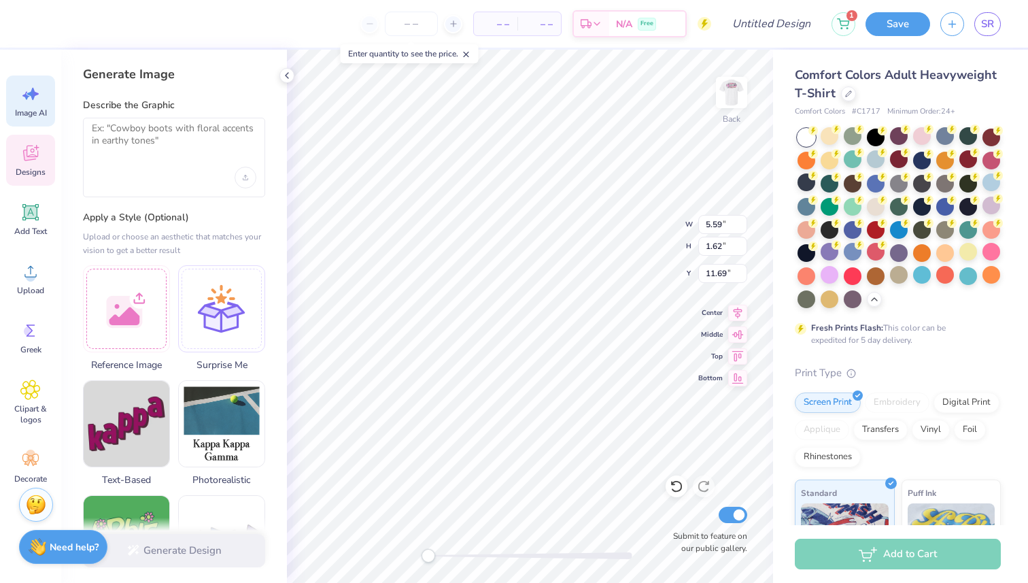
click at [29, 135] on div "Designs" at bounding box center [30, 160] width 49 height 51
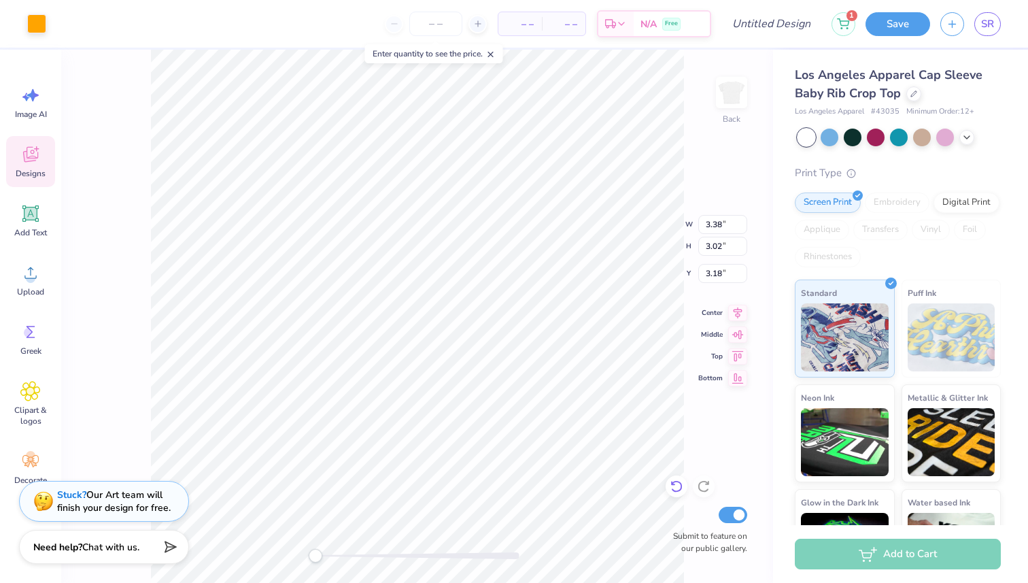
click at [678, 496] on div at bounding box center [677, 486] width 22 height 22
click at [682, 481] on icon at bounding box center [677, 486] width 14 height 14
click at [682, 490] on icon at bounding box center [677, 486] width 14 height 14
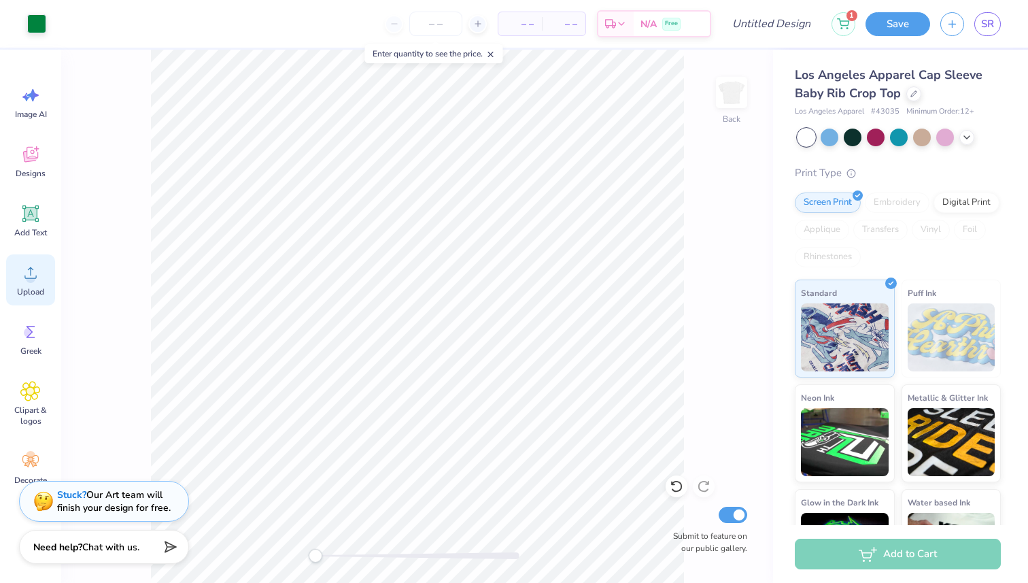
click at [33, 271] on icon at bounding box center [30, 272] width 20 height 20
click at [21, 284] on div "Upload" at bounding box center [30, 279] width 49 height 51
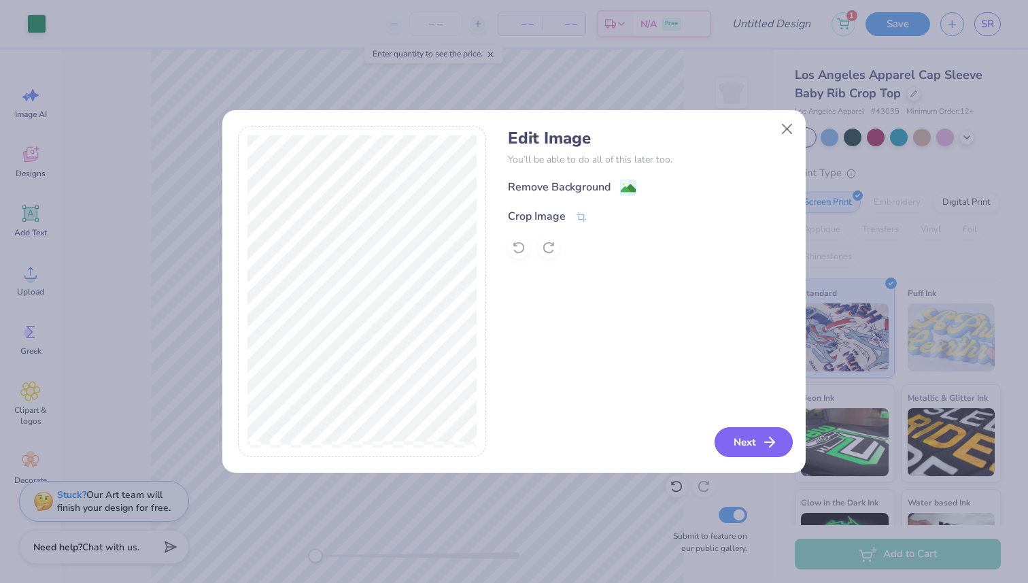
click at [757, 449] on button "Next" at bounding box center [754, 442] width 78 height 30
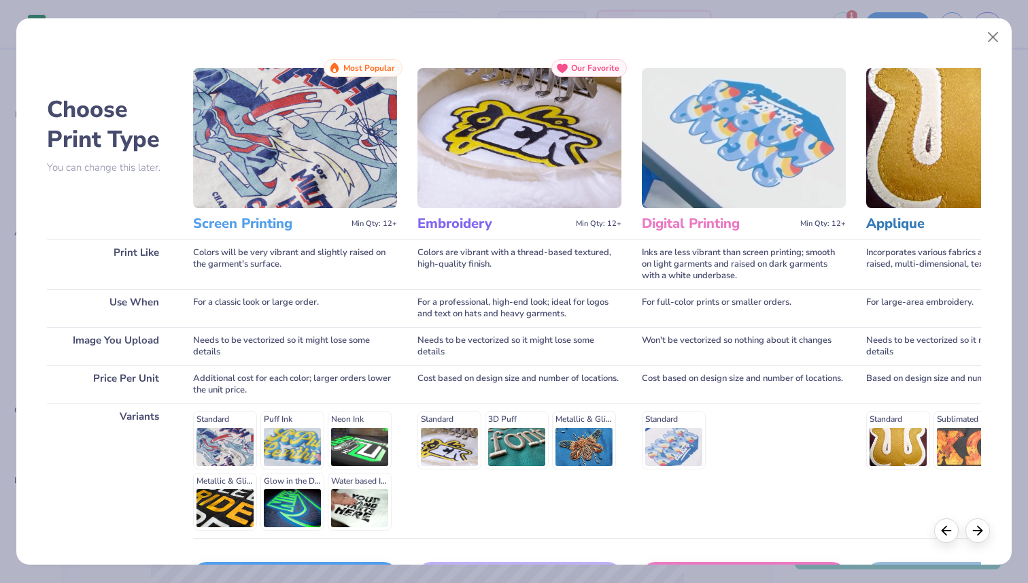
scroll to position [59, 0]
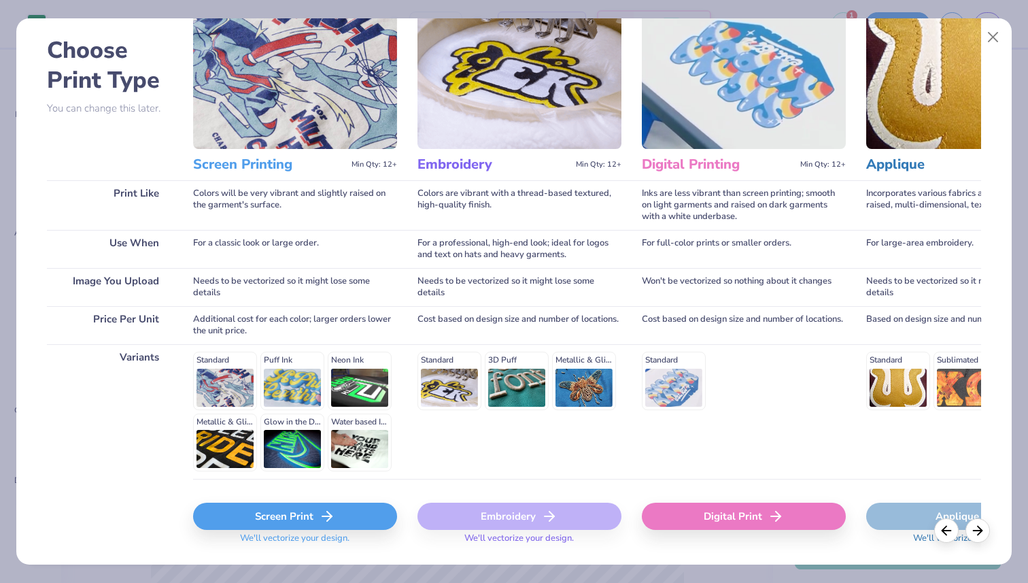
click at [298, 522] on div "Screen Print" at bounding box center [295, 516] width 204 height 27
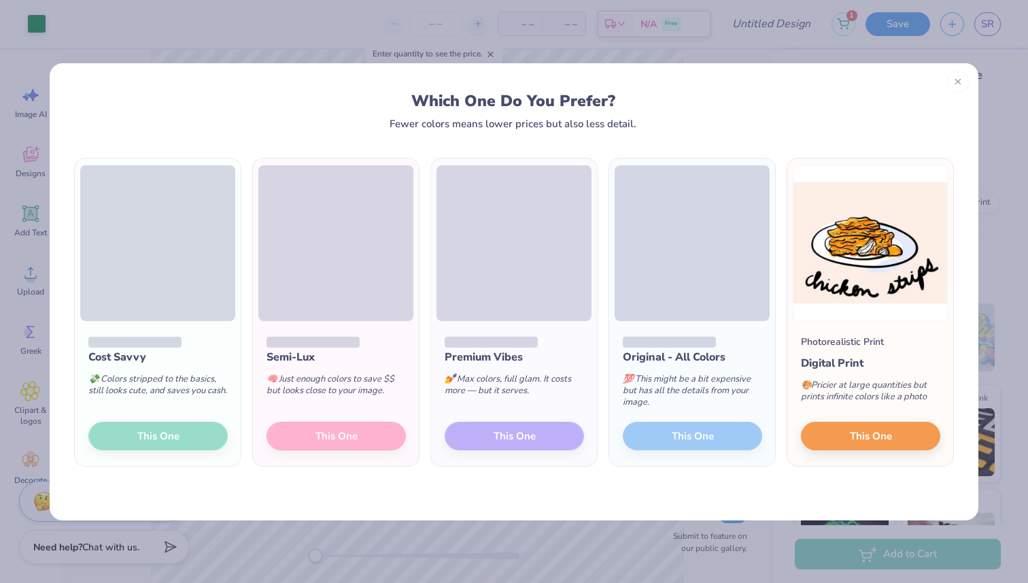
click at [184, 428] on div "Cost Savvy 💸 Colors stripped to the basics, still looks cute, and saves you cas…" at bounding box center [158, 394] width 166 height 146
click at [876, 424] on button "This One" at bounding box center [870, 434] width 139 height 29
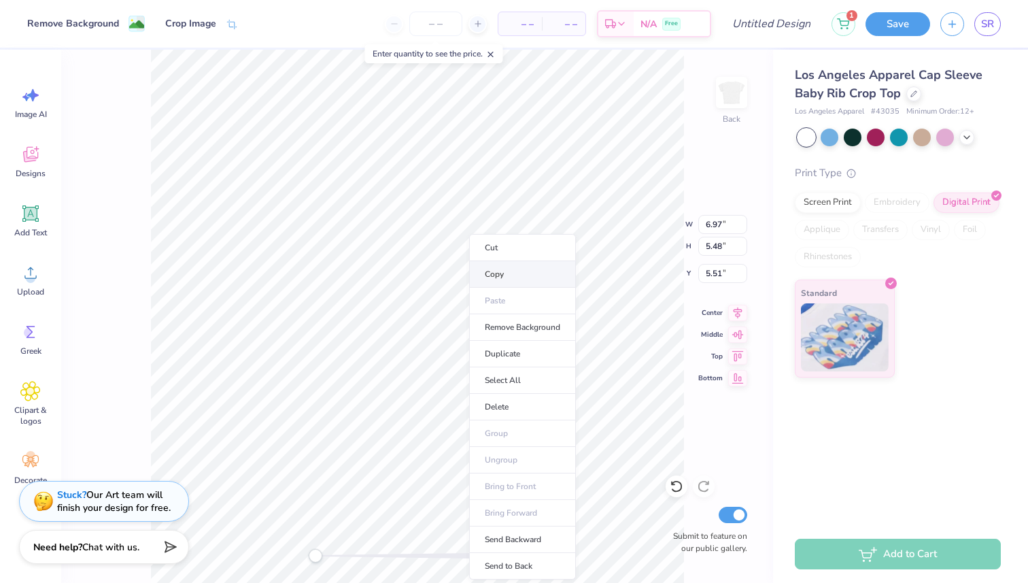
click at [509, 282] on li "Copy" at bounding box center [522, 274] width 107 height 27
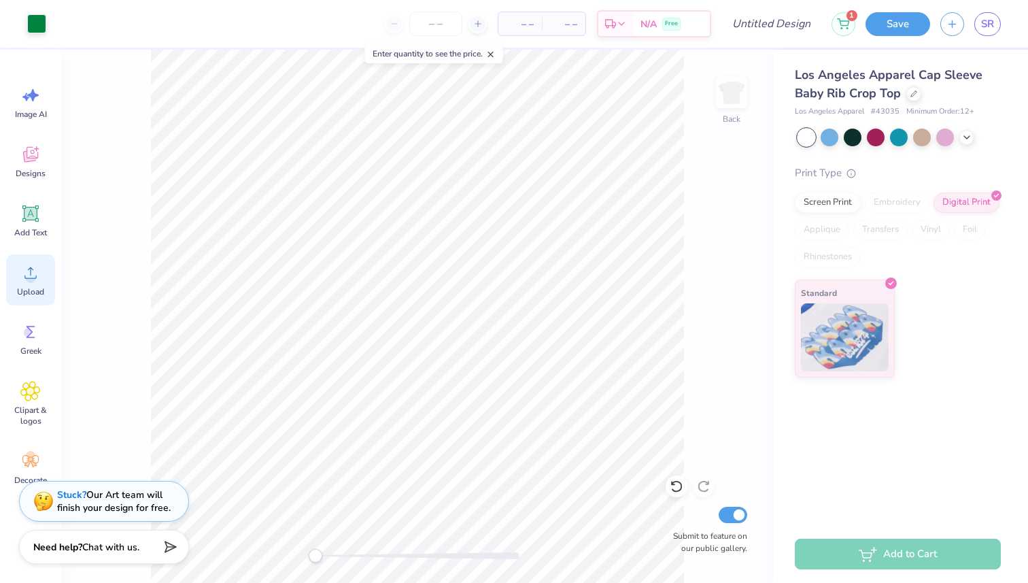
click at [22, 271] on icon at bounding box center [30, 272] width 20 height 20
click at [33, 148] on icon at bounding box center [30, 154] width 20 height 20
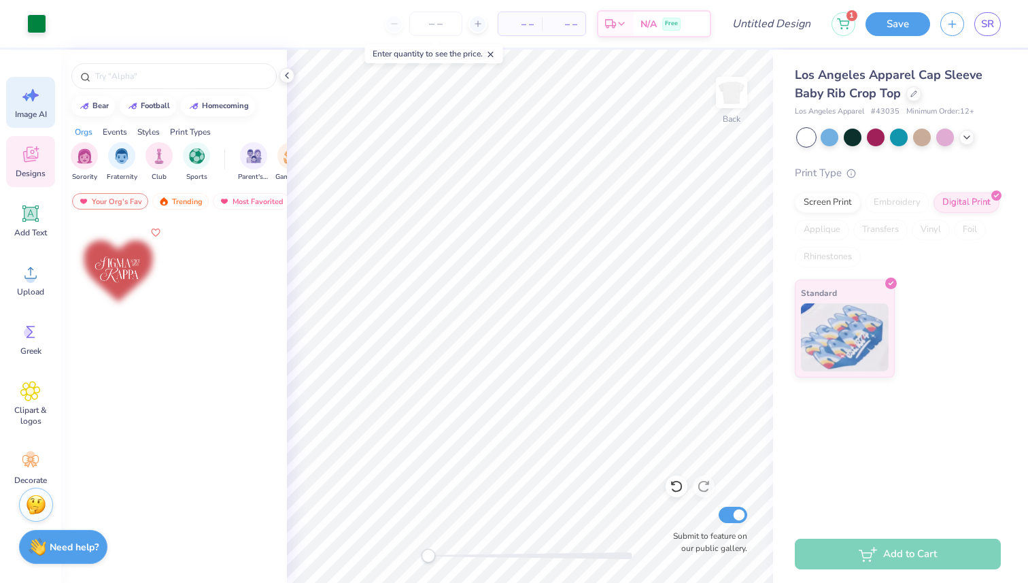
click at [32, 116] on span "Image AI" at bounding box center [31, 114] width 32 height 11
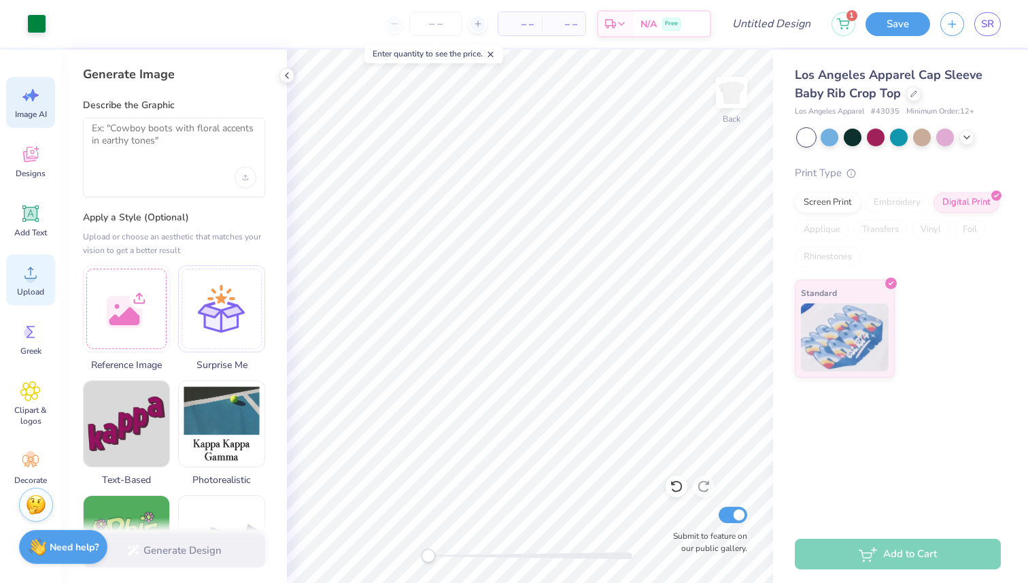
click at [31, 291] on span "Upload" at bounding box center [30, 291] width 27 height 11
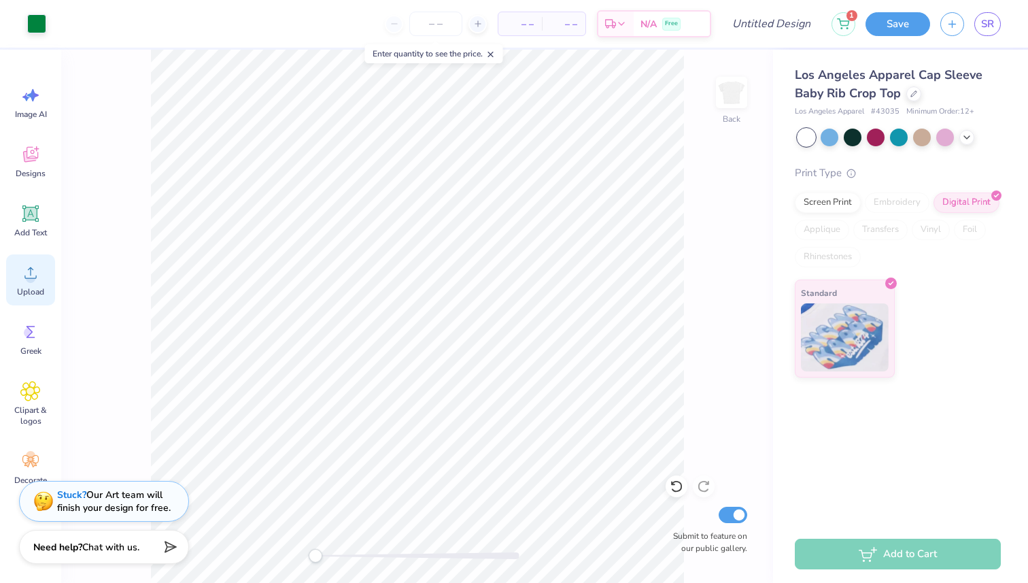
click at [37, 267] on icon at bounding box center [30, 272] width 20 height 20
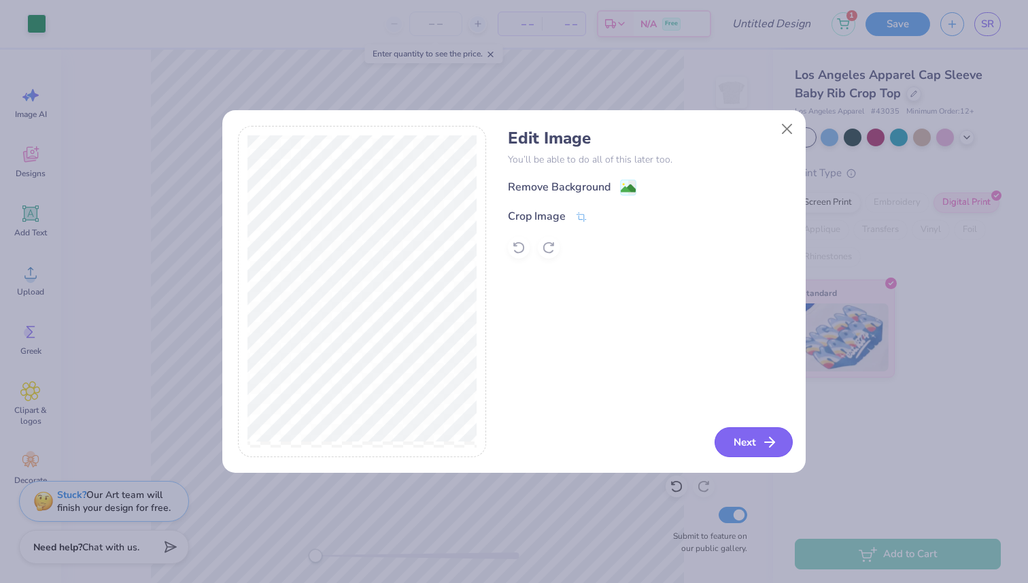
click at [755, 445] on button "Next" at bounding box center [754, 442] width 78 height 30
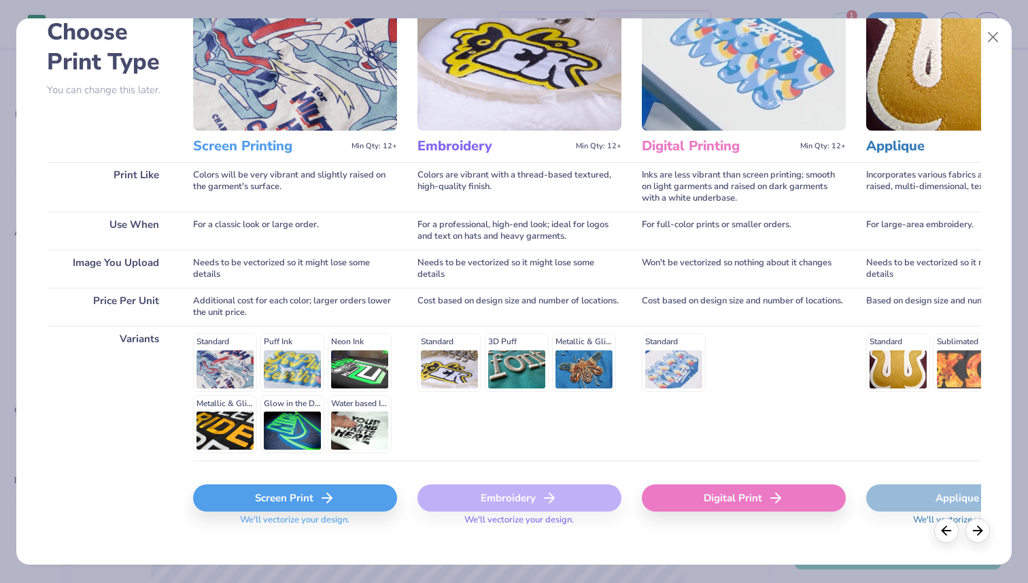
scroll to position [95, 0]
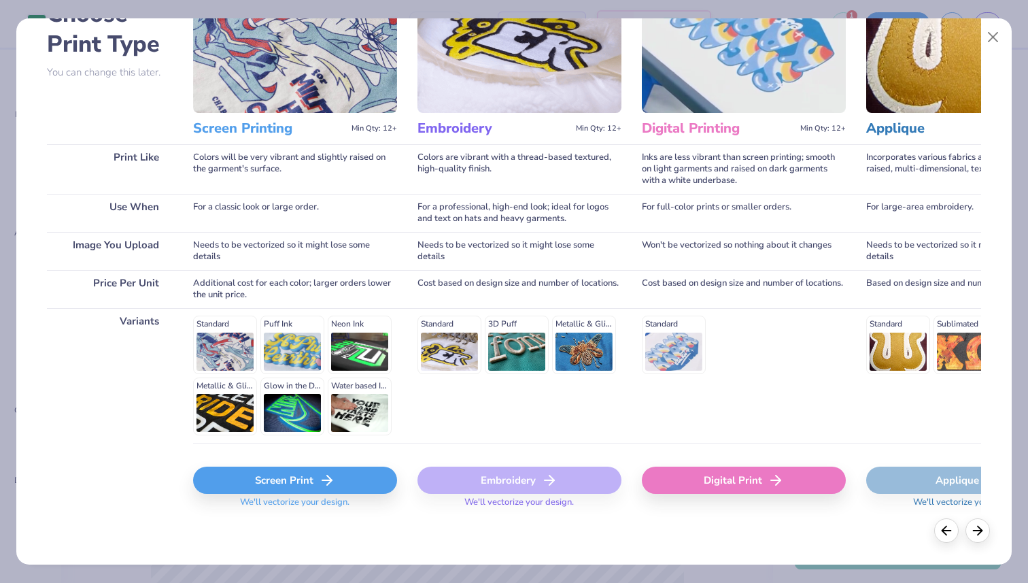
click at [338, 484] on div "Screen Print" at bounding box center [295, 479] width 204 height 27
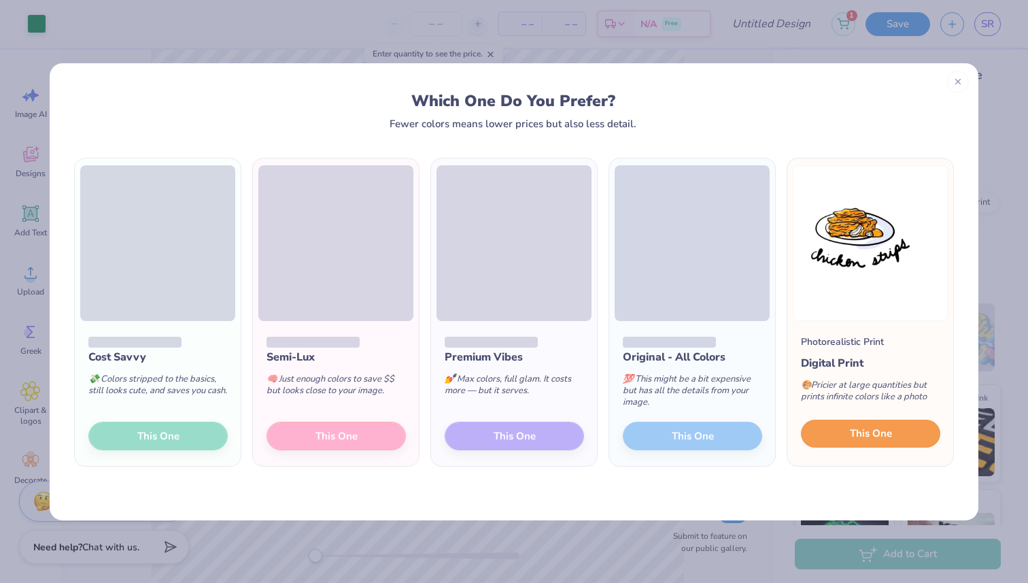
click at [881, 432] on span "This One" at bounding box center [871, 434] width 42 height 16
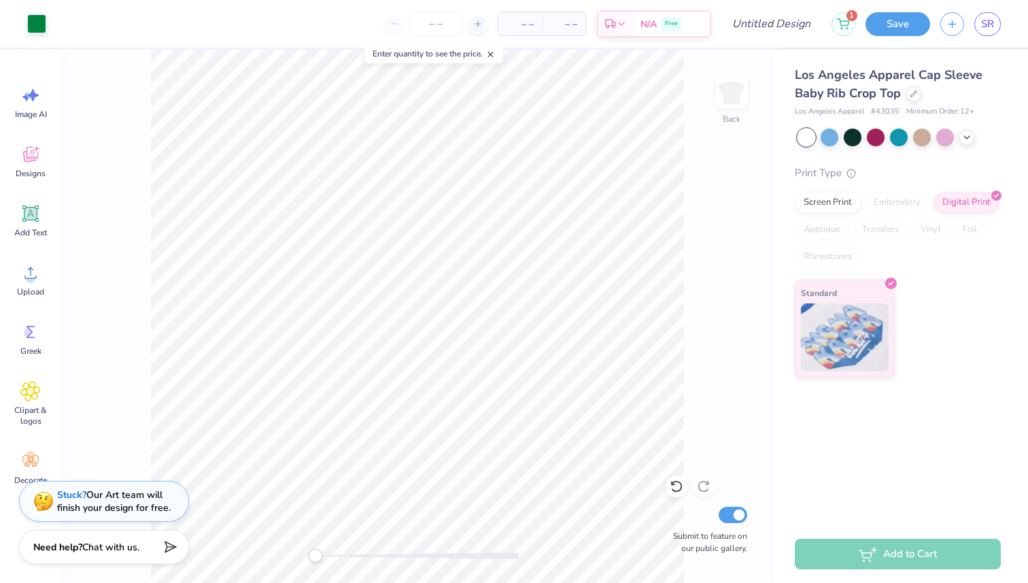
click at [687, 496] on div "Back Submit to feature on our public gallery." at bounding box center [417, 316] width 712 height 533
click at [687, 495] on div "Back Submit to feature on our public gallery." at bounding box center [417, 316] width 712 height 533
click at [673, 490] on icon at bounding box center [676, 487] width 12 height 12
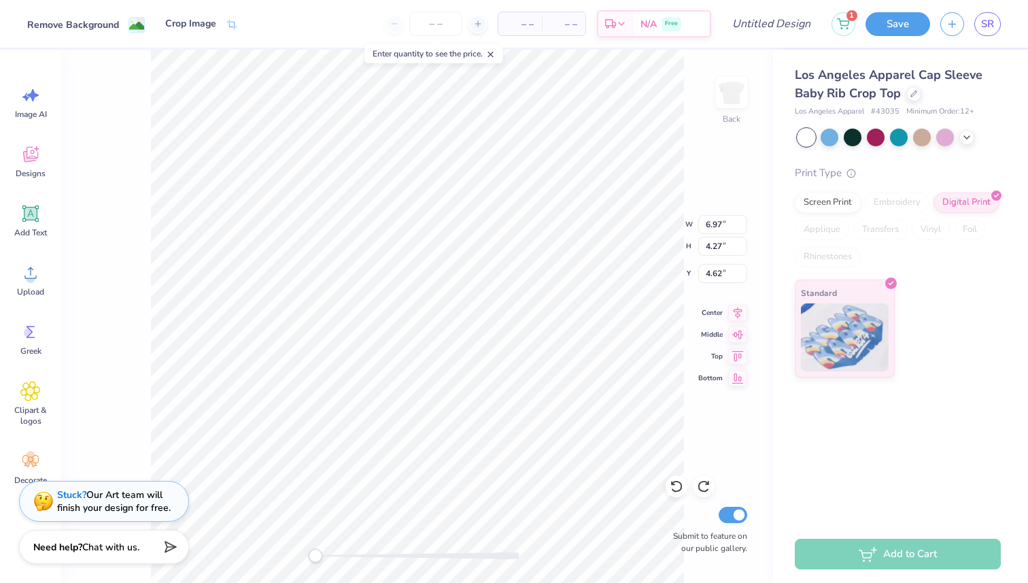
click at [122, 26] on div "Remove Background" at bounding box center [86, 25] width 118 height 16
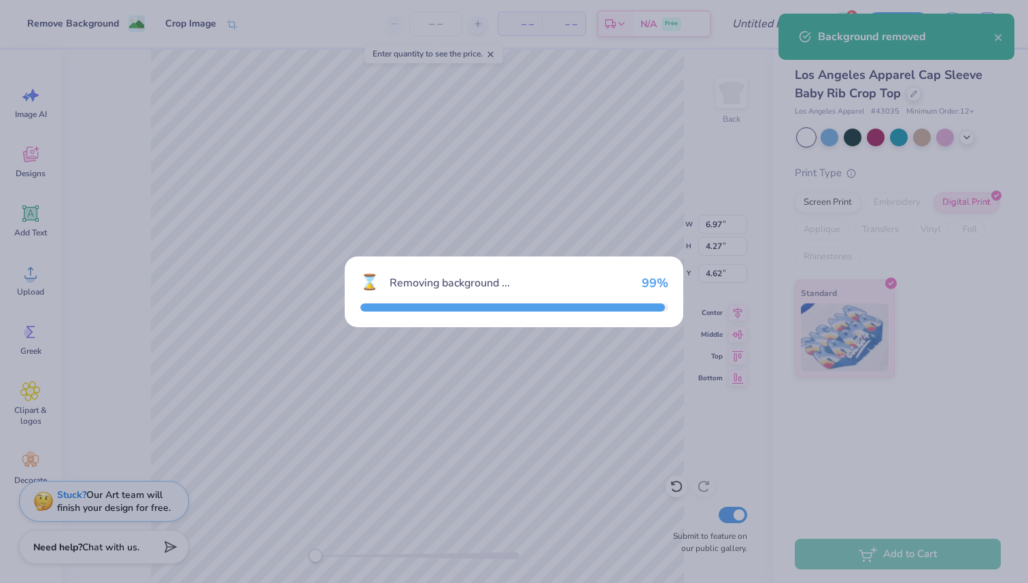
type input "4.50"
type input "2.75"
type input "5.15"
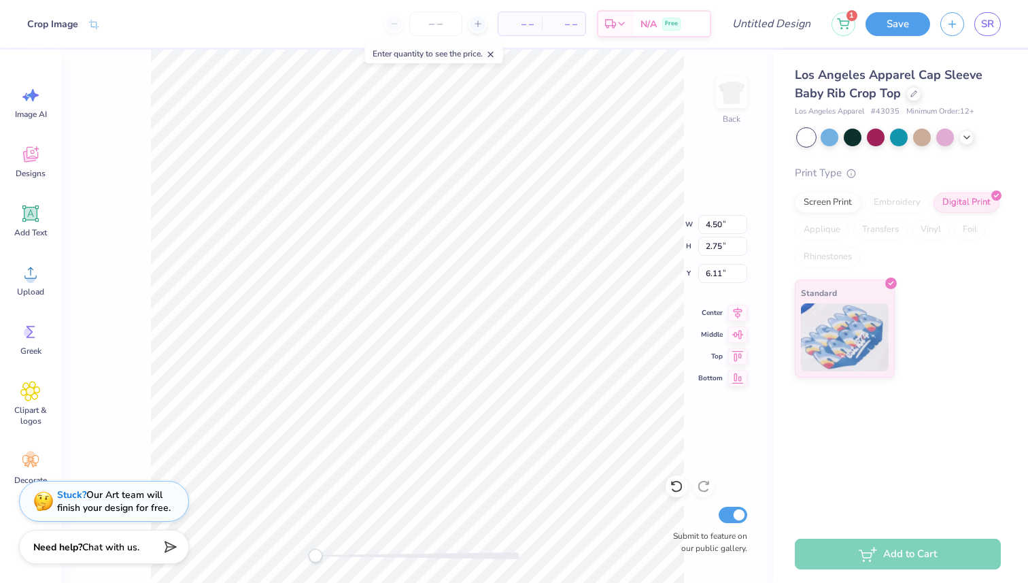
click at [98, 33] on div "Crop Image" at bounding box center [50, 24] width 100 height 48
click at [97, 22] on icon at bounding box center [94, 26] width 12 height 12
click at [209, 29] on div "Crop Image" at bounding box center [190, 25] width 51 height 14
click at [214, 28] on div "Crop Image" at bounding box center [190, 25] width 51 height 14
click at [680, 479] on icon at bounding box center [677, 486] width 14 height 14
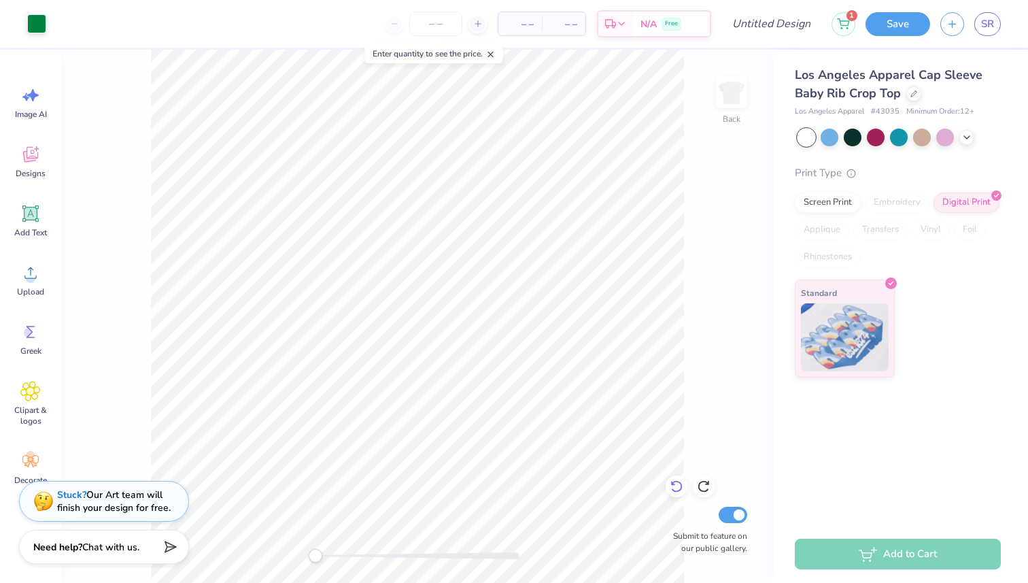
click at [680, 479] on icon at bounding box center [677, 486] width 14 height 14
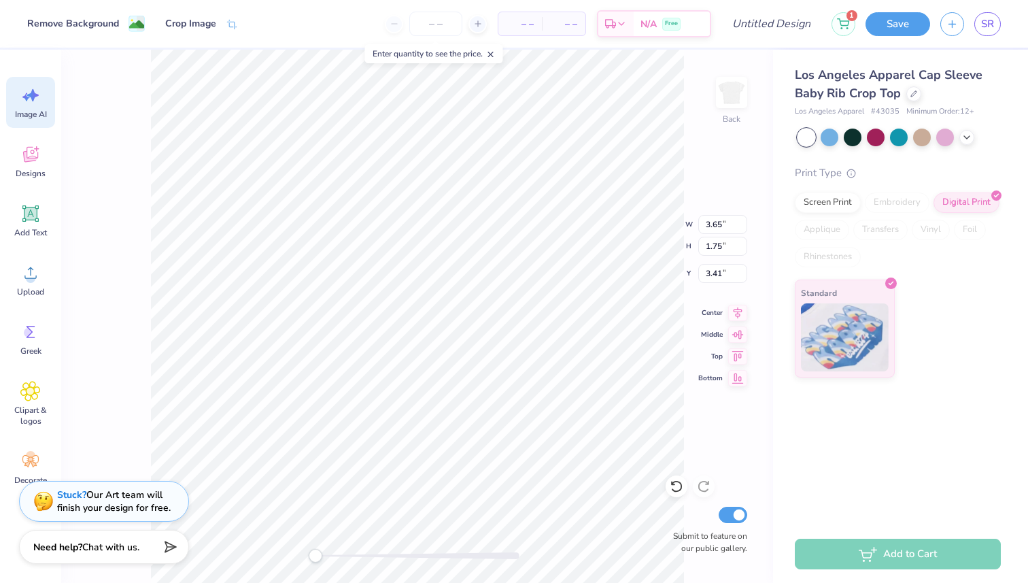
click at [37, 94] on icon at bounding box center [30, 95] width 20 height 20
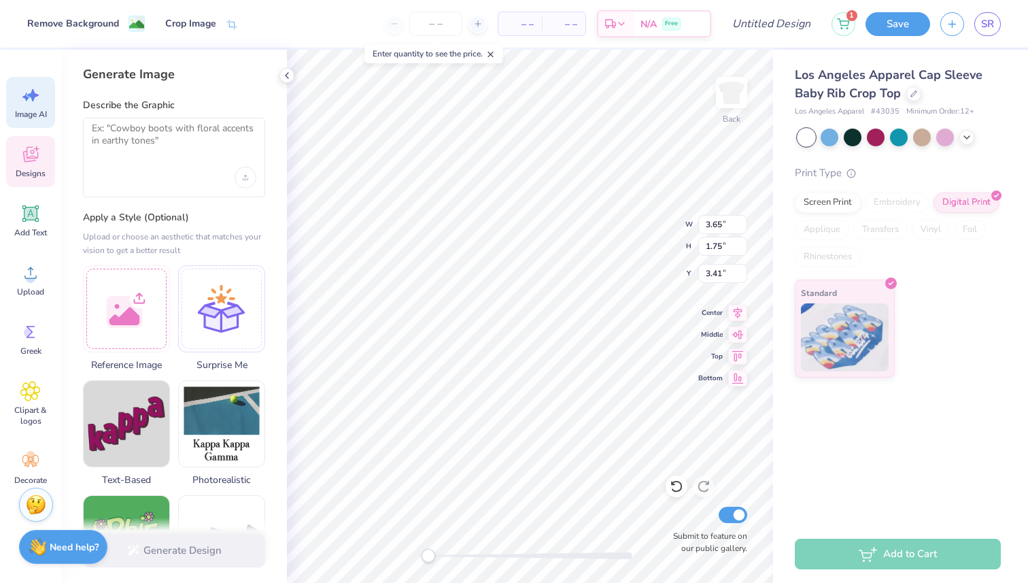
click at [37, 152] on icon at bounding box center [30, 154] width 20 height 20
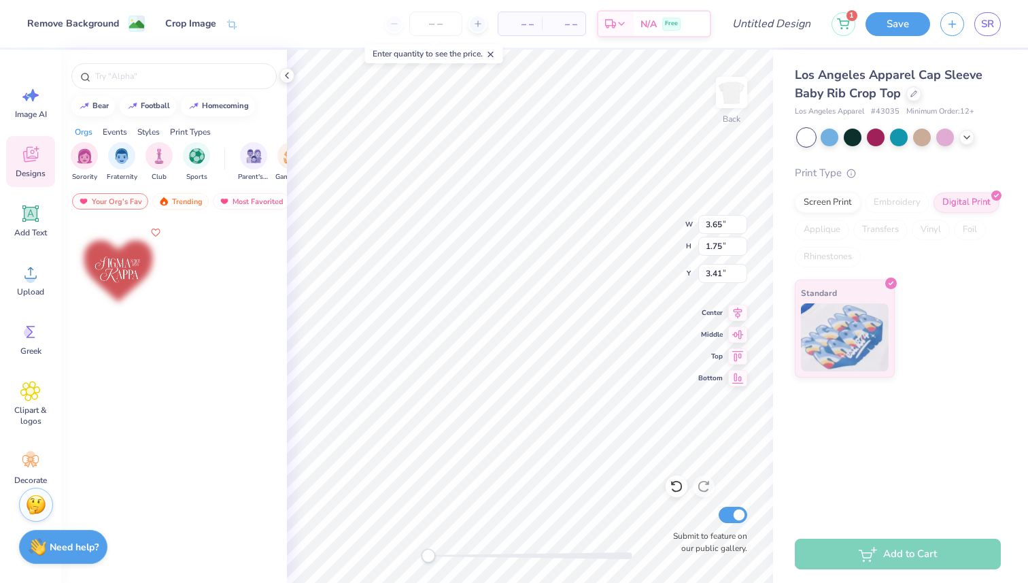
click at [293, 27] on div "– – Per Item – – Total Est. Delivery N/A Free" at bounding box center [479, 24] width 463 height 48
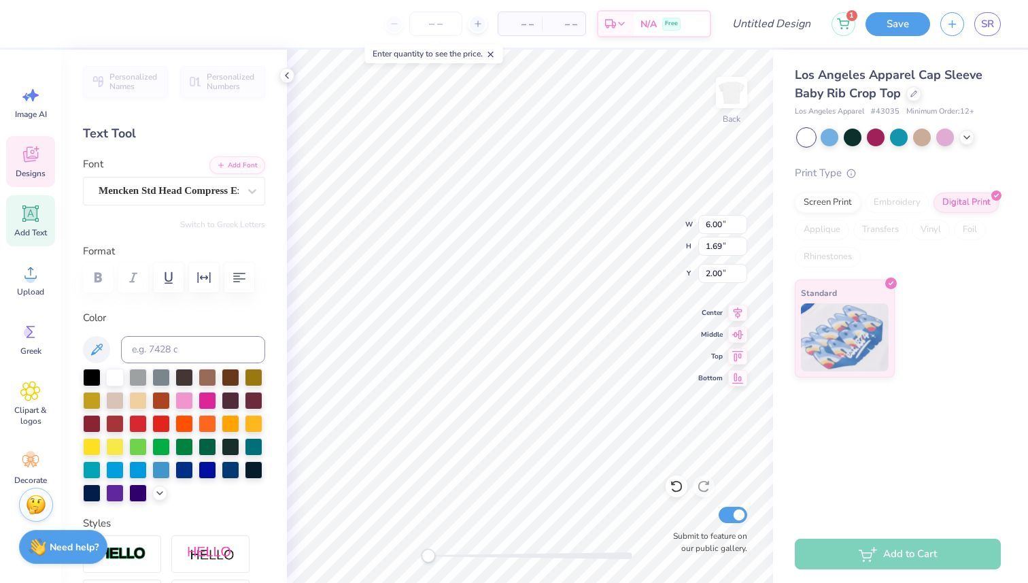
scroll to position [0, 0]
type textarea "Raising the Roof"
type input "1.36"
type input "0.61"
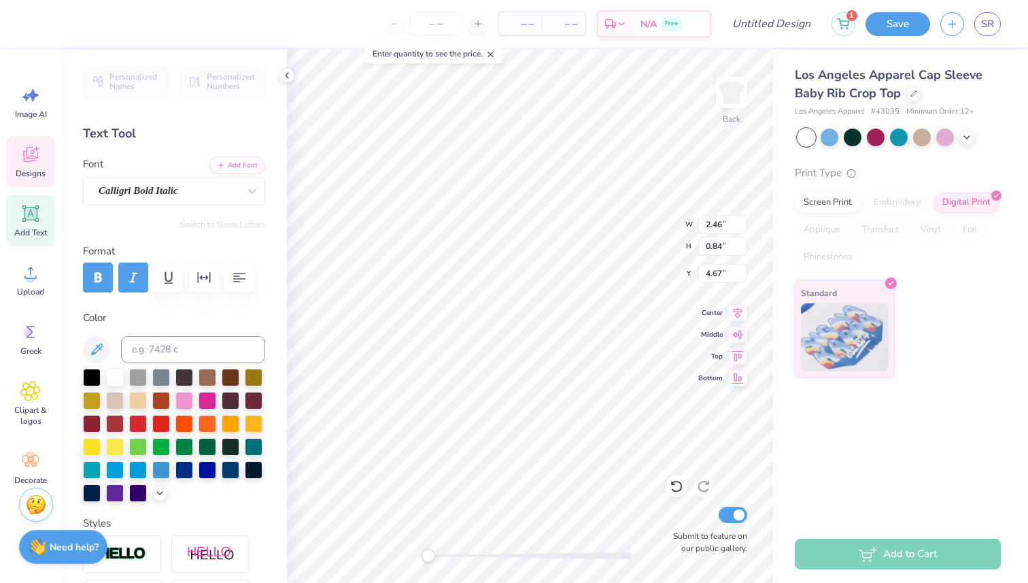
type input "3.98"
type input "2.03"
type input "0.94"
type input "3.31"
click at [675, 490] on icon at bounding box center [677, 486] width 14 height 14
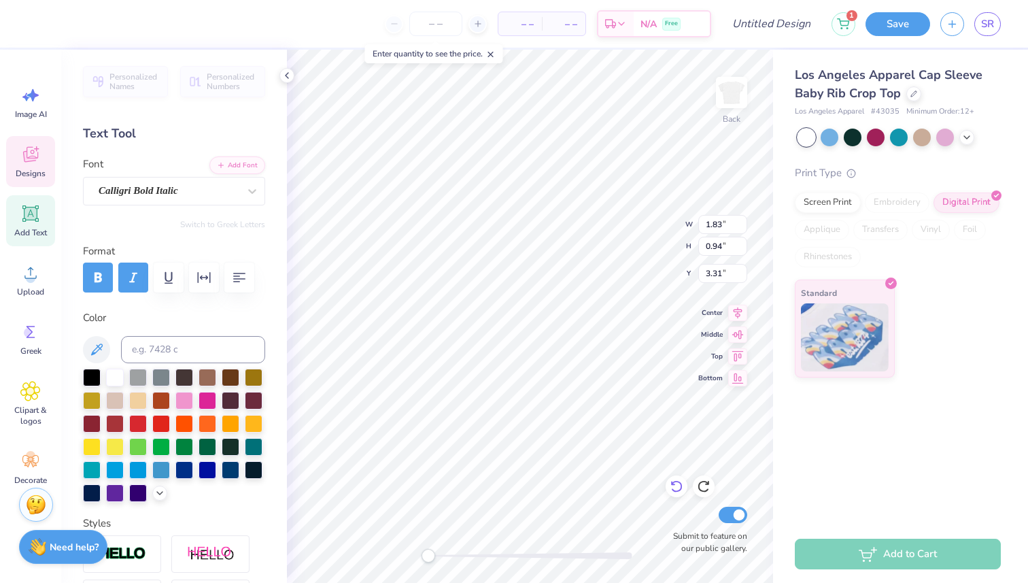
type textarea "Alpha"
type textarea "Chi"
type textarea "o"
type textarea "Omega"
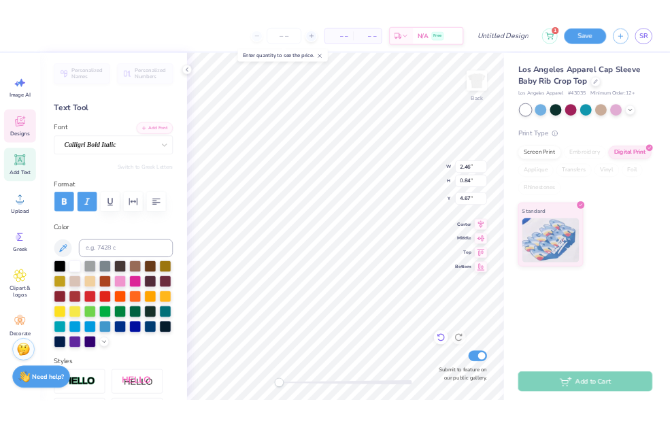
scroll to position [0, 1]
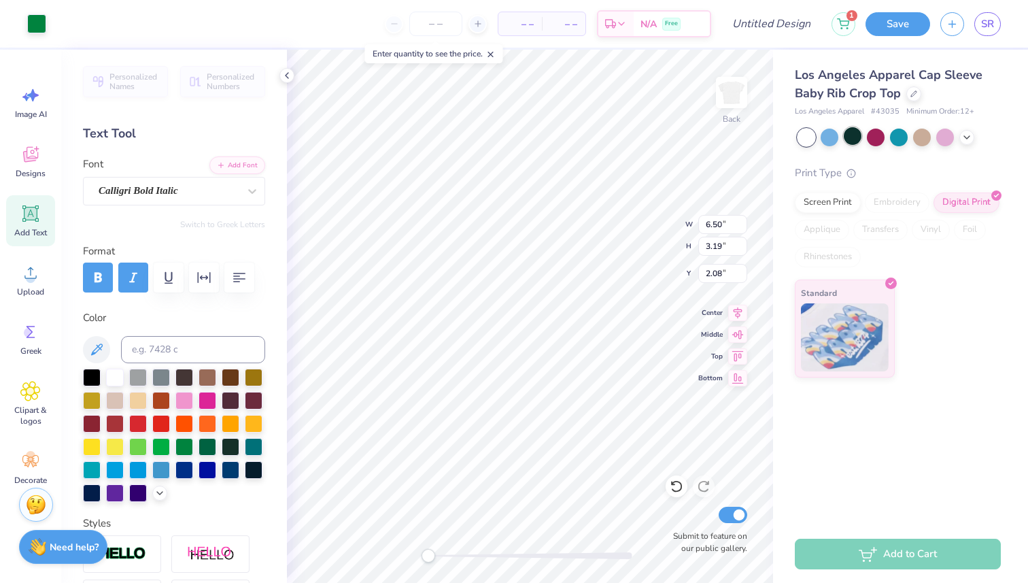
click at [847, 139] on div at bounding box center [853, 136] width 18 height 18
click at [822, 141] on div at bounding box center [830, 136] width 18 height 18
click at [51, 12] on div "Art colors – – Per Item – – Total Est. Delivery N/A Free Design Title 1 Save SR" at bounding box center [514, 24] width 1028 height 48
click at [44, 20] on div at bounding box center [36, 22] width 19 height 19
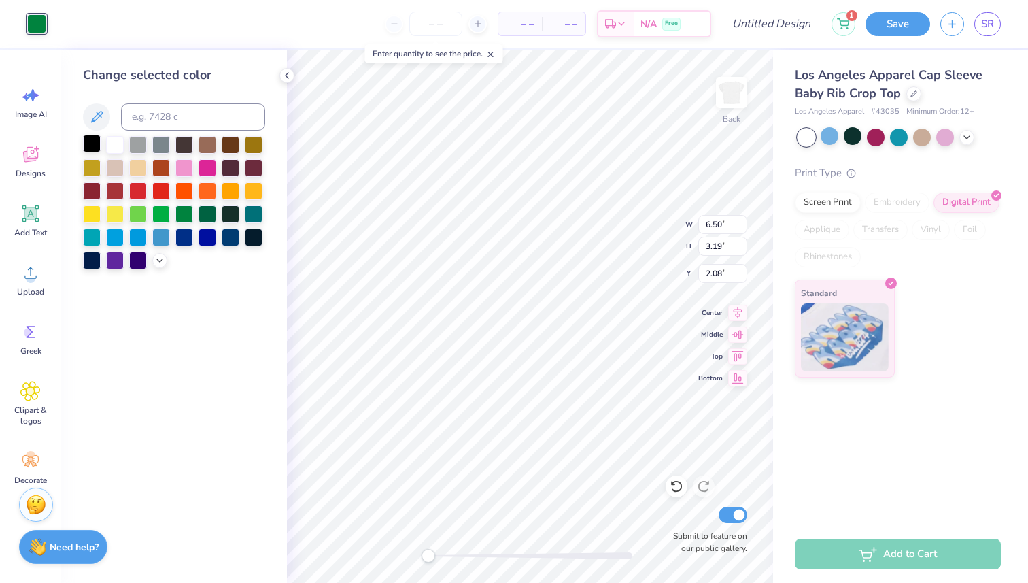
click at [88, 137] on div at bounding box center [92, 144] width 18 height 18
